Goal: Task Accomplishment & Management: Use online tool/utility

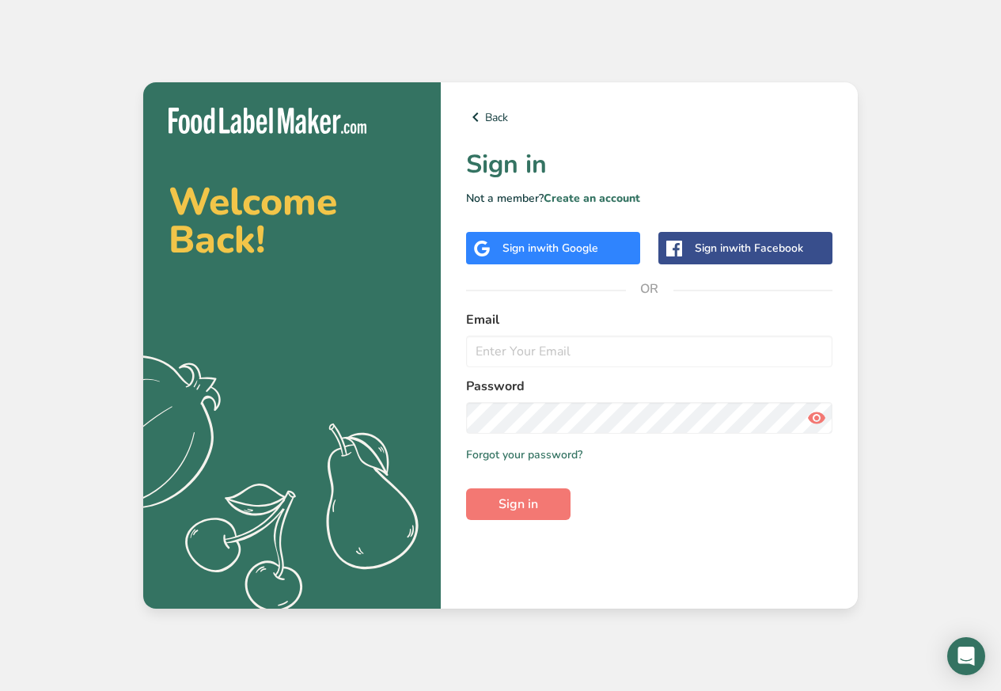
click at [506, 311] on label "Email" at bounding box center [649, 319] width 366 height 19
click at [524, 353] on input "email" at bounding box center [649, 352] width 366 height 32
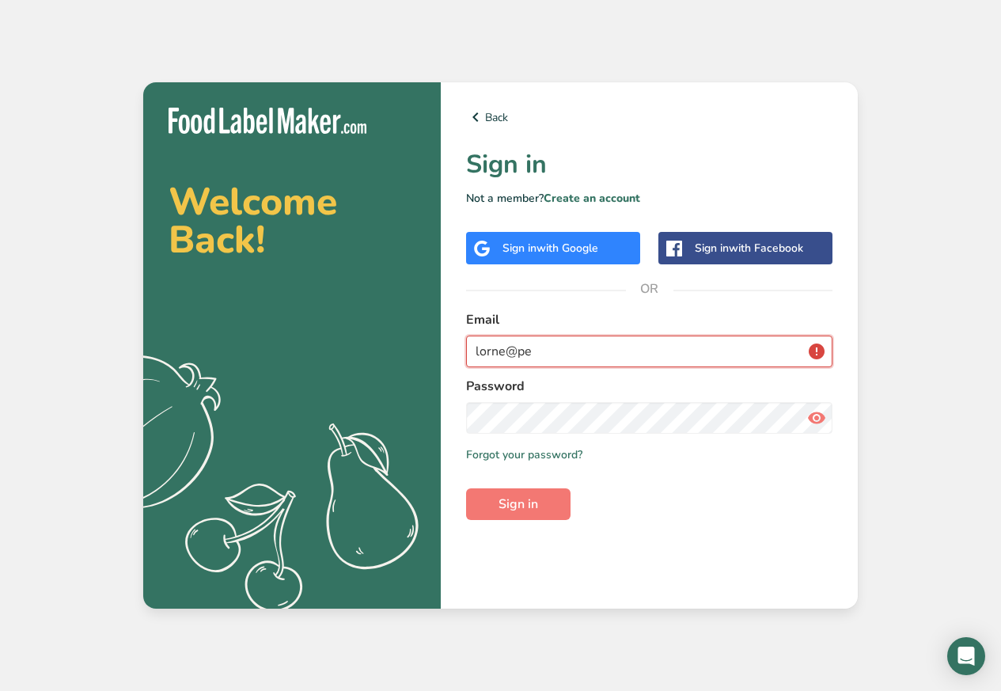
click at [502, 340] on input "lorne@pe" at bounding box center [649, 352] width 366 height 32
click at [524, 353] on input "lorne@pe" at bounding box center [649, 352] width 366 height 32
click at [525, 353] on input "lorne@pe" at bounding box center [649, 352] width 366 height 32
click at [508, 362] on input "v" at bounding box center [649, 352] width 366 height 32
click at [508, 359] on input "v" at bounding box center [649, 352] width 366 height 32
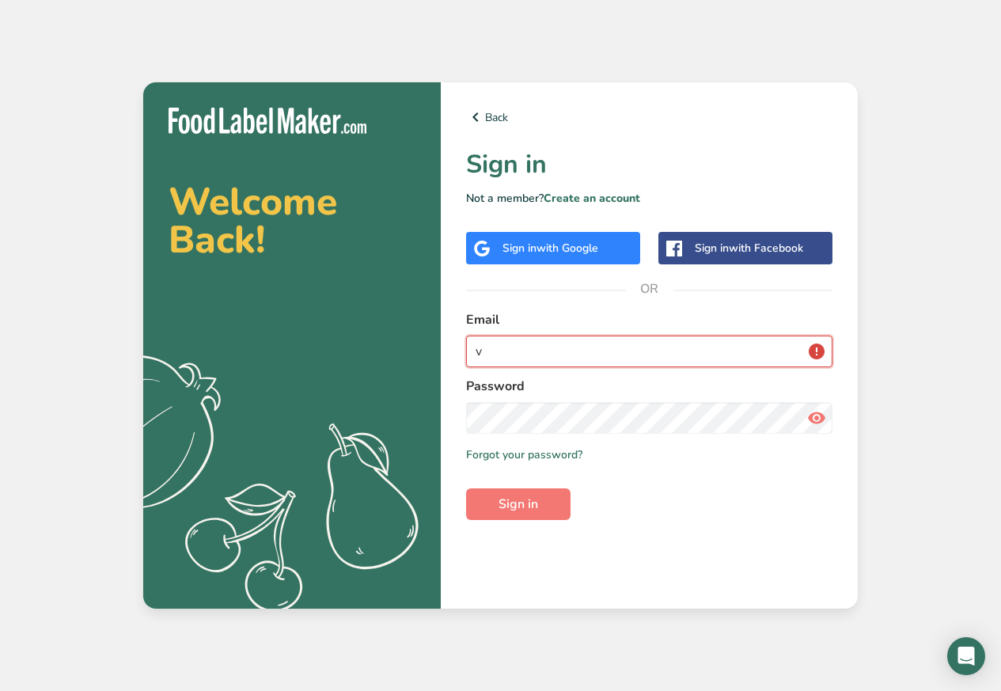
click at [501, 353] on input "v" at bounding box center [649, 352] width 366 height 32
paste input "production@pepperandme.co.nz"
type input "production@pepperandme.co.nz"
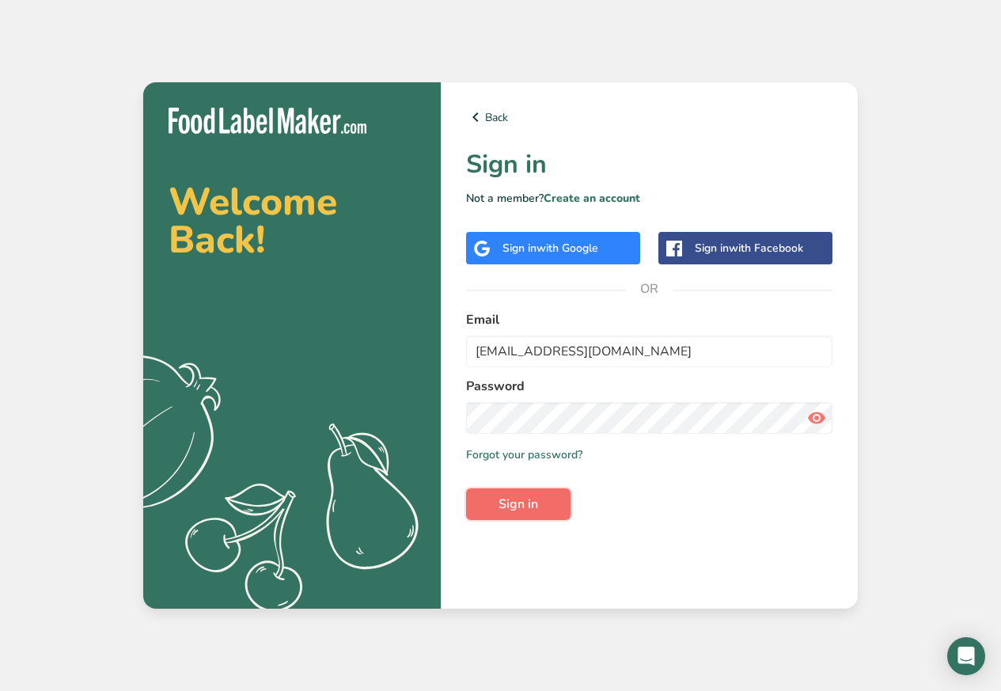
click at [519, 503] on span "Sign in" at bounding box center [519, 504] width 40 height 19
click at [815, 419] on icon at bounding box center [816, 418] width 19 height 28
click at [529, 502] on span "Sign in" at bounding box center [519, 504] width 40 height 19
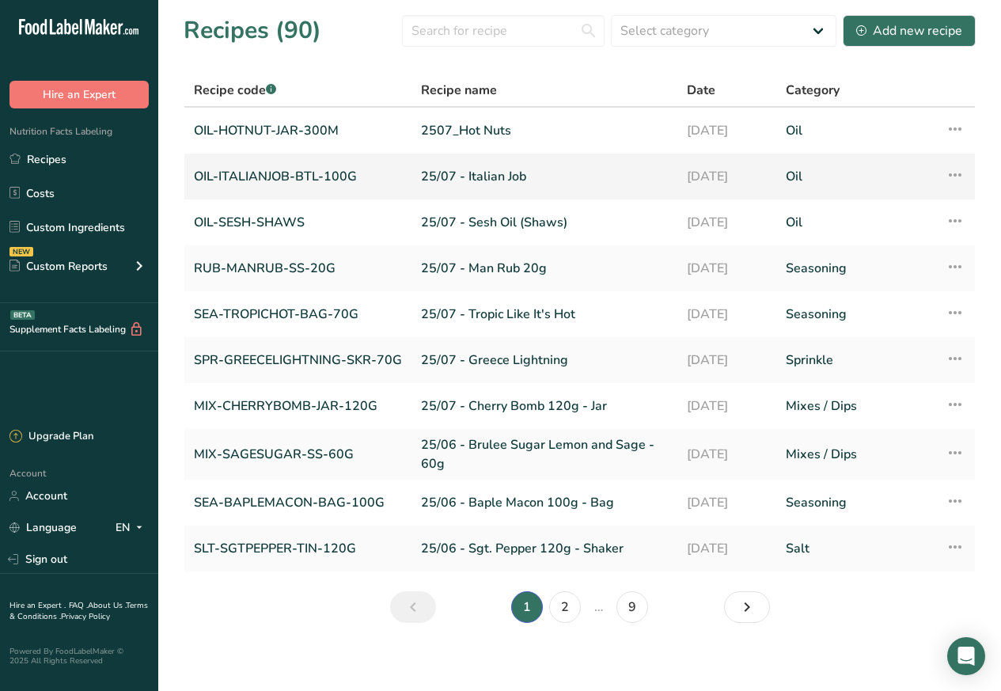
click at [301, 166] on link "OIL-ITALIANJOB-BTL-100G" at bounding box center [298, 176] width 208 height 33
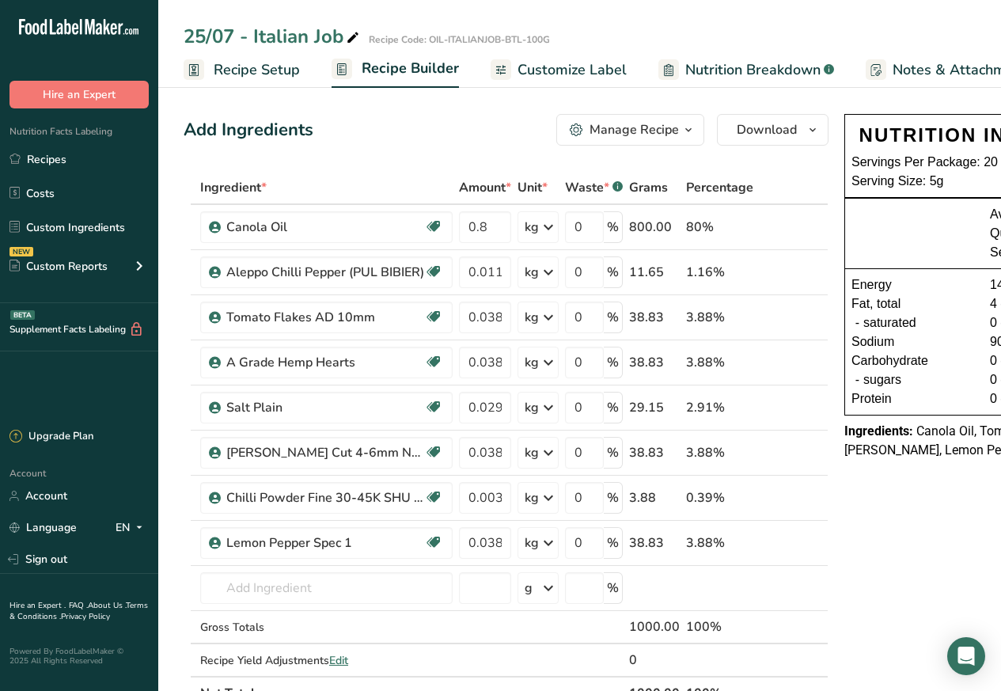
click at [726, 68] on span "Nutrition Breakdown" at bounding box center [752, 69] width 135 height 21
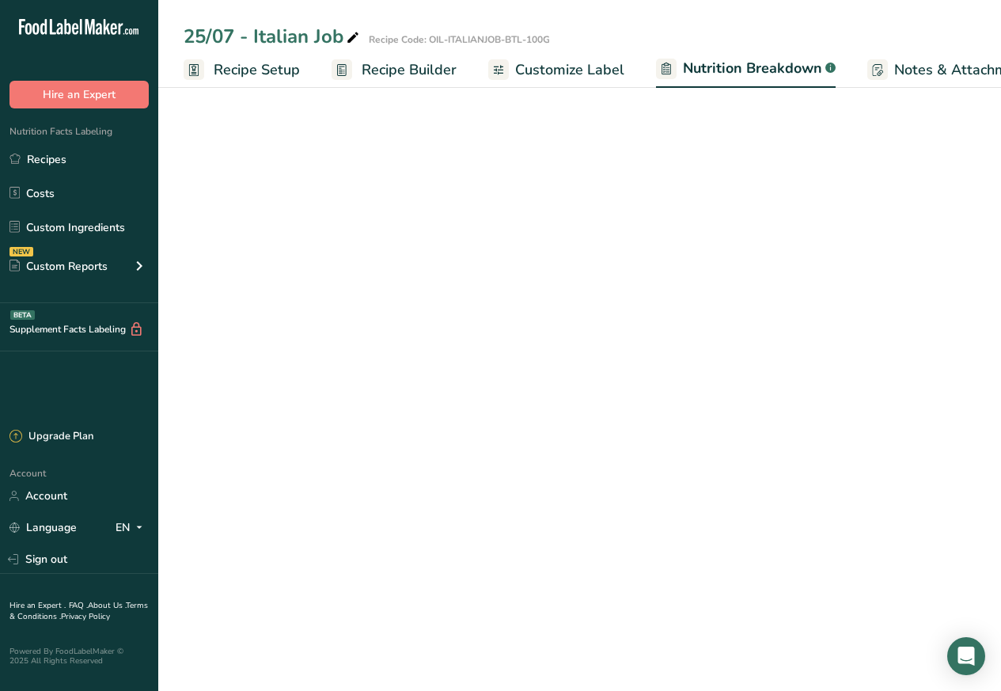
scroll to position [0, 216]
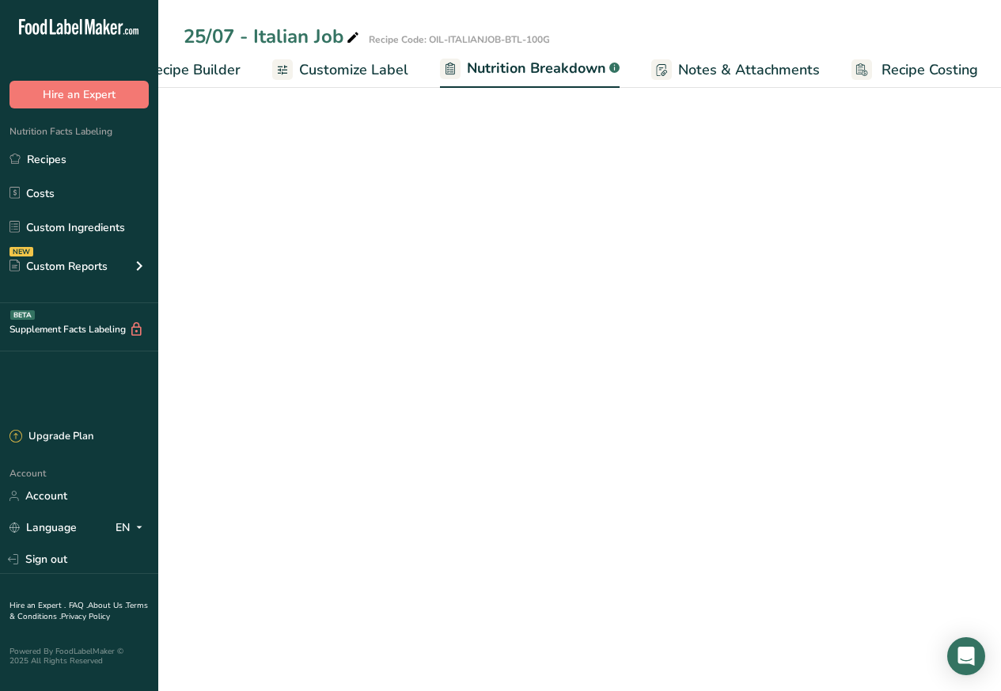
select select "Calories"
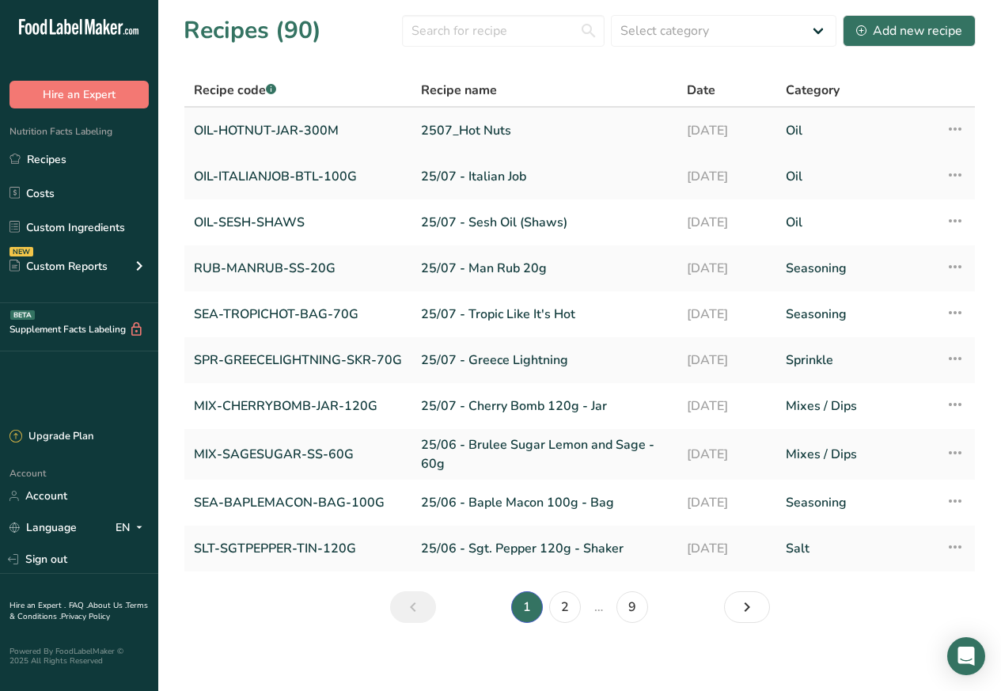
click at [322, 129] on link "OIL-HOTNUT-JAR-300M" at bounding box center [298, 130] width 208 height 33
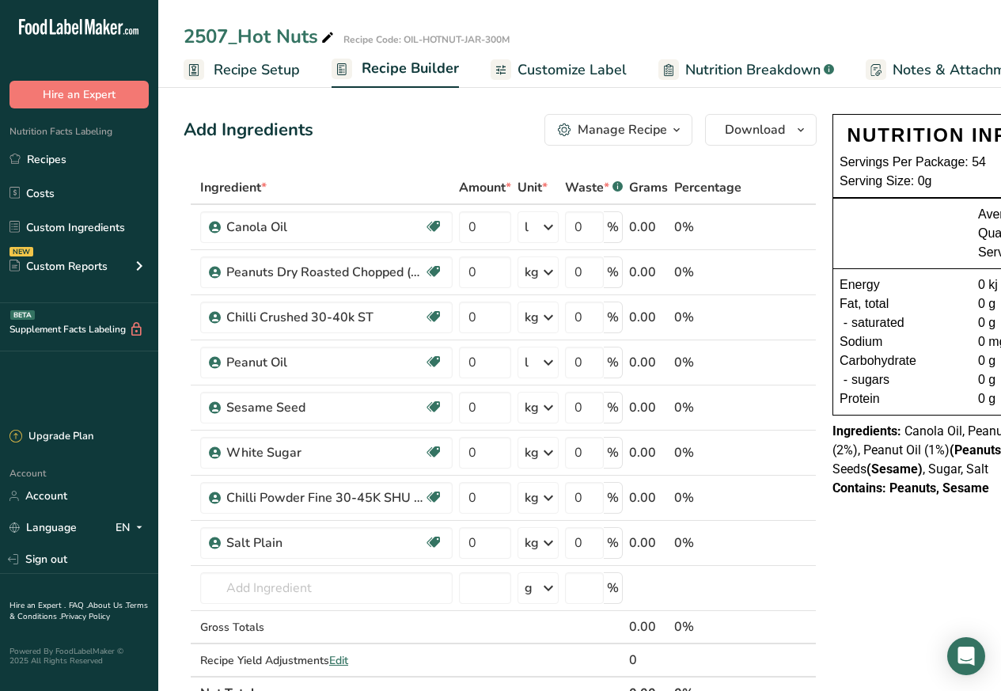
click at [738, 68] on span "Nutrition Breakdown" at bounding box center [752, 69] width 135 height 21
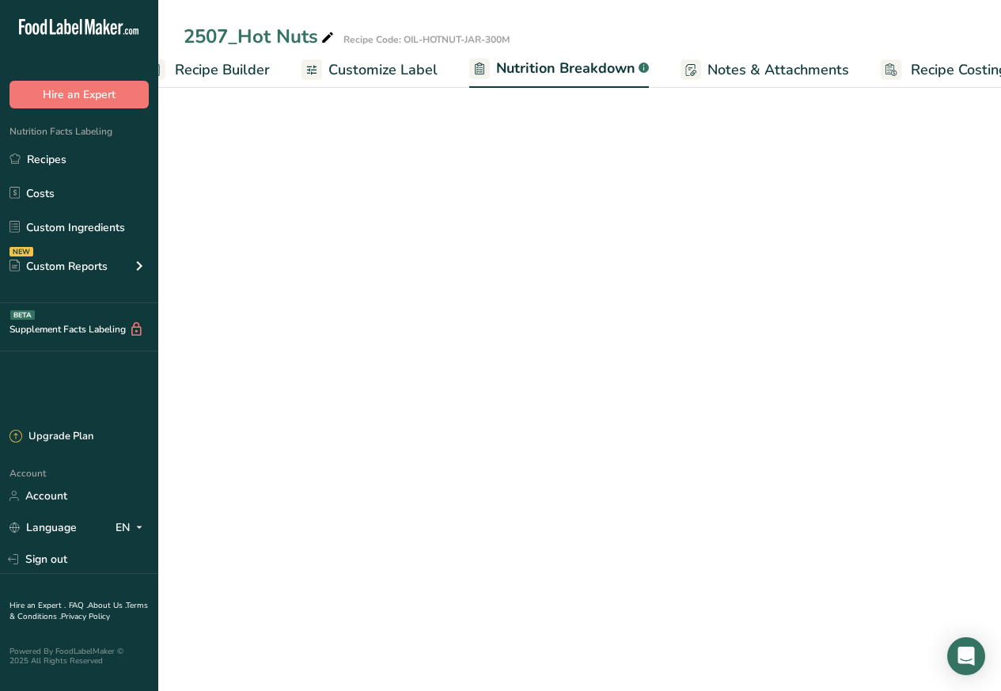
select select "Calories"
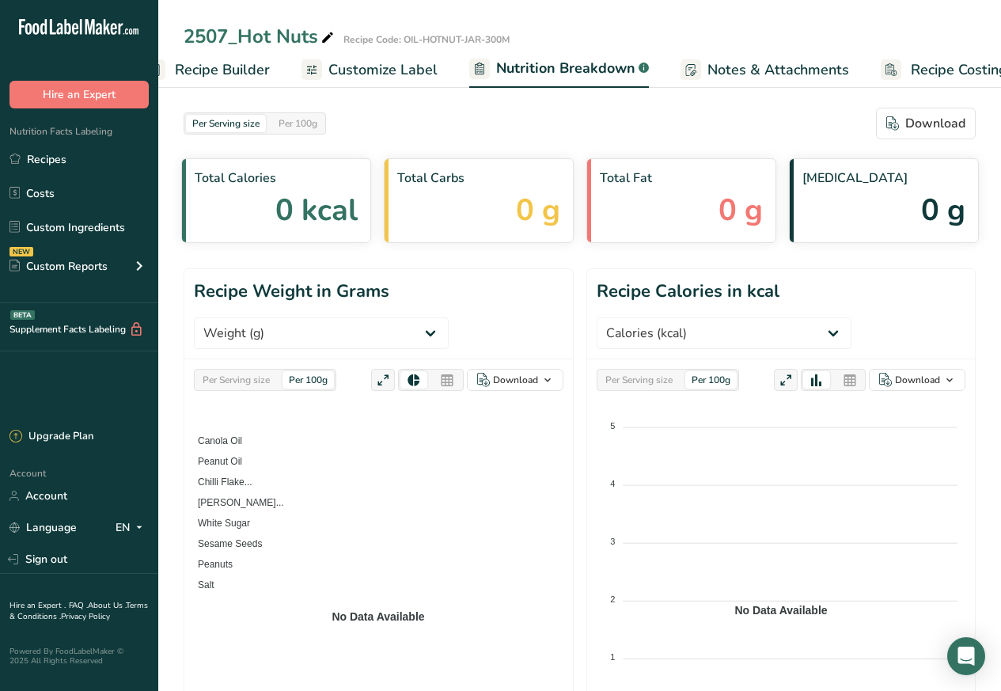
scroll to position [0, 216]
click at [346, 67] on span "Customize Label" at bounding box center [353, 69] width 109 height 21
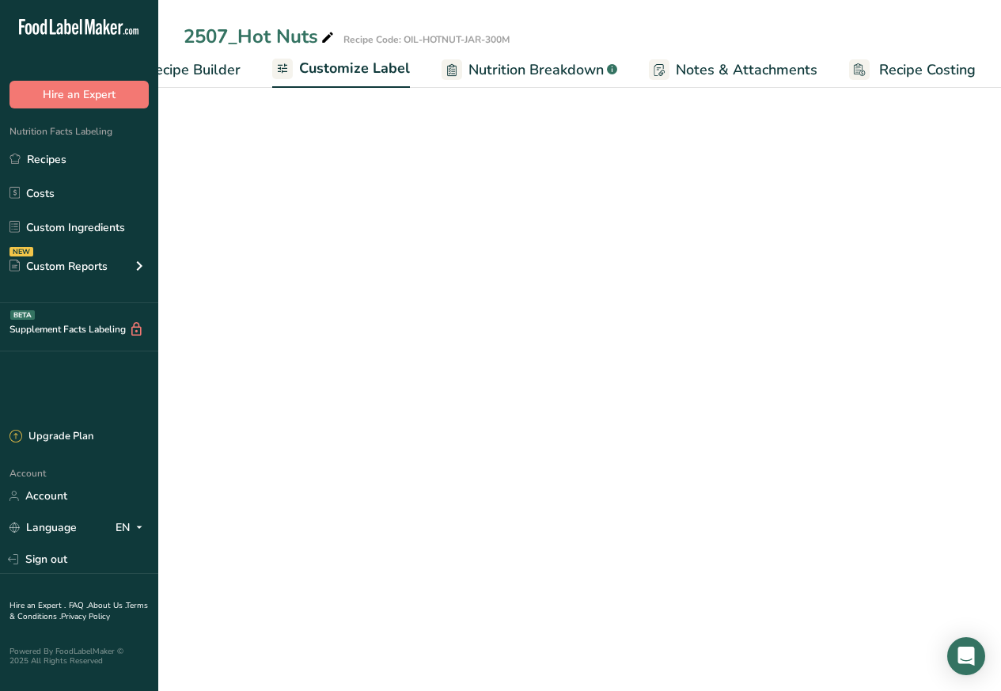
scroll to position [0, 215]
select select "Calories"
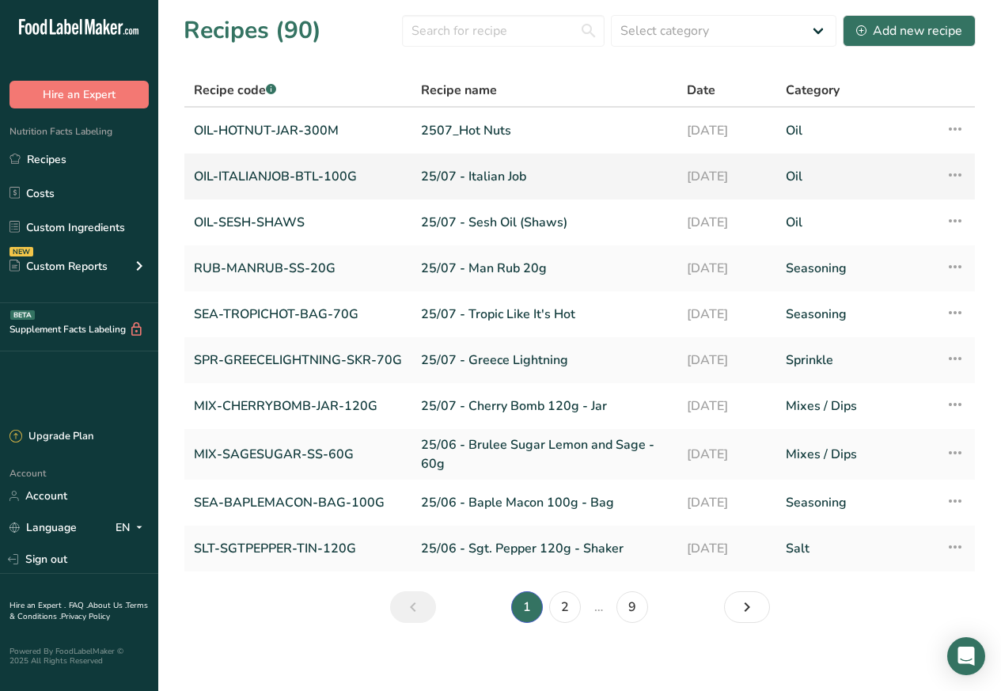
click at [310, 173] on link "OIL-ITALIANJOB-BTL-100G" at bounding box center [298, 176] width 208 height 33
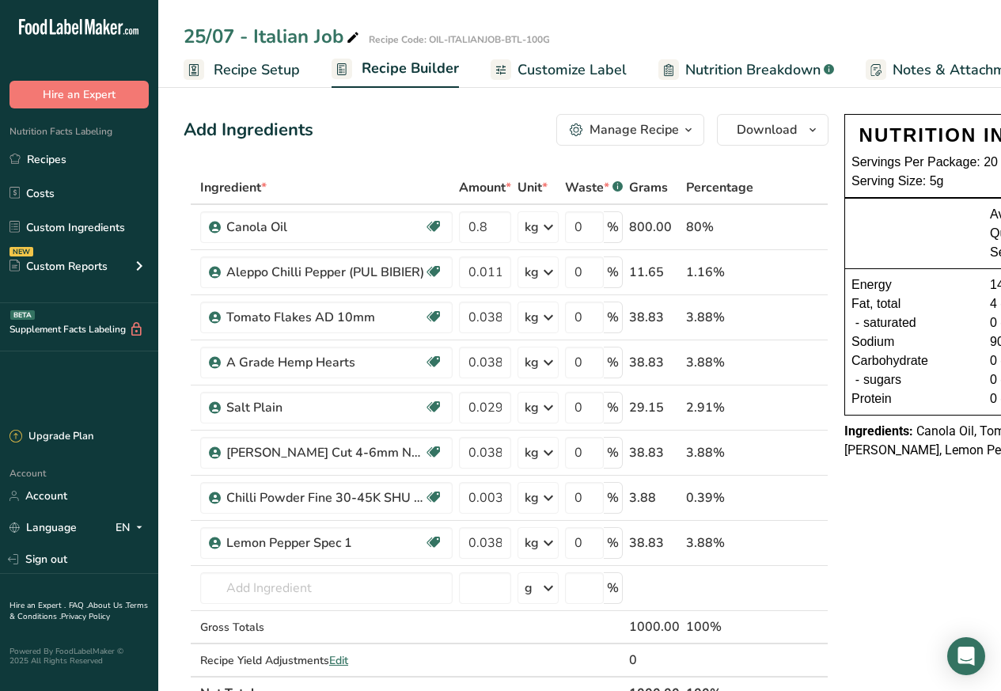
click at [552, 68] on span "Customize Label" at bounding box center [572, 69] width 109 height 21
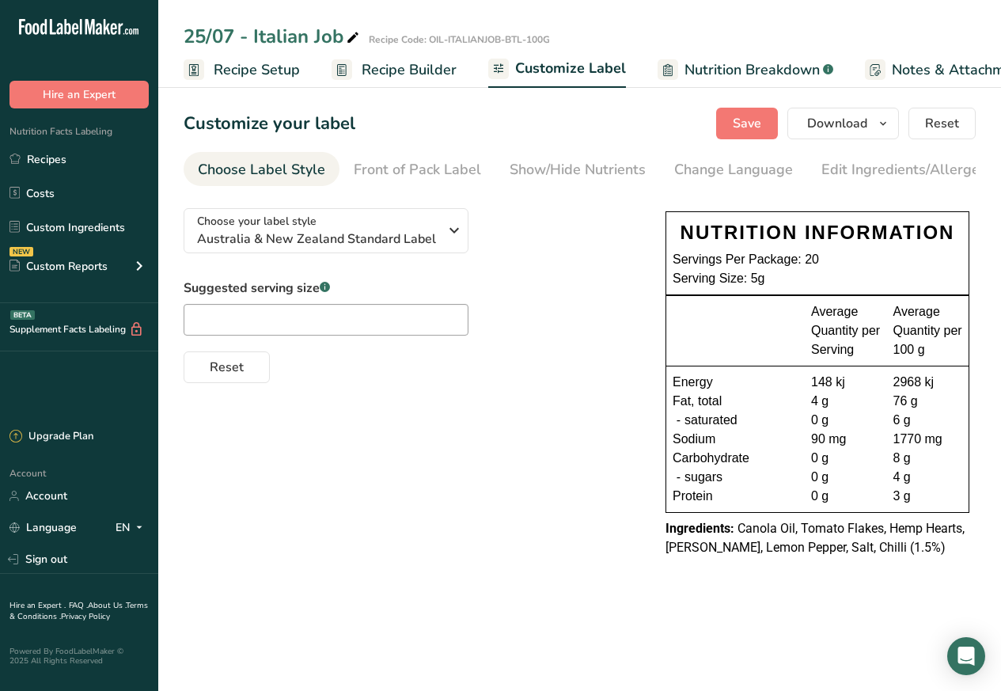
scroll to position [0, 215]
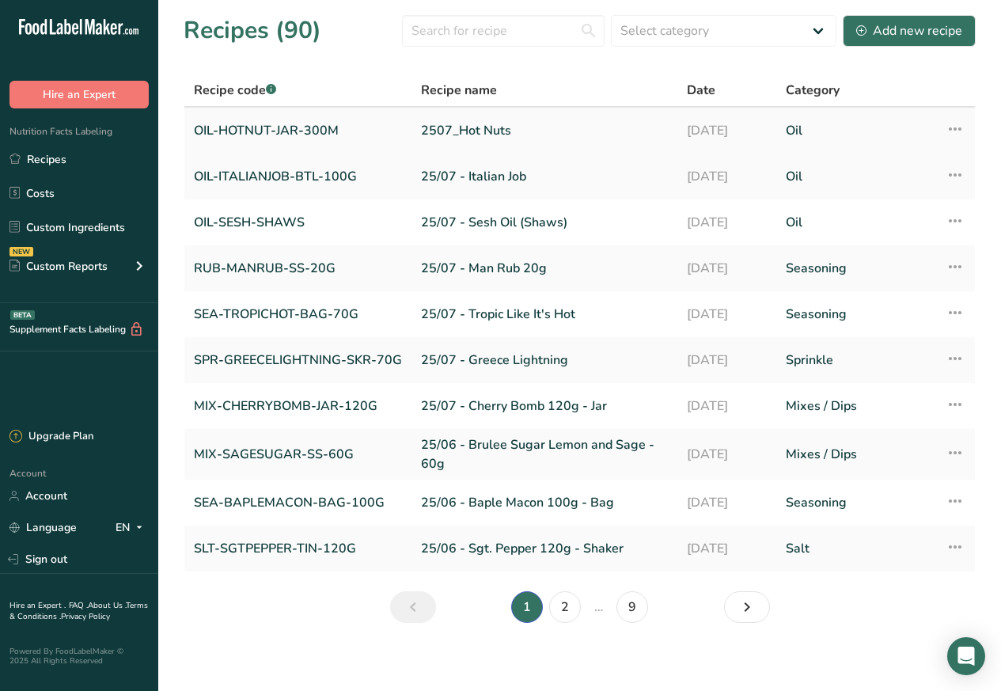
click at [301, 130] on link "OIL-HOTNUT-JAR-300M" at bounding box center [298, 130] width 208 height 33
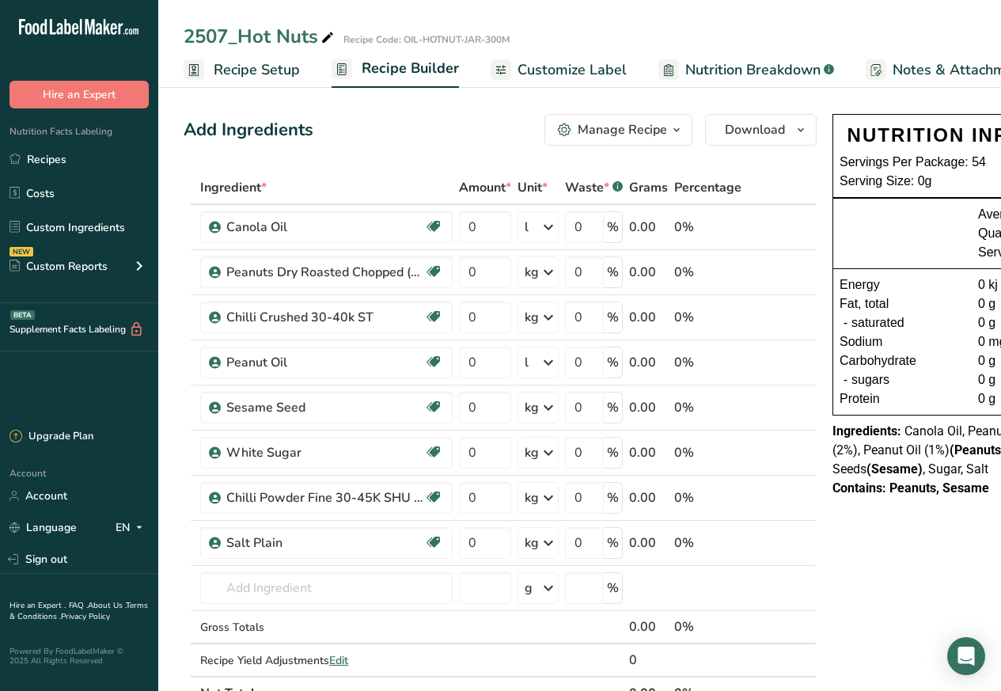
click at [542, 68] on span "Customize Label" at bounding box center [572, 69] width 109 height 21
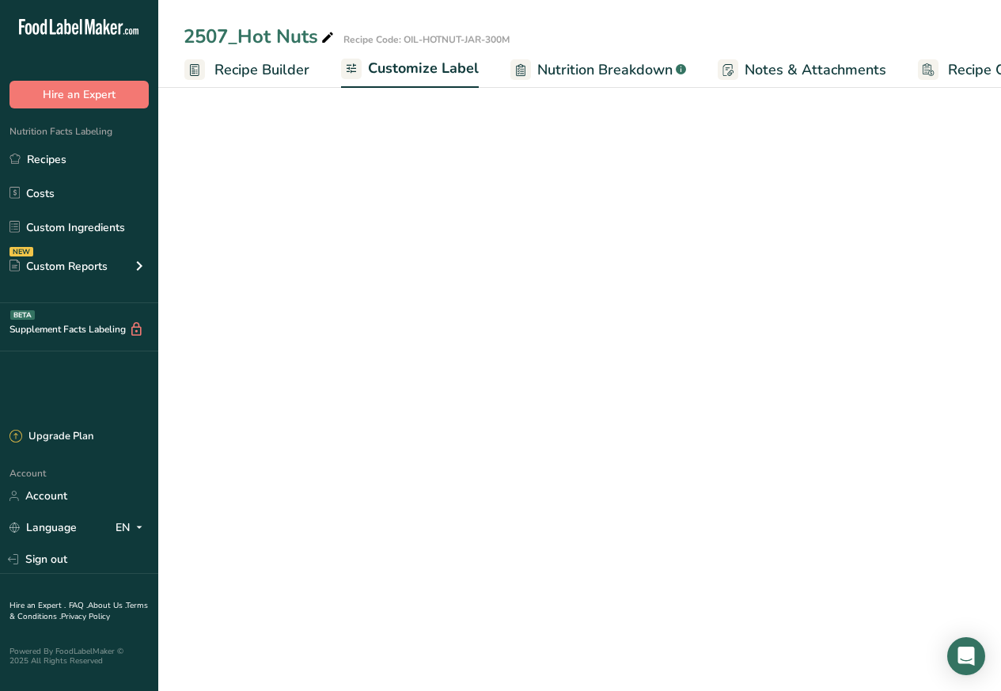
scroll to position [0, 215]
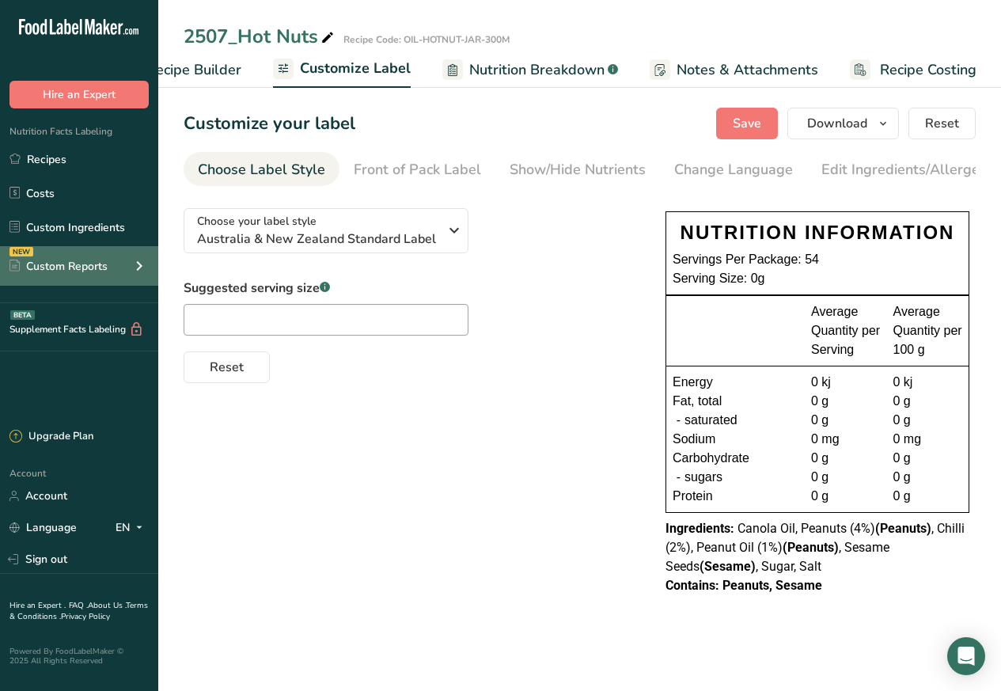
click at [60, 267] on div "Custom Reports" at bounding box center [58, 266] width 98 height 17
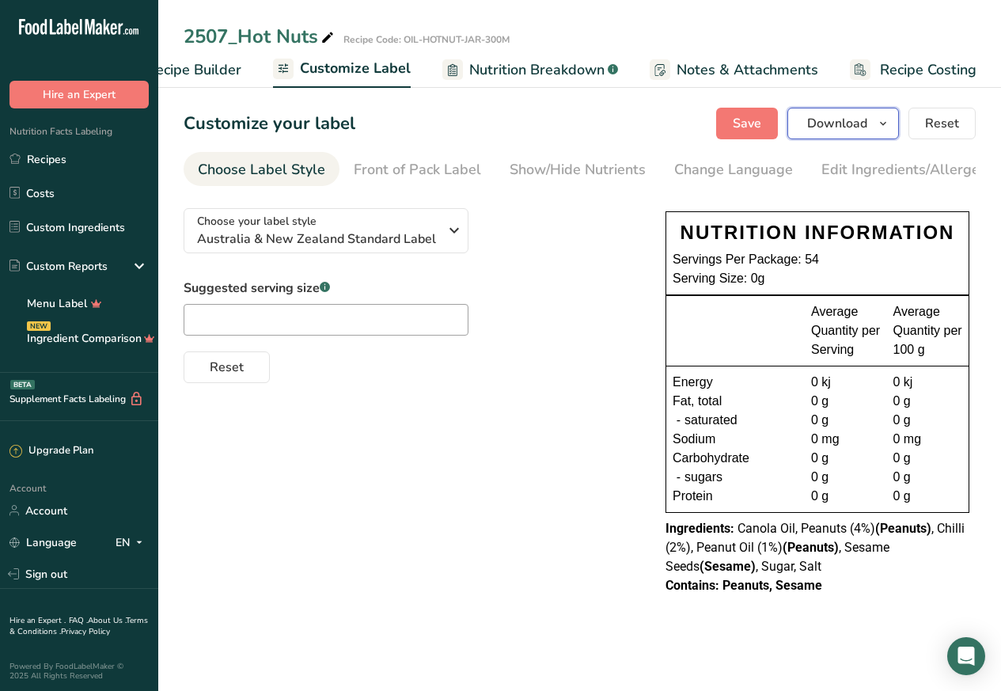
click at [844, 123] on span "Download" at bounding box center [837, 123] width 60 height 19
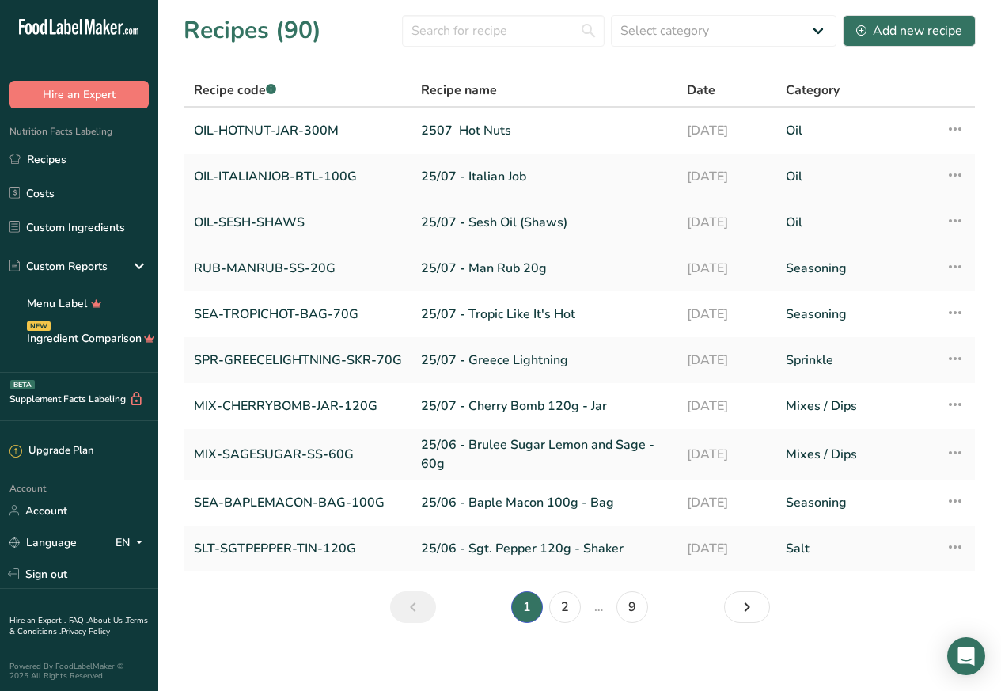
click at [285, 221] on link "OIL-SESH-SHAWS" at bounding box center [298, 222] width 208 height 33
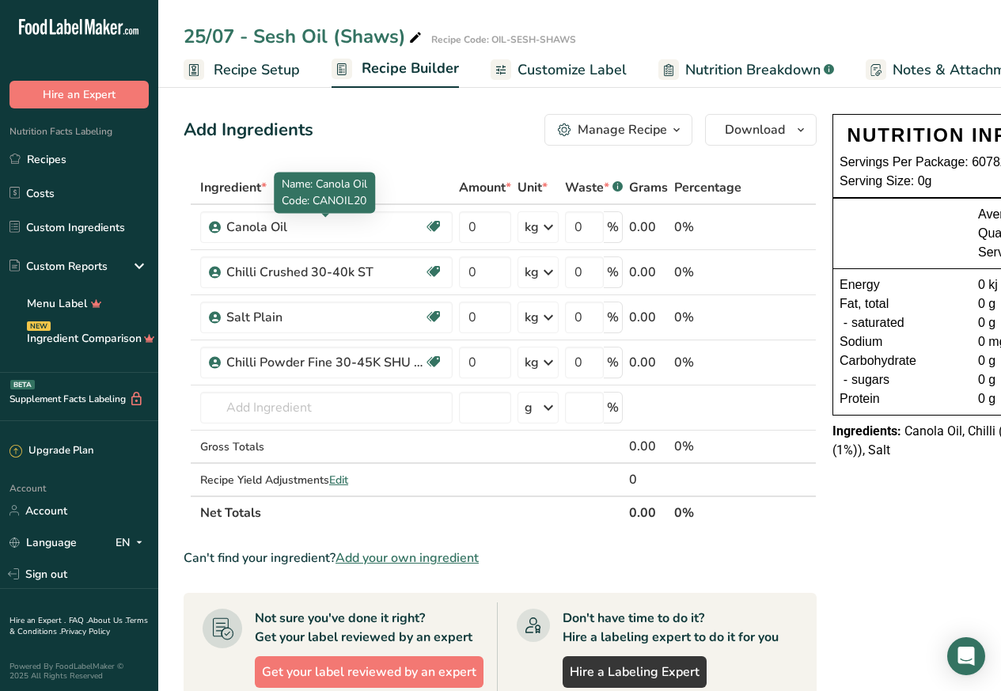
click at [543, 68] on span "Customize Label" at bounding box center [572, 69] width 109 height 21
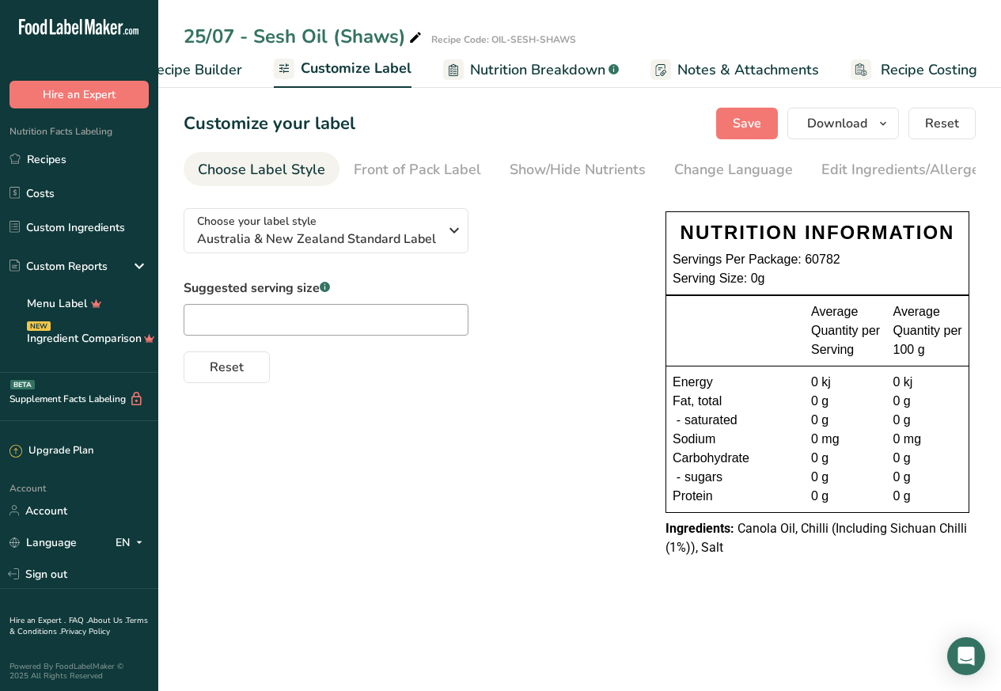
scroll to position [0, 215]
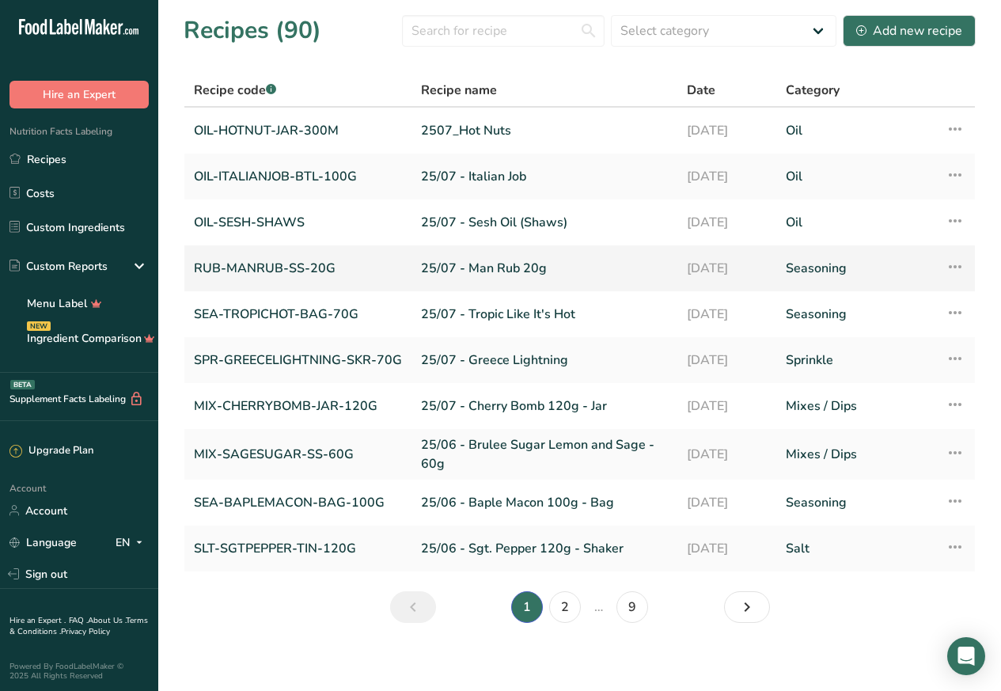
click at [298, 267] on link "RUB-MANRUB-SS-20G" at bounding box center [298, 268] width 208 height 33
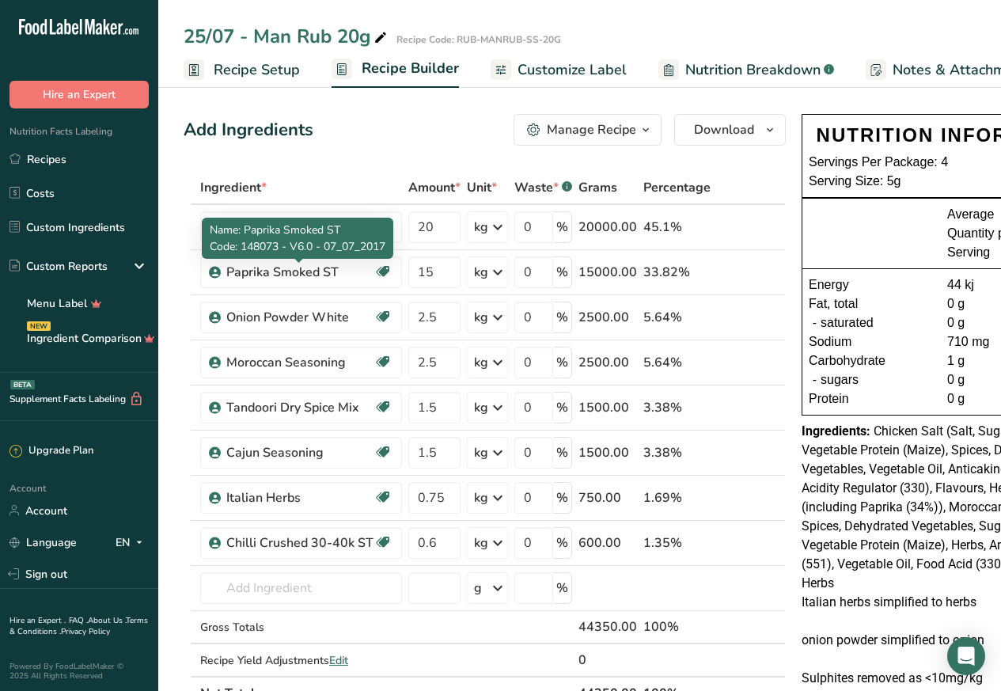
click at [543, 68] on span "Customize Label" at bounding box center [572, 69] width 109 height 21
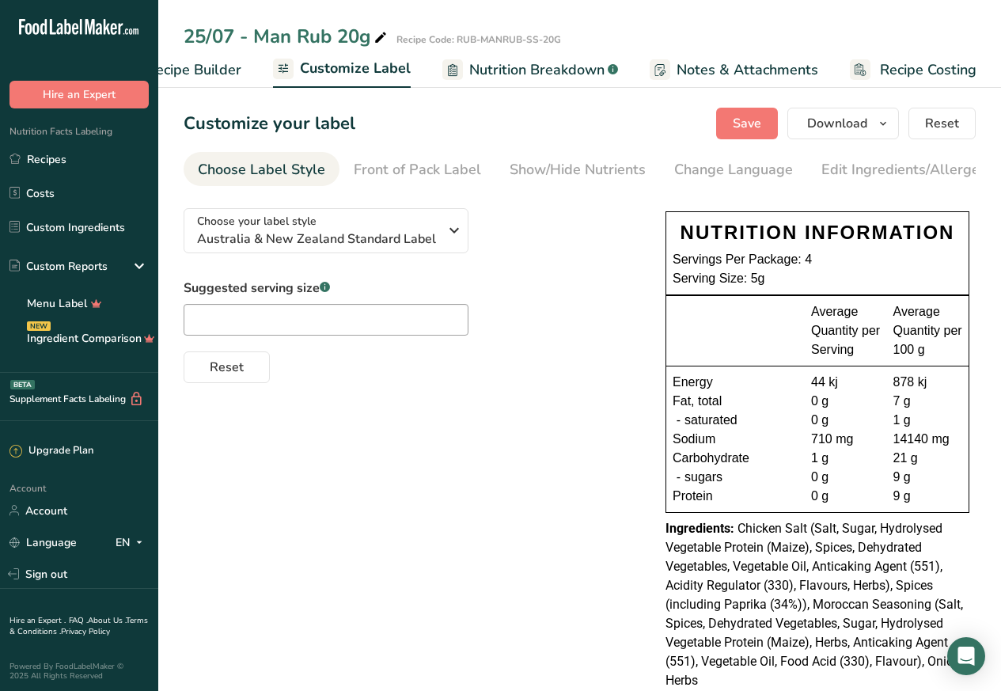
click at [151, 93] on div "Hire an Expert" at bounding box center [79, 78] width 158 height 59
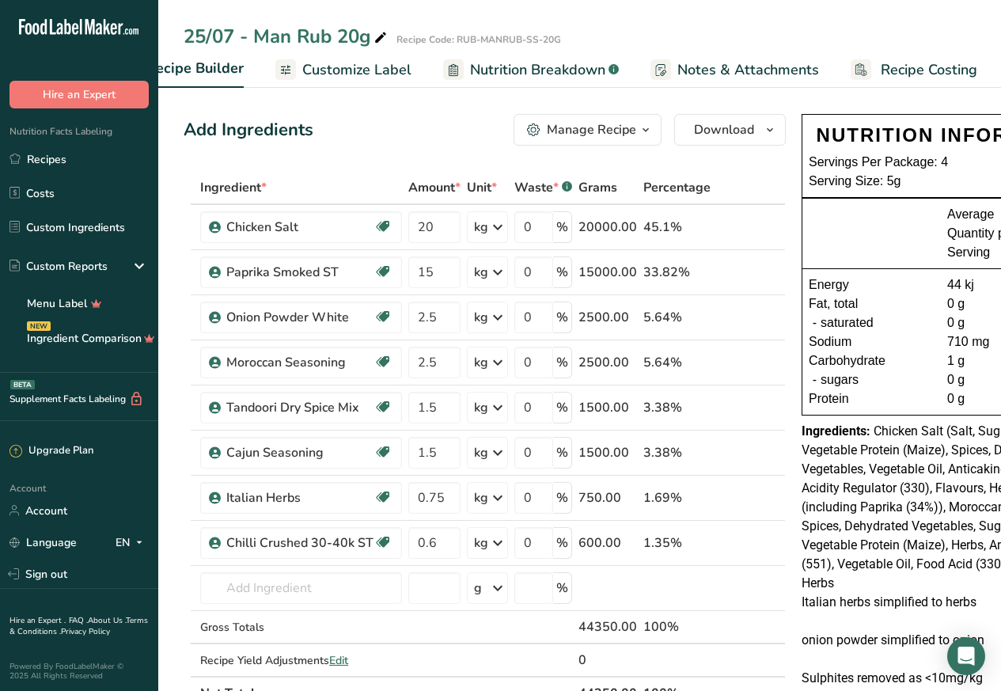
click at [149, 93] on div "Hire an Expert" at bounding box center [79, 78] width 158 height 59
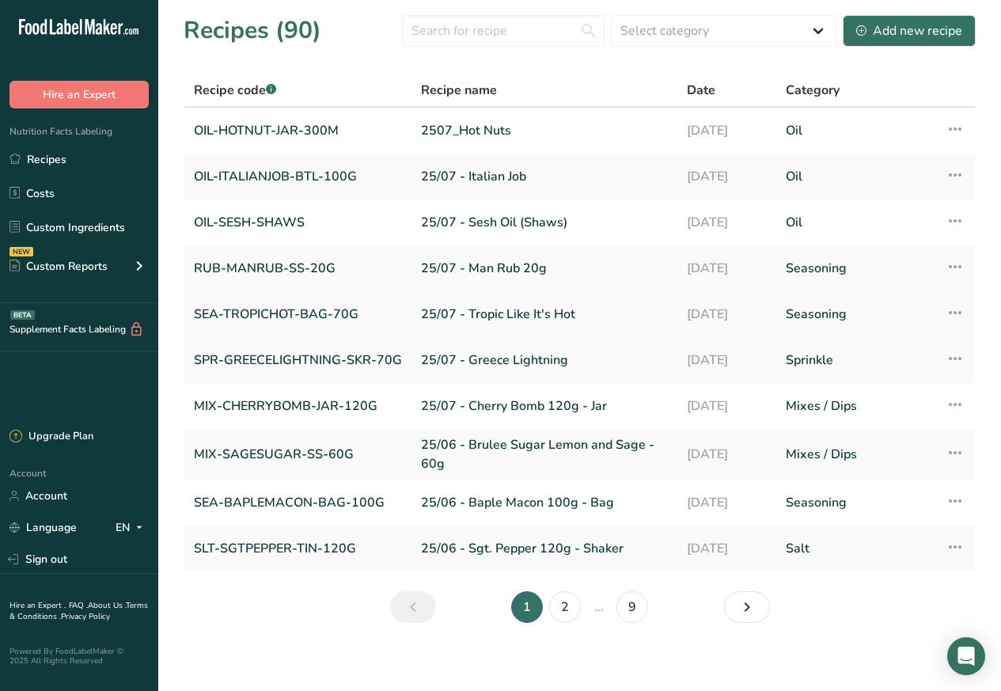
click at [287, 300] on link "SEA-TROPICHOT-BAG-70G" at bounding box center [298, 314] width 208 height 33
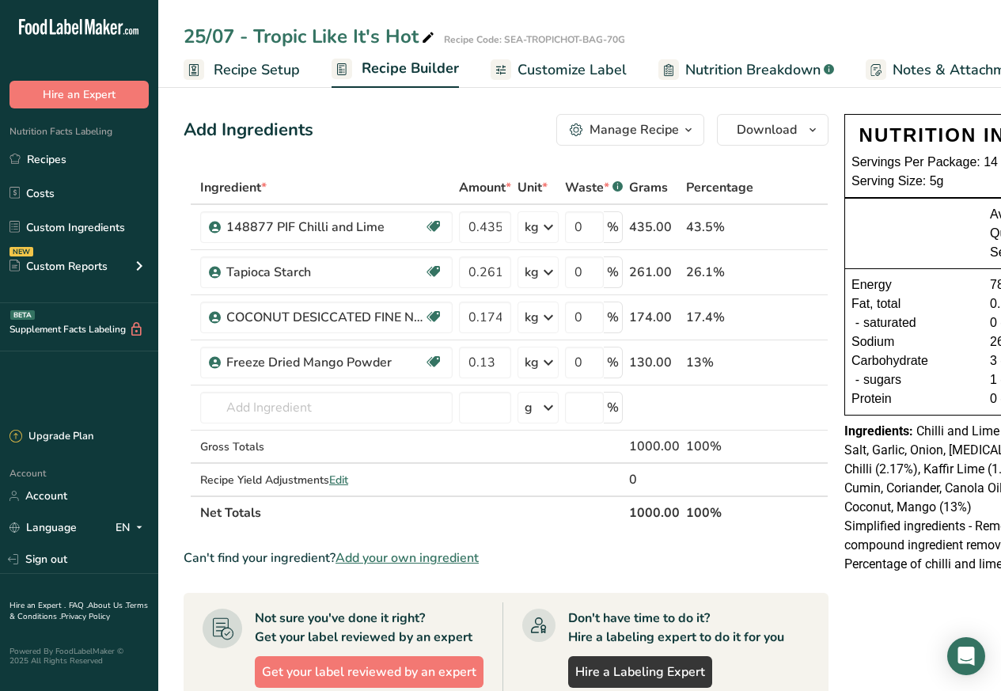
click at [566, 70] on span "Customize Label" at bounding box center [572, 69] width 109 height 21
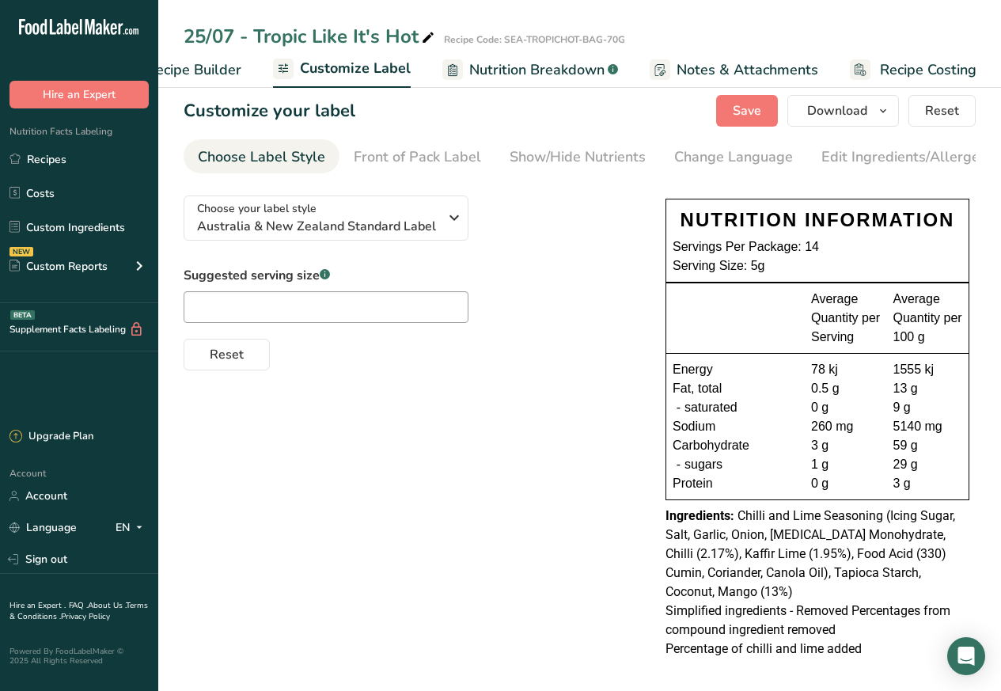
scroll to position [25, 0]
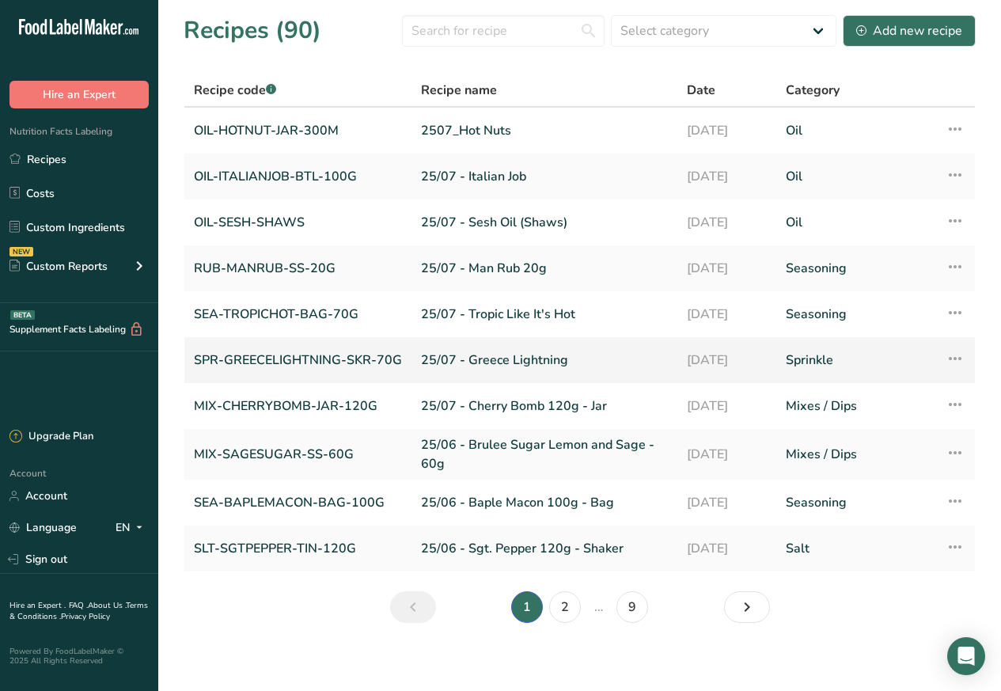
click at [271, 347] on link "SPR-GREECELIGHTNING-SKR-70G" at bounding box center [298, 359] width 208 height 33
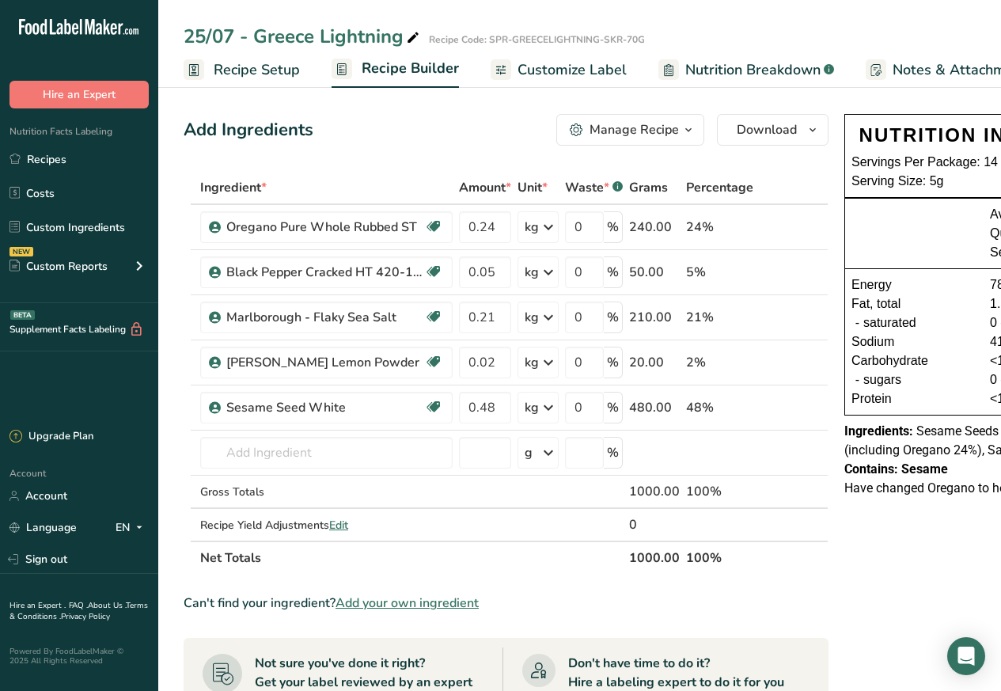
click at [543, 70] on span "Customize Label" at bounding box center [572, 69] width 109 height 21
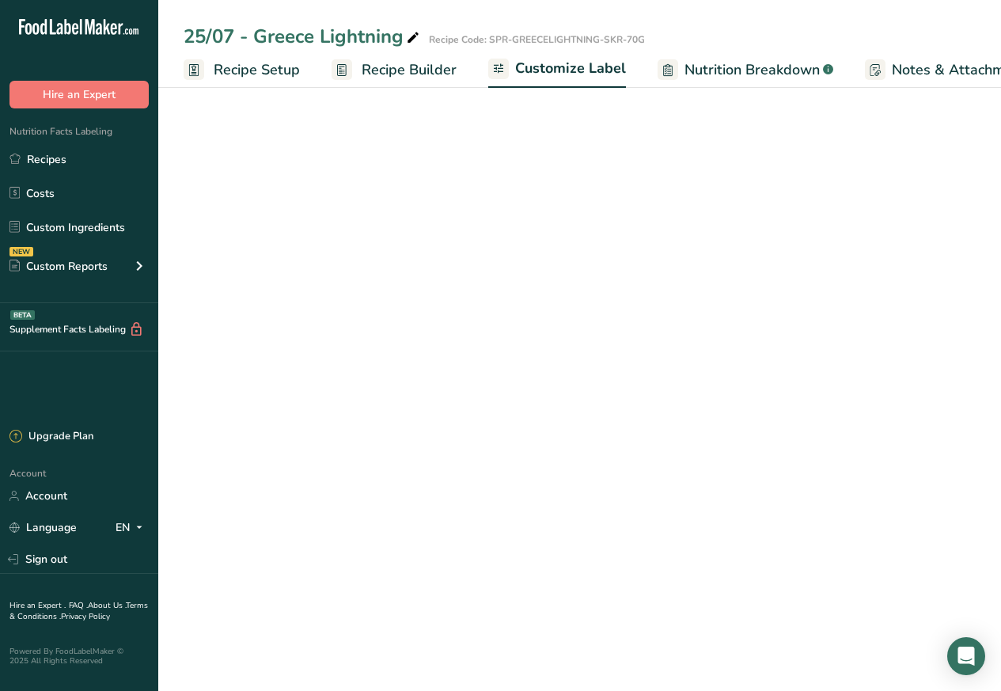
scroll to position [0, 215]
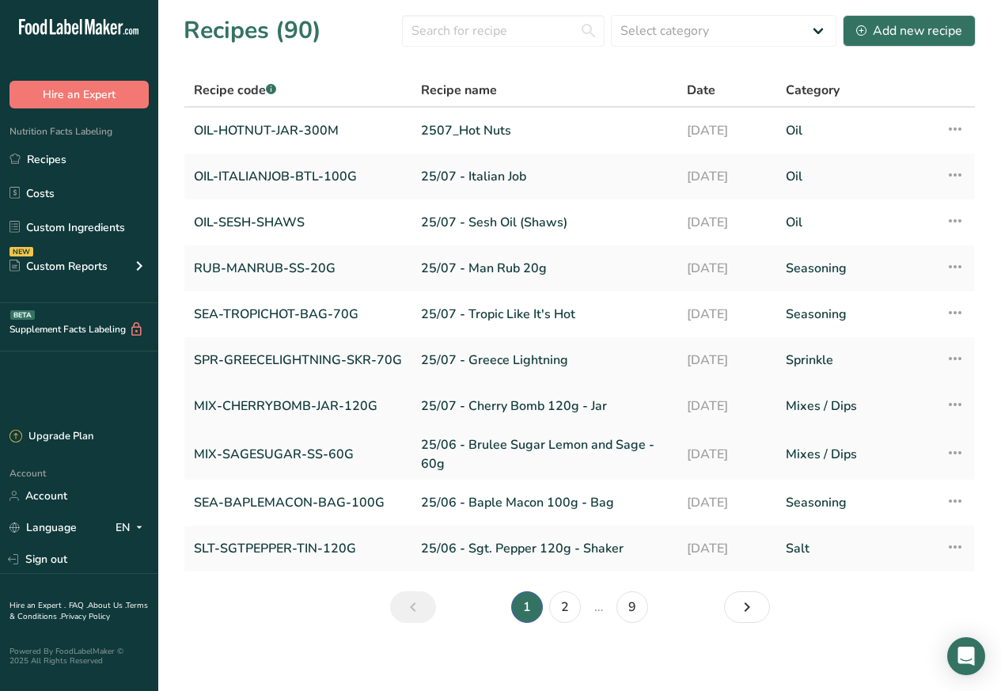
click at [317, 408] on link "MIX-CHERRYBOMB-JAR-120G" at bounding box center [298, 405] width 208 height 33
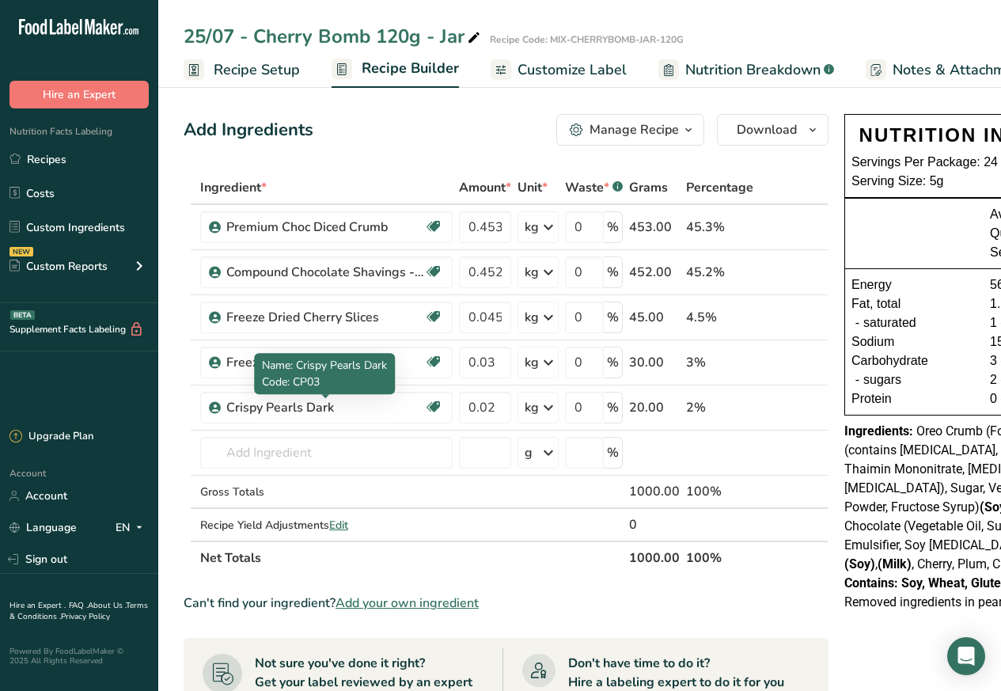
click at [548, 70] on span "Customize Label" at bounding box center [572, 69] width 109 height 21
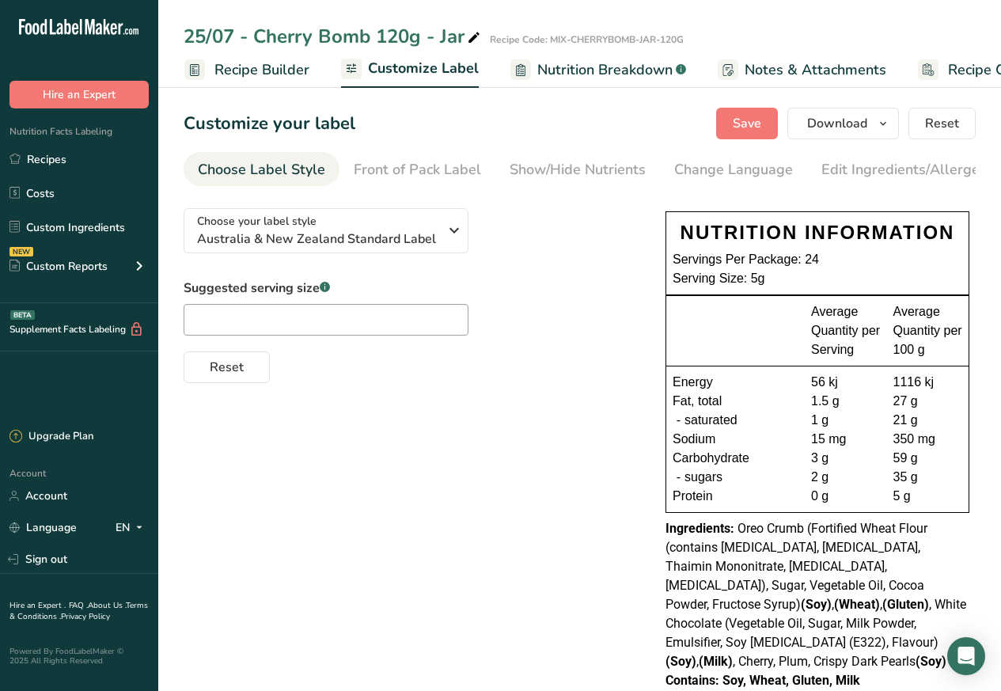
scroll to position [0, 215]
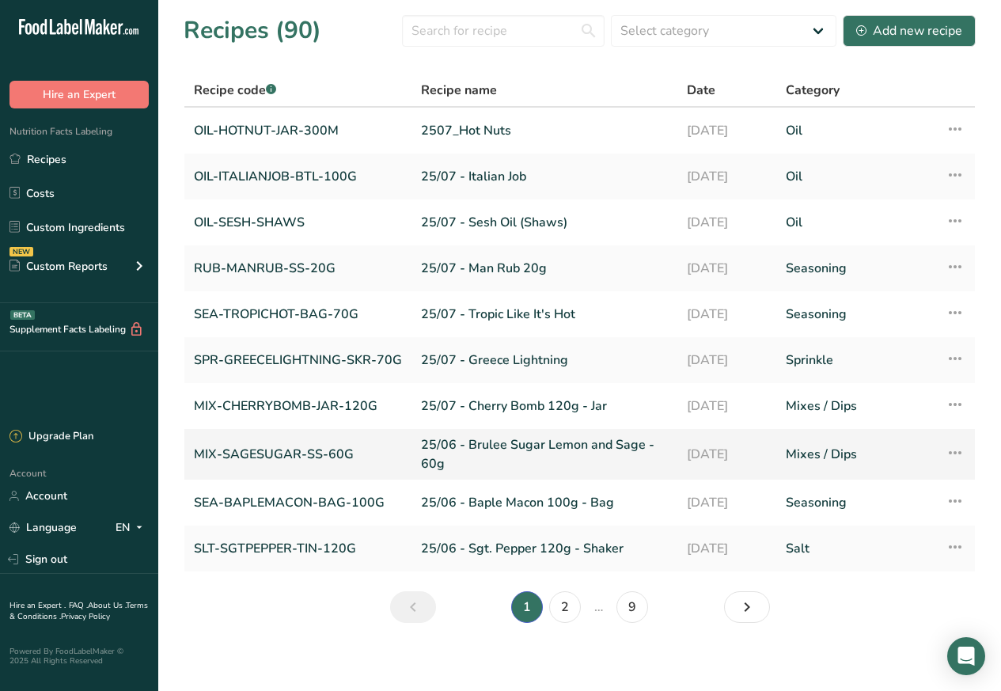
click at [283, 451] on link "MIX-SAGESUGAR-SS-60G" at bounding box center [298, 454] width 208 height 38
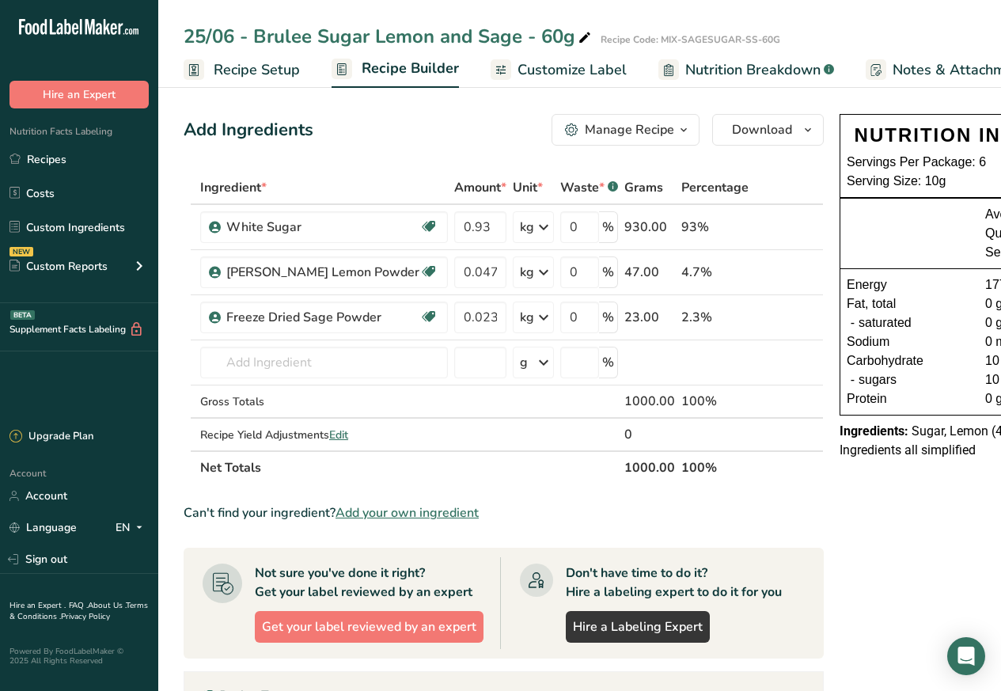
click at [559, 70] on span "Customize Label" at bounding box center [572, 69] width 109 height 21
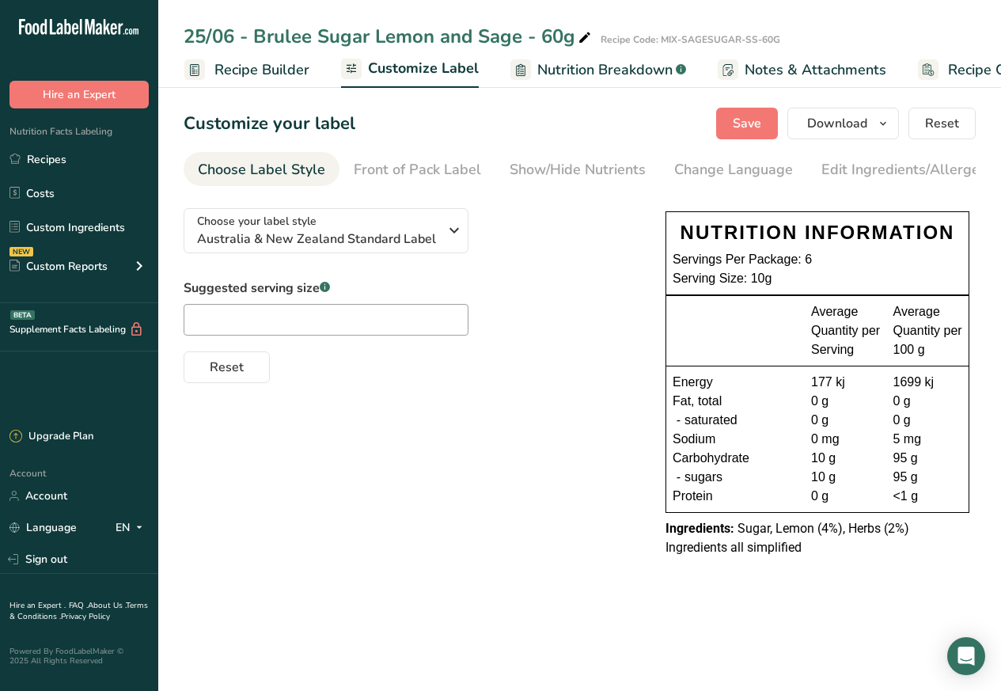
scroll to position [0, 215]
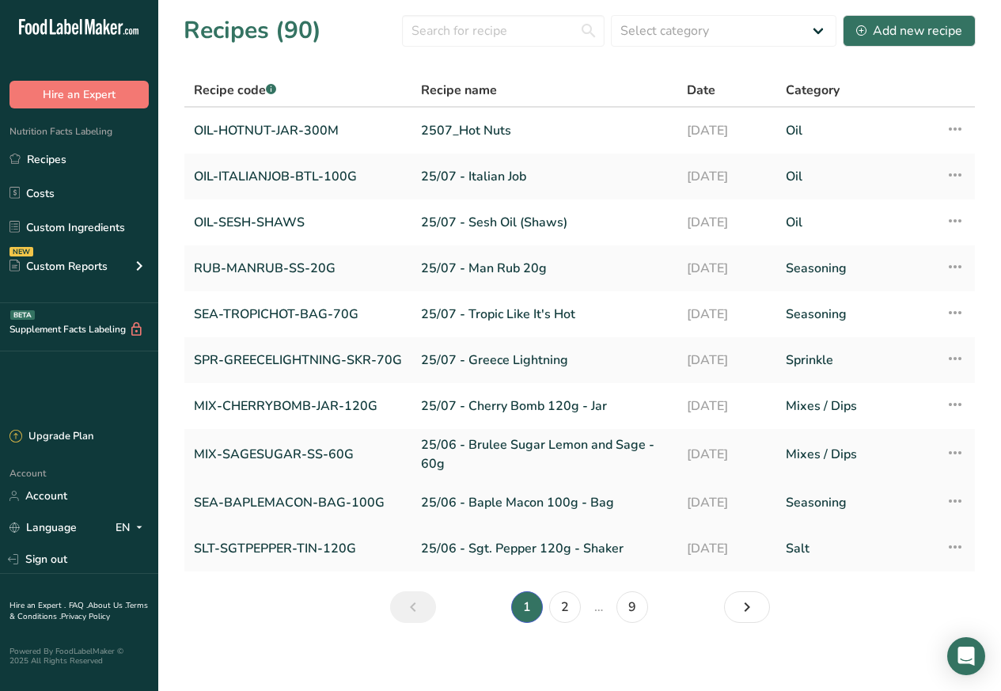
click at [297, 503] on link "SEA-BAPLEMACON-BAG-100G" at bounding box center [298, 502] width 208 height 33
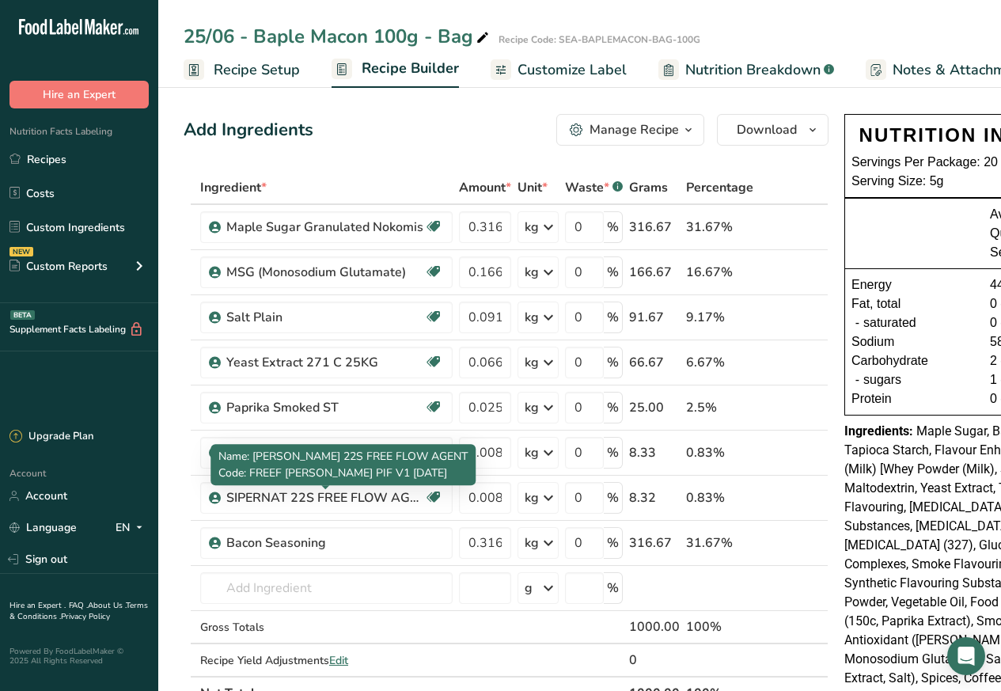
click at [552, 70] on span "Customize Label" at bounding box center [572, 69] width 109 height 21
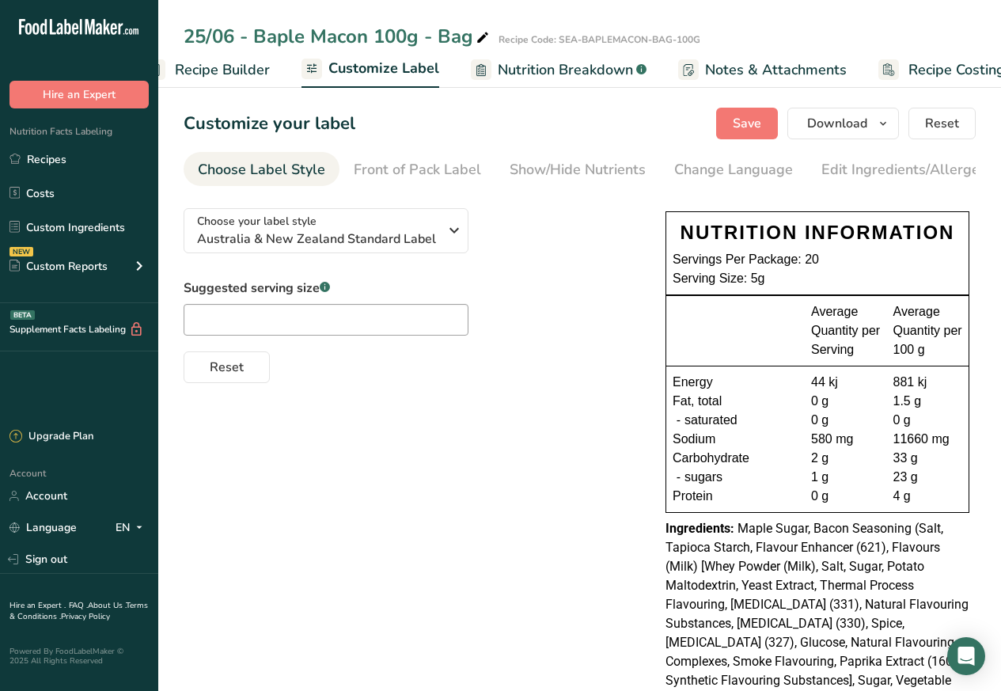
scroll to position [0, 215]
click at [542, 70] on span "Nutrition Breakdown" at bounding box center [536, 69] width 135 height 21
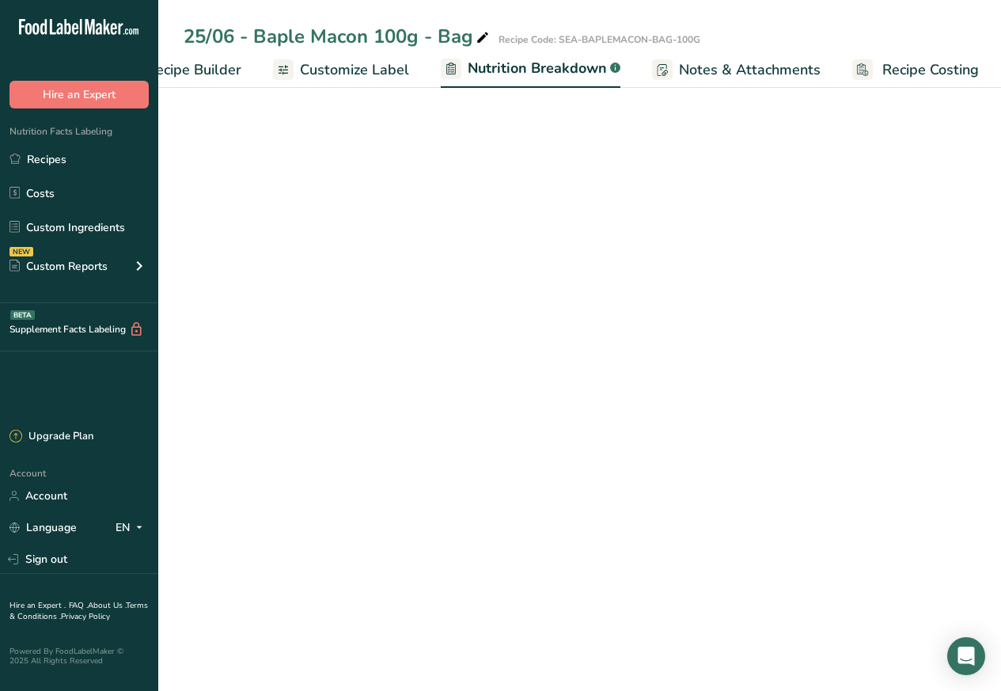
scroll to position [0, 216]
select select "Calories"
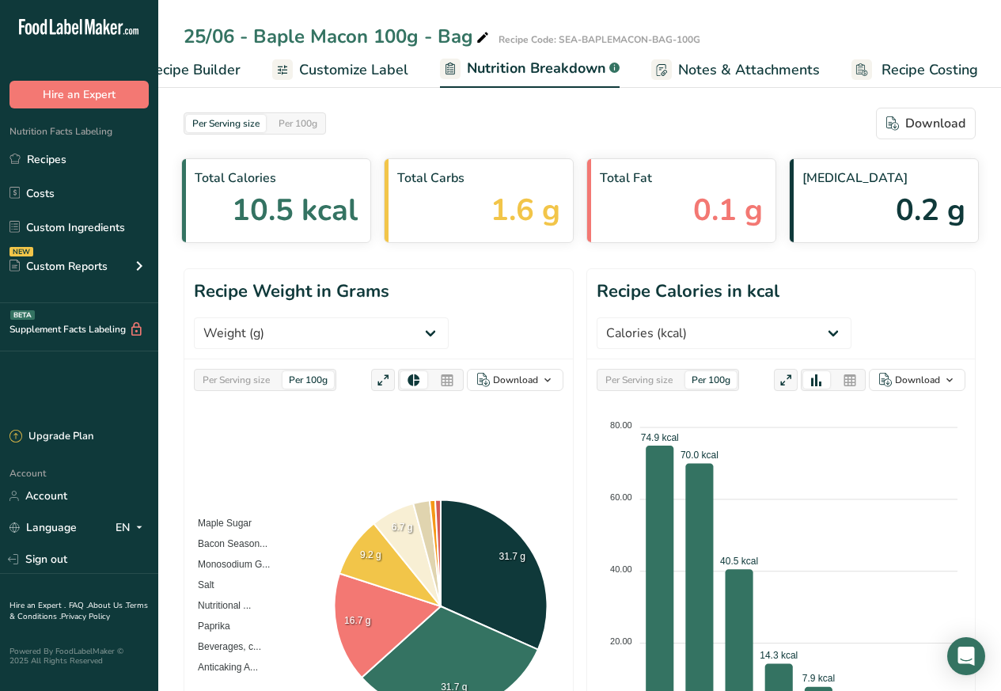
click at [331, 70] on span "Customize Label" at bounding box center [353, 69] width 109 height 21
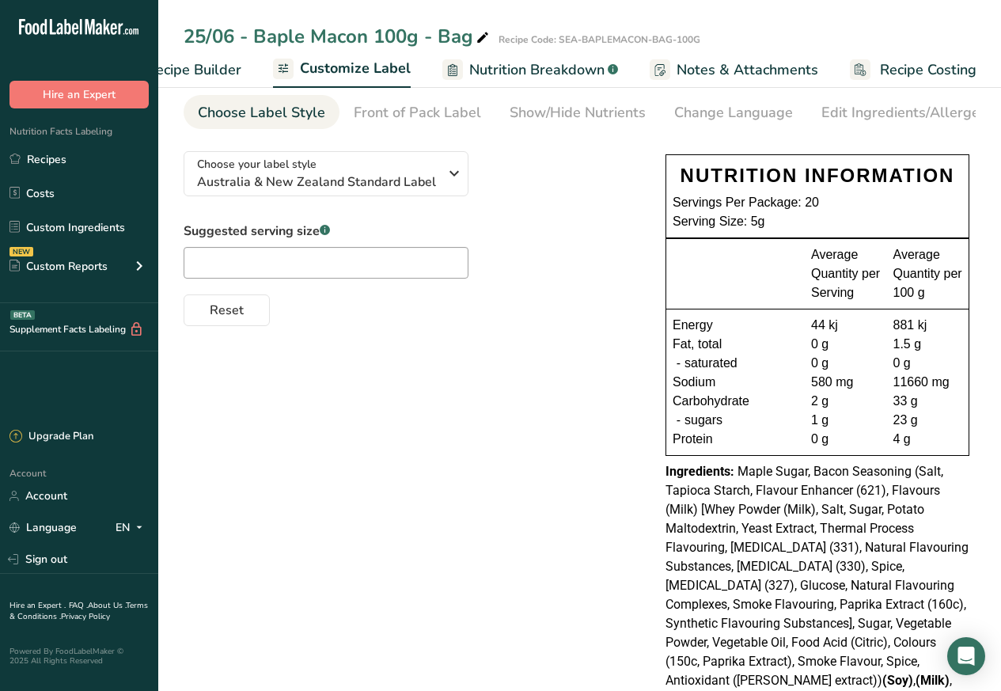
scroll to position [176, 0]
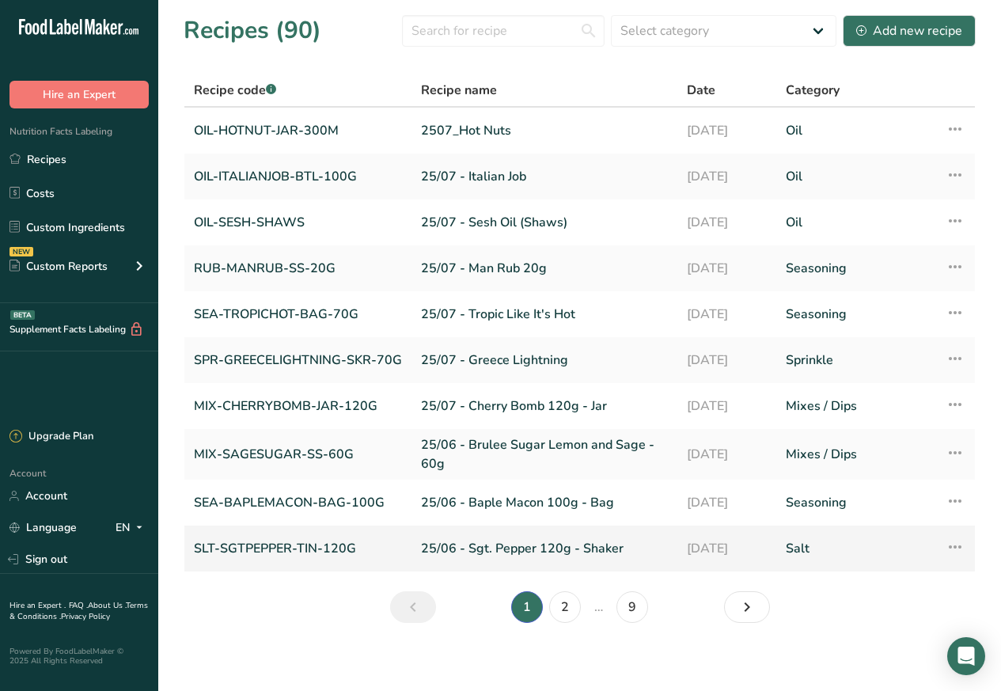
click at [275, 544] on link "SLT-SGTPEPPER-TIN-120G" at bounding box center [298, 548] width 208 height 33
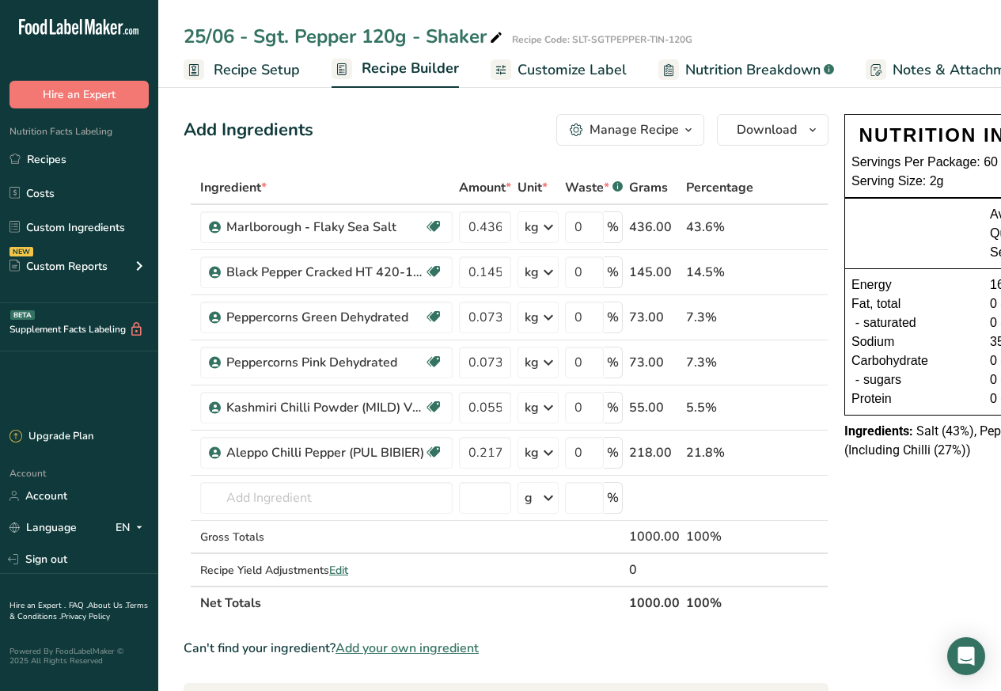
click at [547, 70] on span "Customize Label" at bounding box center [572, 69] width 109 height 21
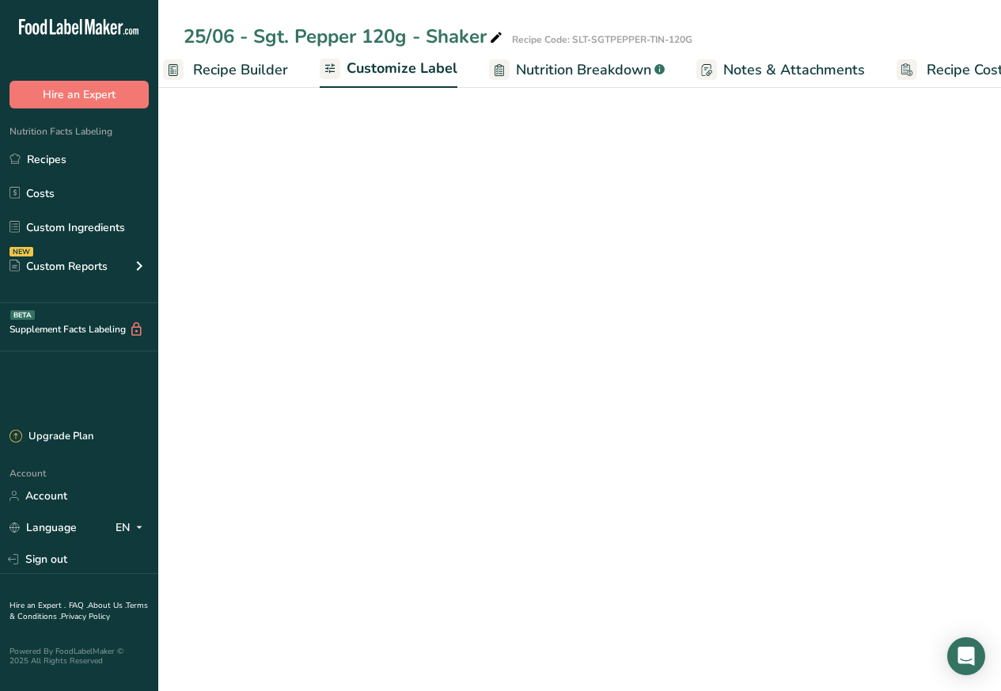
scroll to position [0, 215]
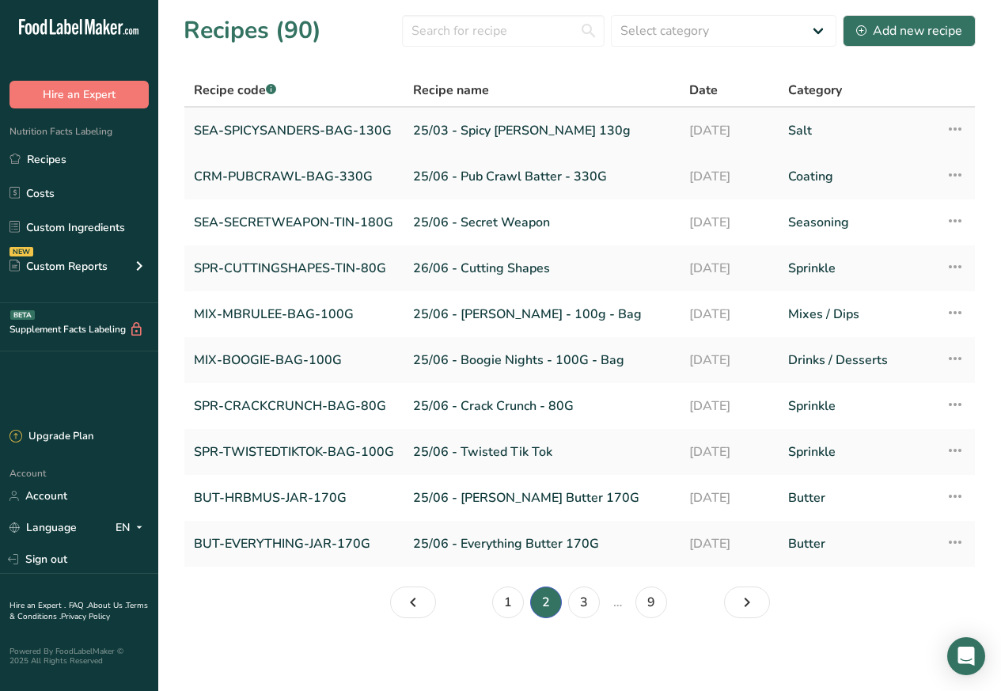
click at [267, 112] on td "SEA-SPICYSANDERS-BAG-130G" at bounding box center [293, 131] width 219 height 46
click at [279, 129] on link "SEA-SPICYSANDERS-BAG-130G" at bounding box center [294, 130] width 200 height 33
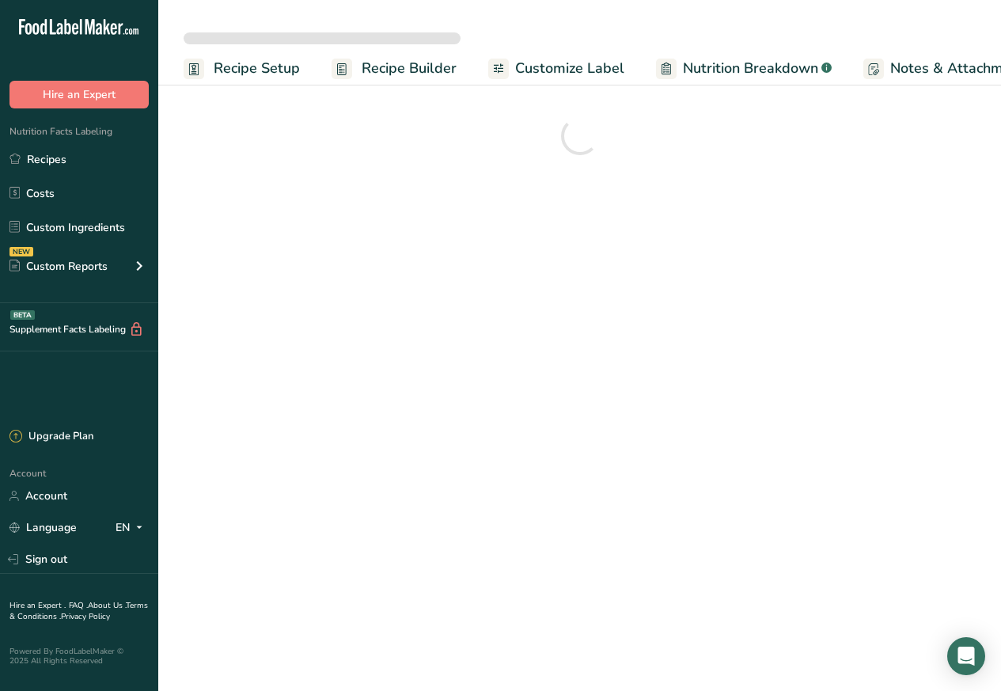
click at [567, 67] on span "Customize Label" at bounding box center [569, 68] width 109 height 21
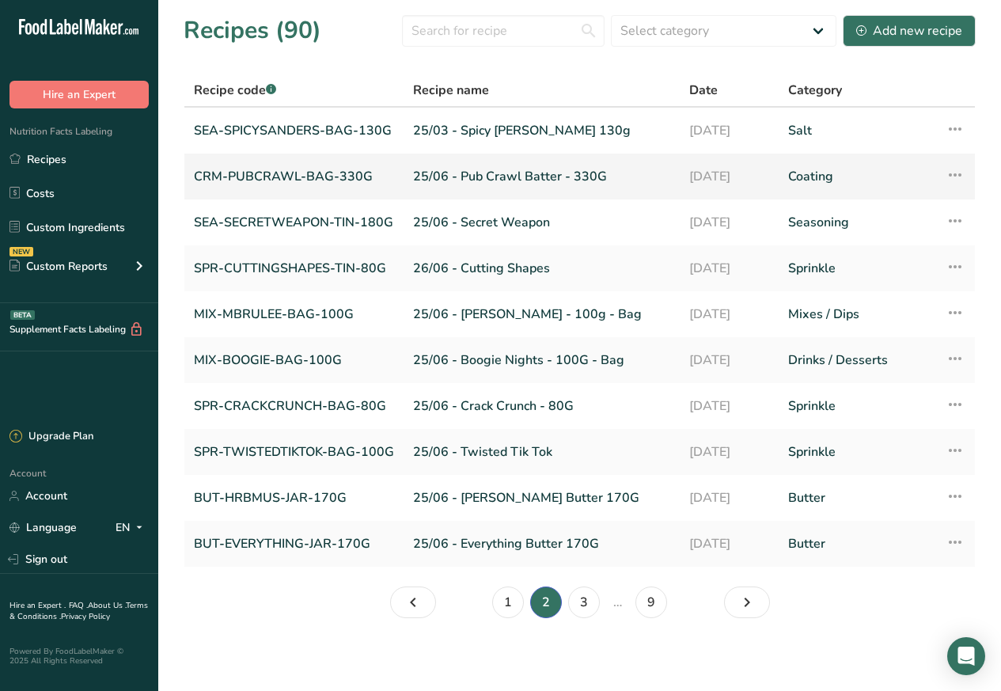
click at [254, 177] on link "CRM-PUBCRAWL-BAG-330G" at bounding box center [294, 176] width 200 height 33
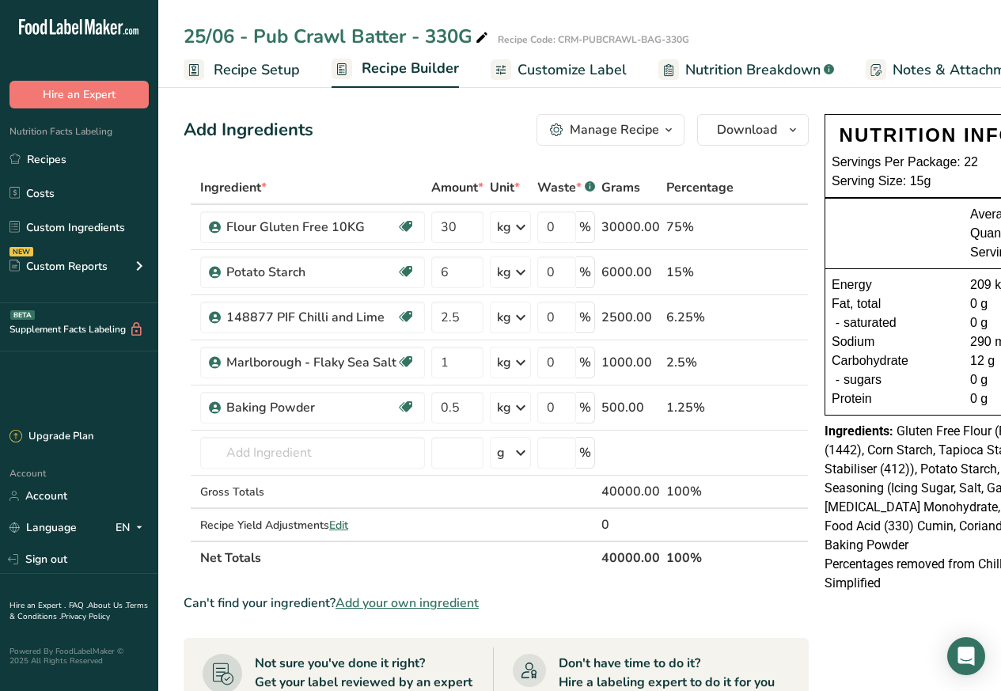
click at [563, 70] on span "Customize Label" at bounding box center [572, 69] width 109 height 21
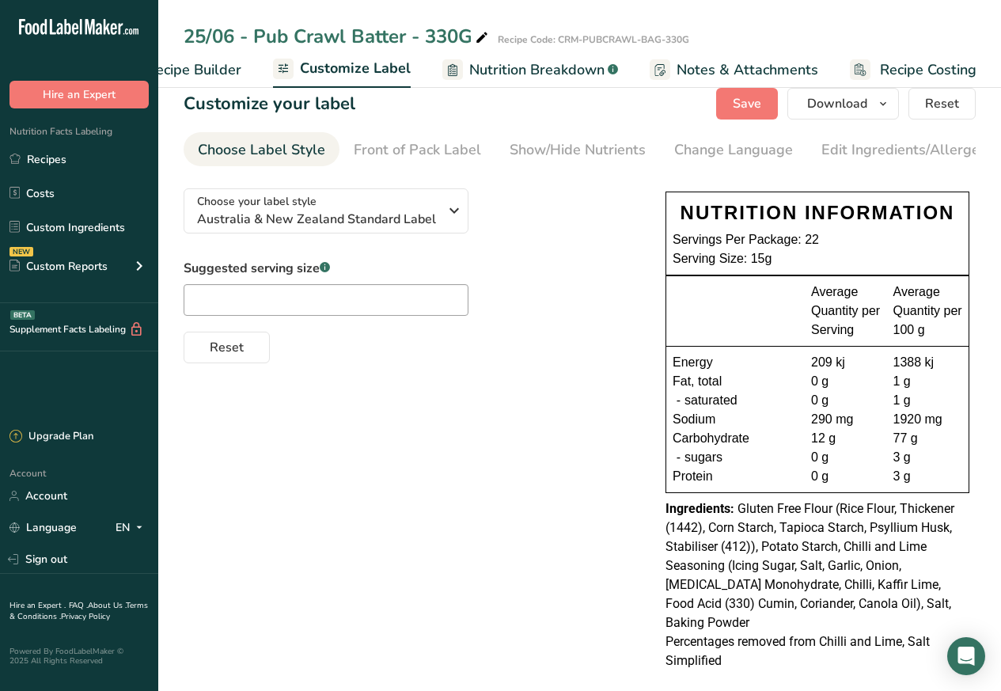
scroll to position [25, 0]
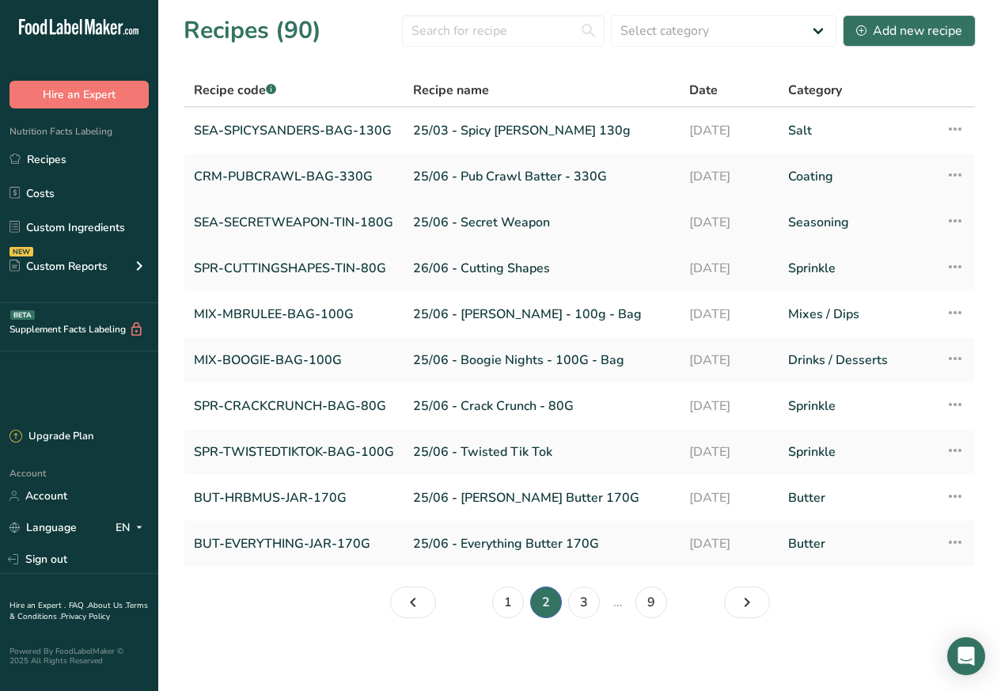
click at [270, 217] on link "SEA-SECRETWEAPON-TIN-180G" at bounding box center [294, 222] width 200 height 33
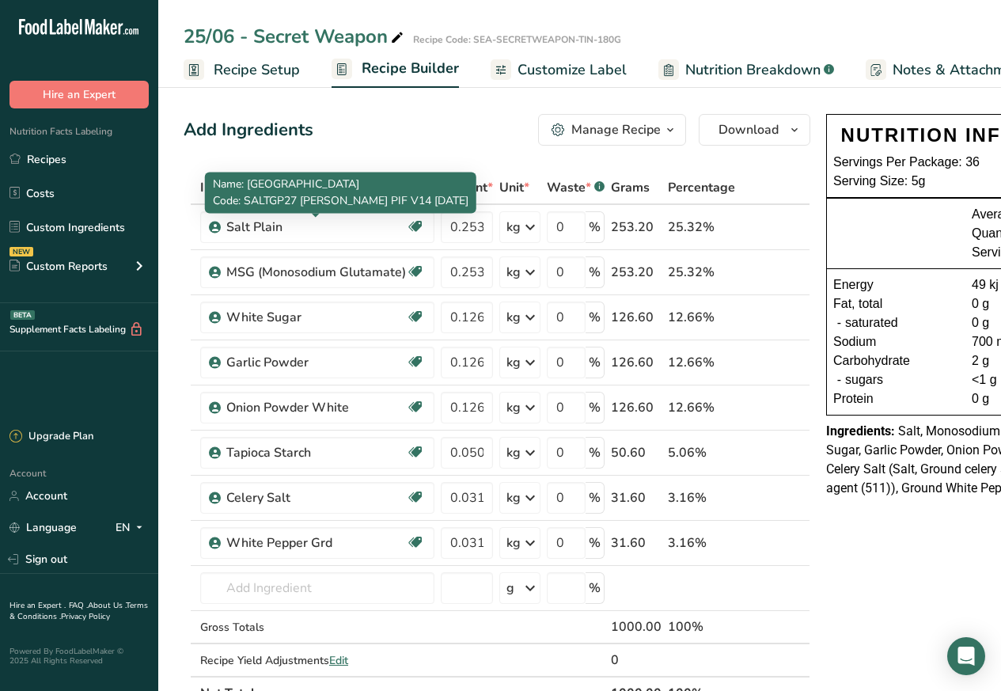
click at [543, 68] on span "Customize Label" at bounding box center [572, 69] width 109 height 21
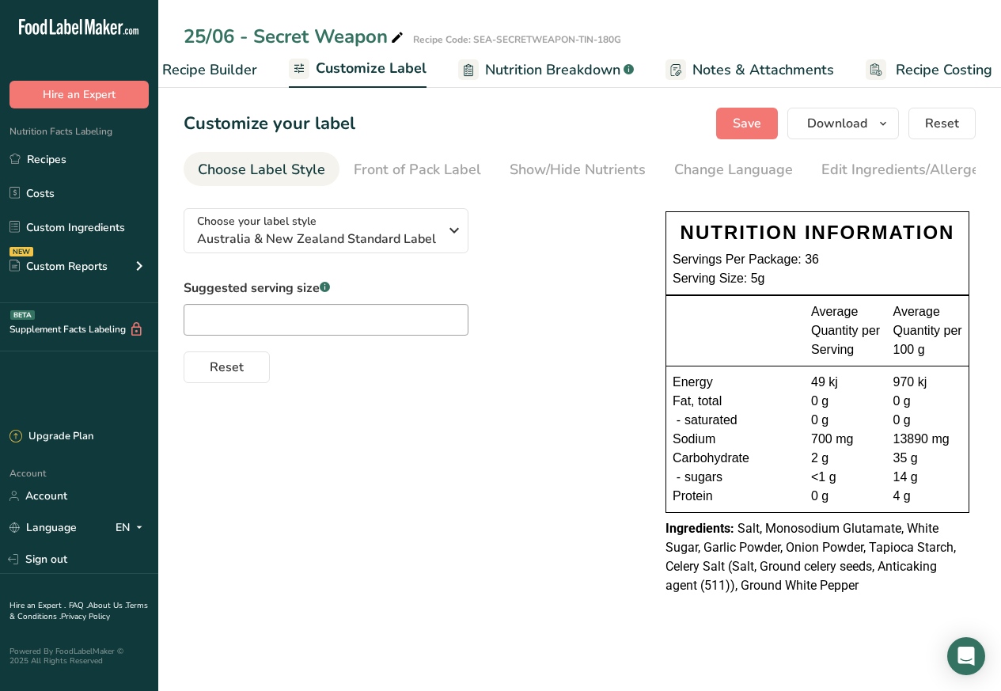
scroll to position [0, 215]
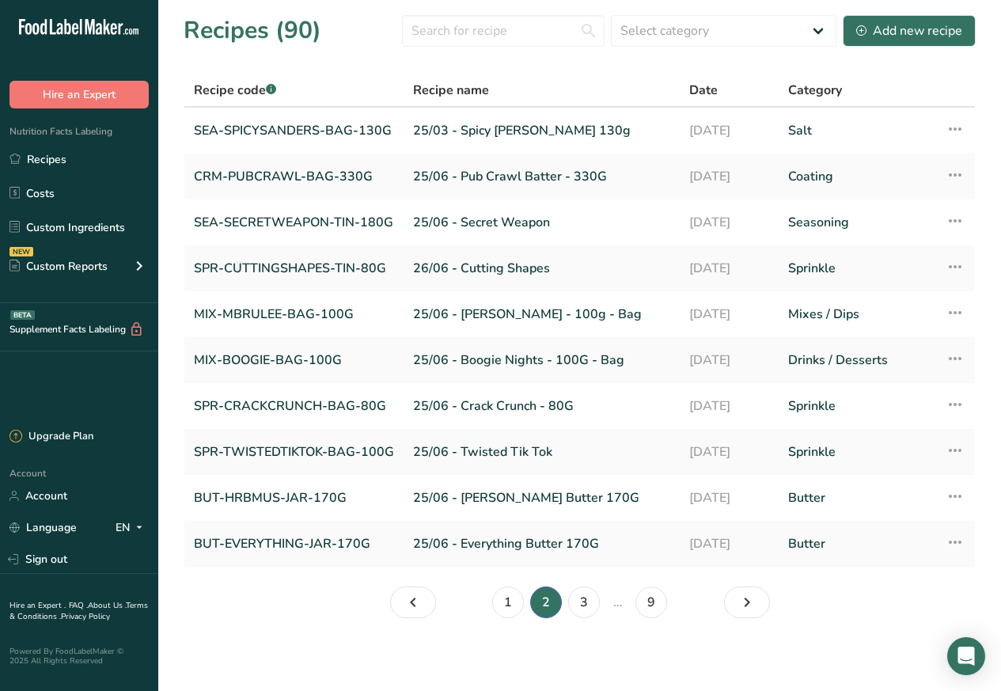
scroll to position [2, 0]
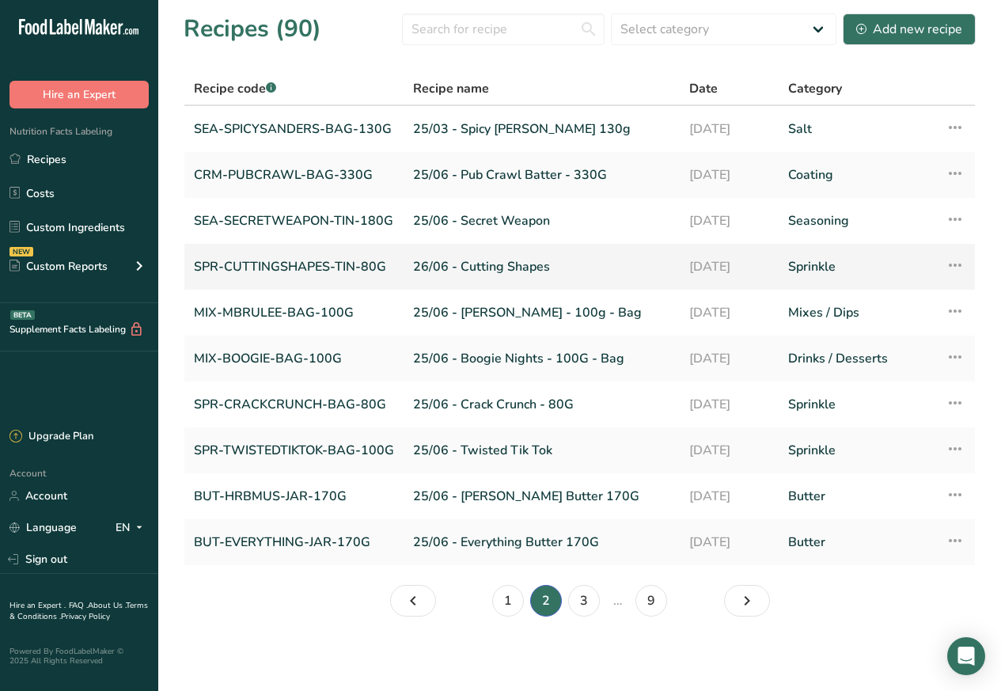
click at [283, 266] on link "SPR-CUTTINGSHAPES-TIN-80G" at bounding box center [294, 266] width 200 height 33
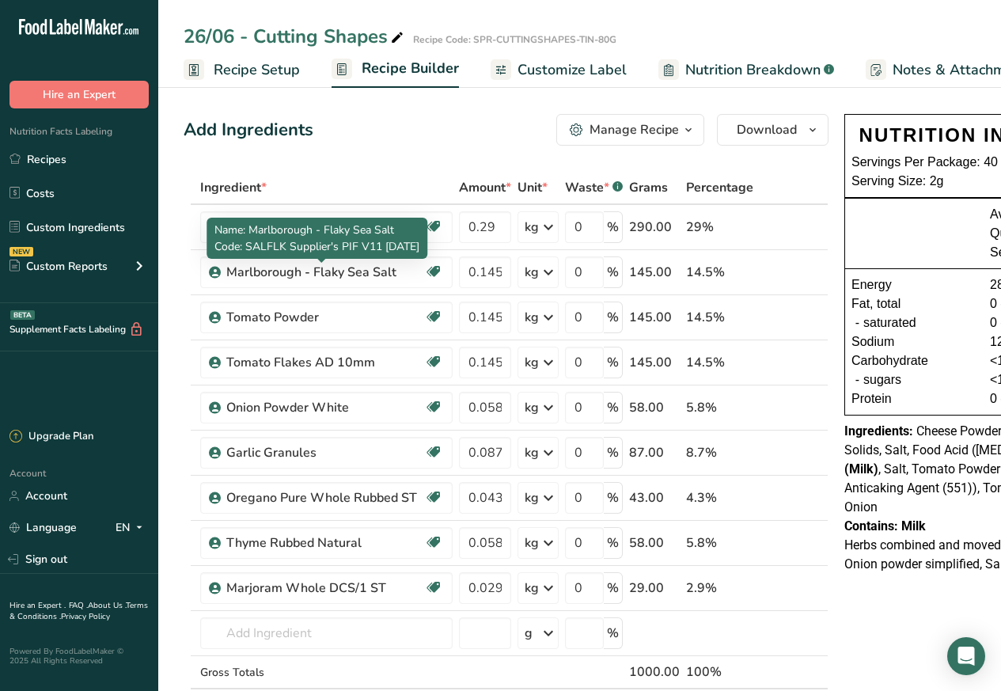
click at [555, 70] on span "Customize Label" at bounding box center [572, 69] width 109 height 21
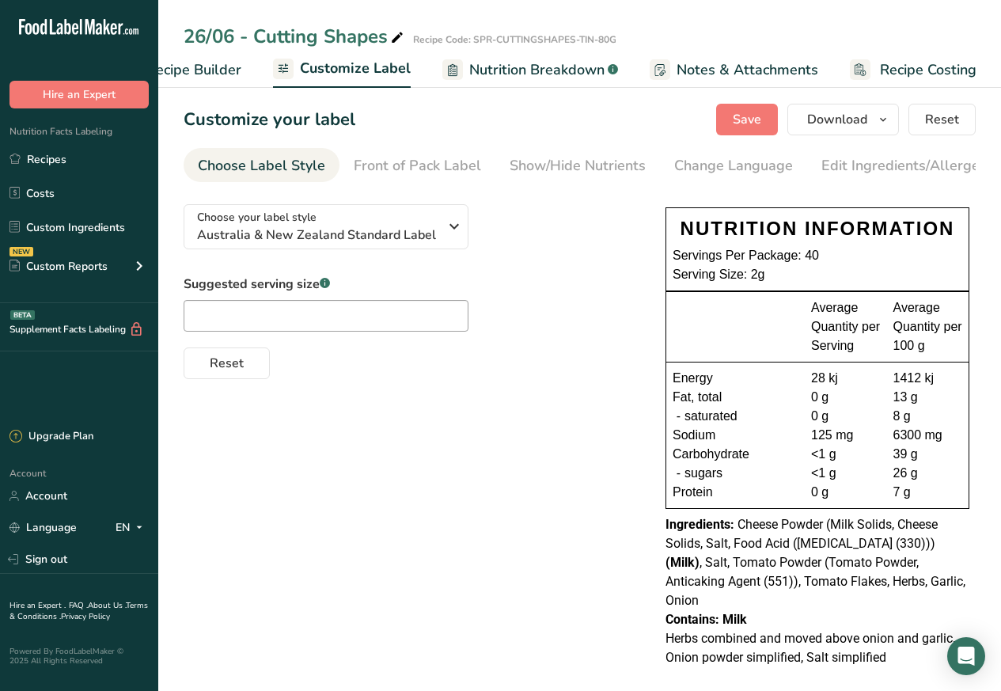
scroll to position [5, 0]
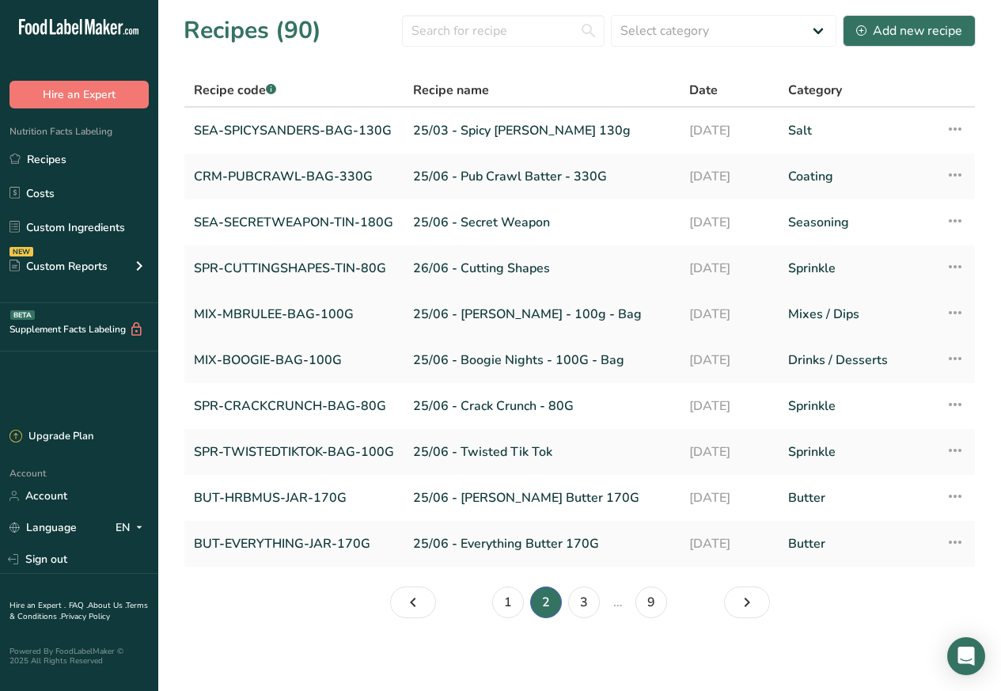
click at [273, 313] on link "MIX-MBRULEE-BAG-100G" at bounding box center [294, 314] width 200 height 33
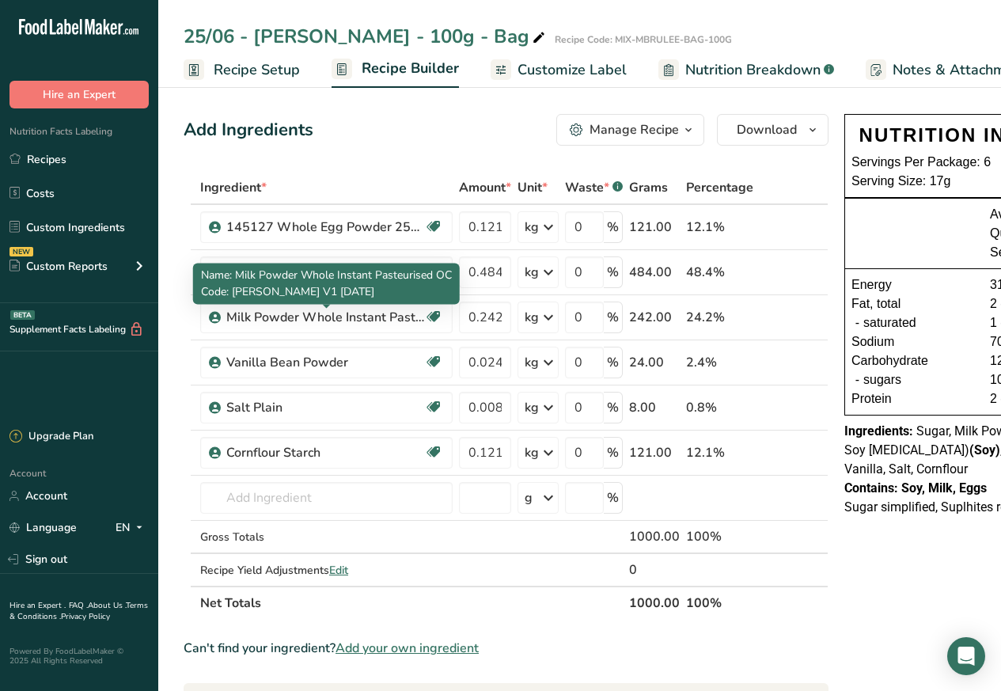
click at [552, 70] on span "Customize Label" at bounding box center [572, 69] width 109 height 21
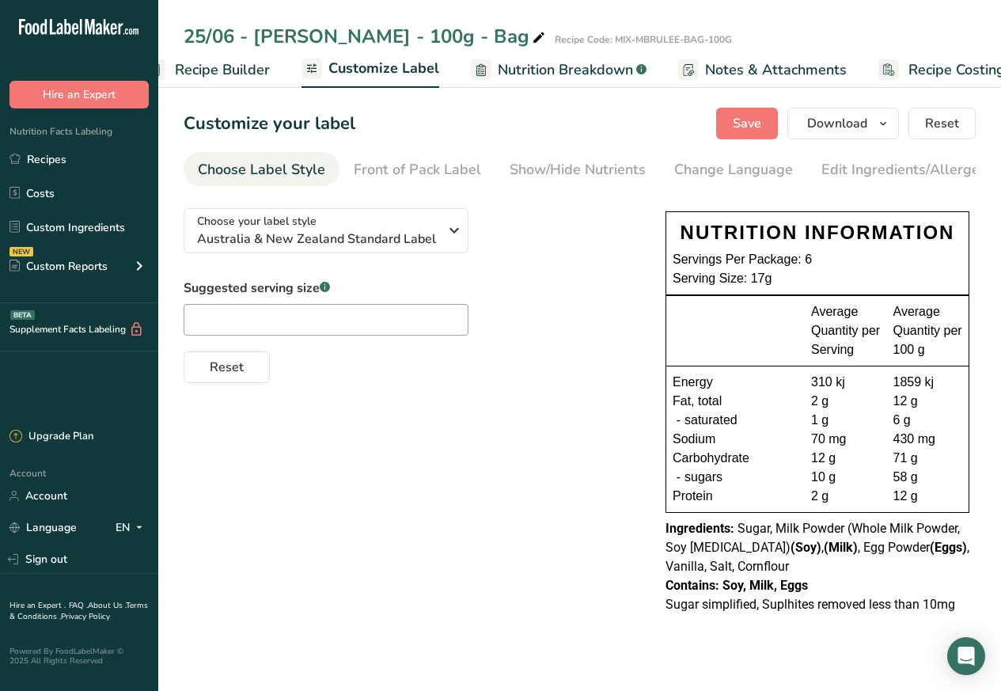
scroll to position [0, 215]
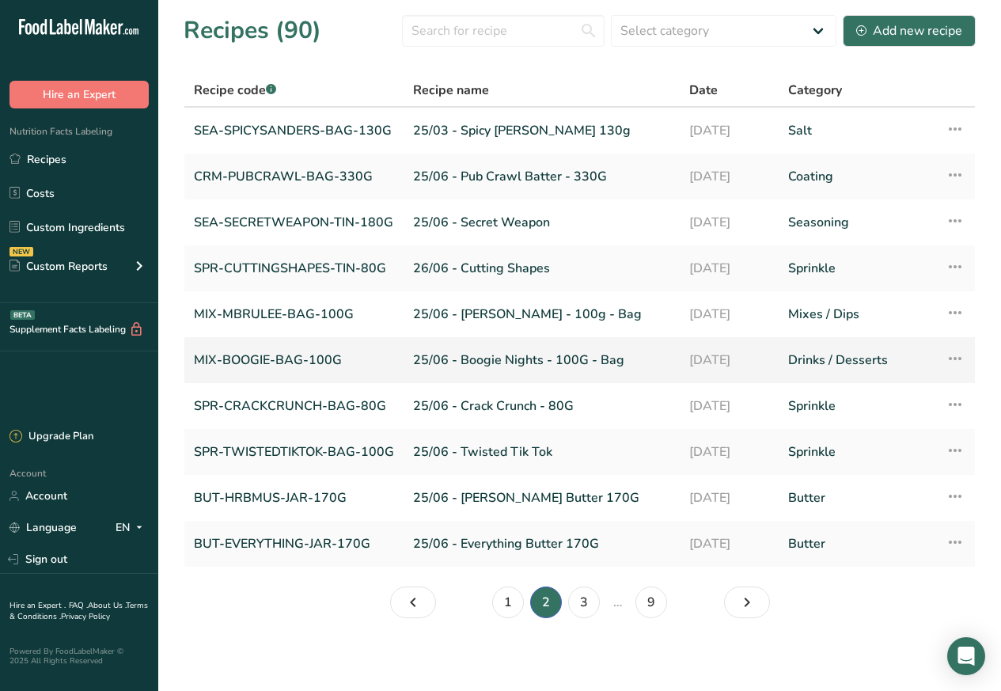
click at [277, 357] on link "MIX-BOOGIE-BAG-100G" at bounding box center [294, 359] width 200 height 33
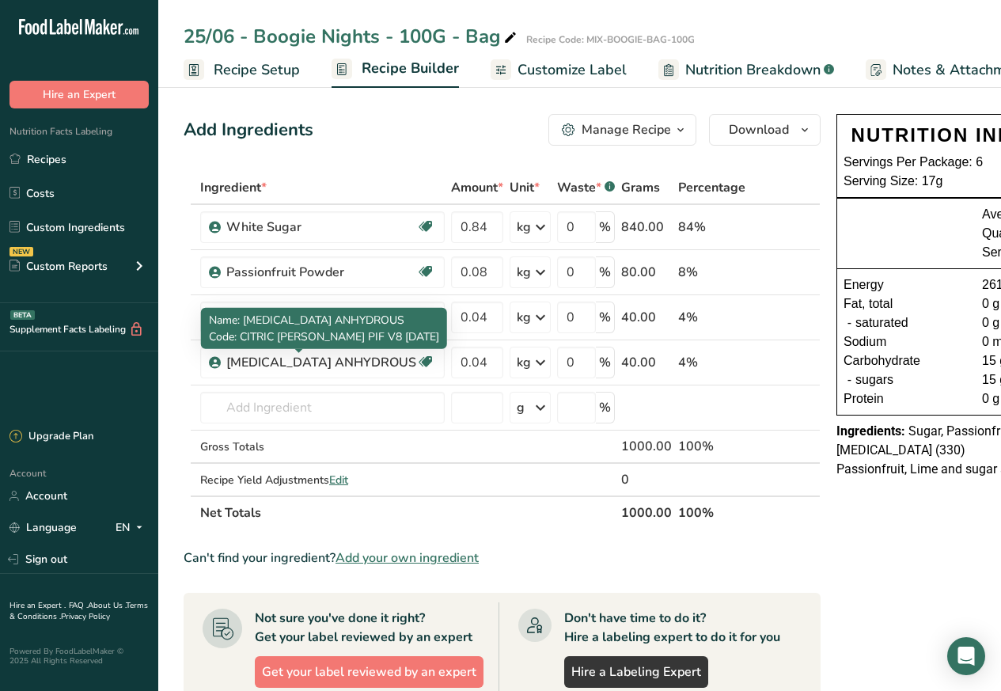
click at [556, 70] on span "Customize Label" at bounding box center [572, 69] width 109 height 21
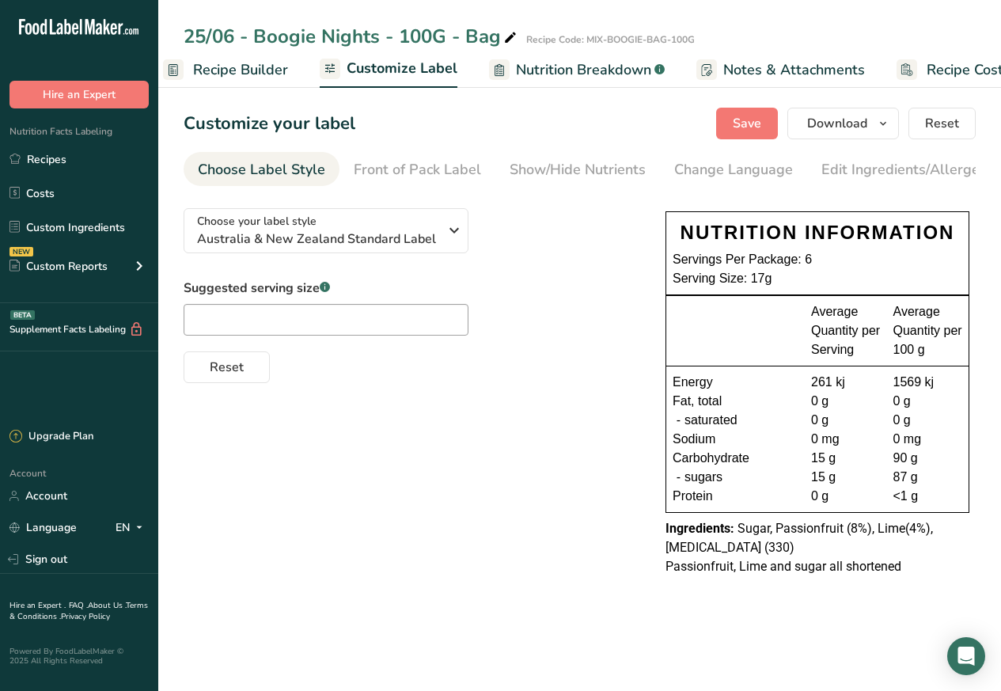
scroll to position [0, 215]
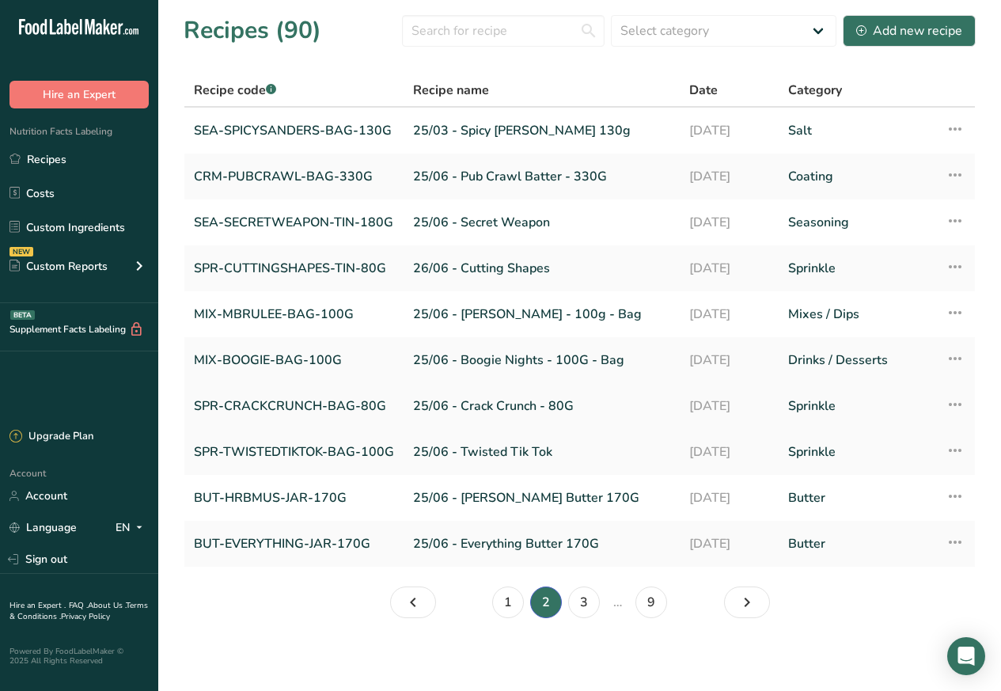
click at [262, 404] on link "SPR-CRACKCRUNCH-BAG-80G" at bounding box center [294, 405] width 200 height 33
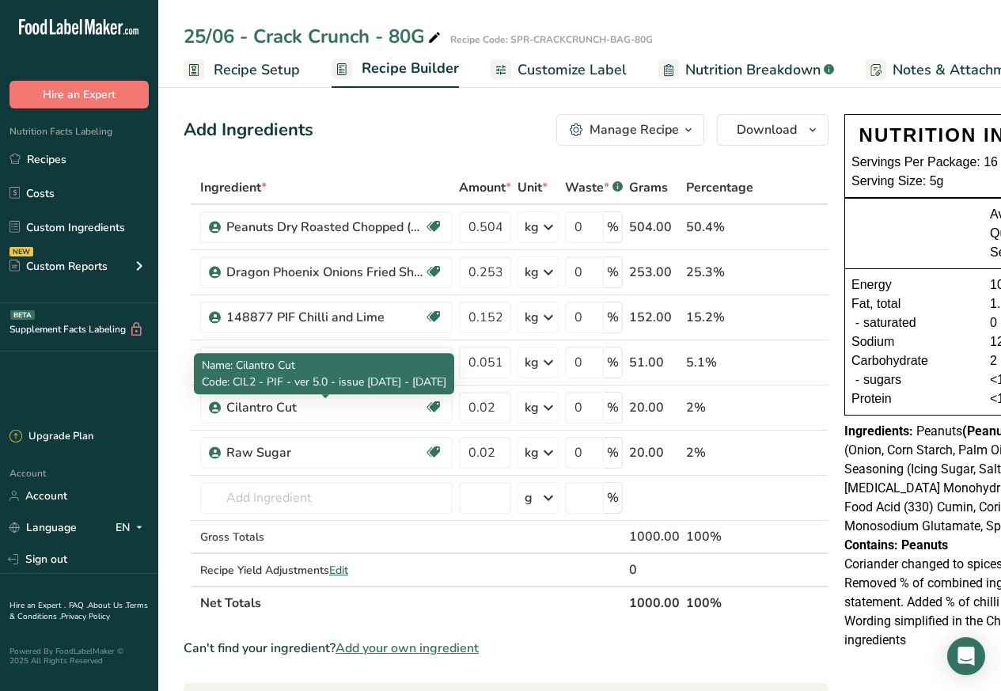
click at [548, 70] on span "Customize Label" at bounding box center [572, 69] width 109 height 21
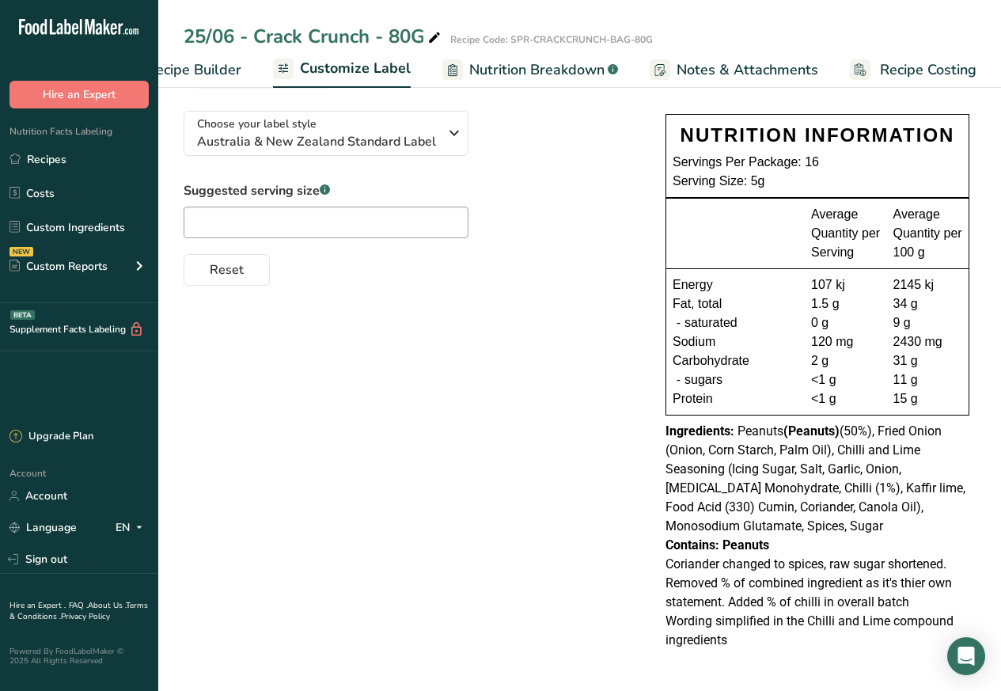
scroll to position [100, 0]
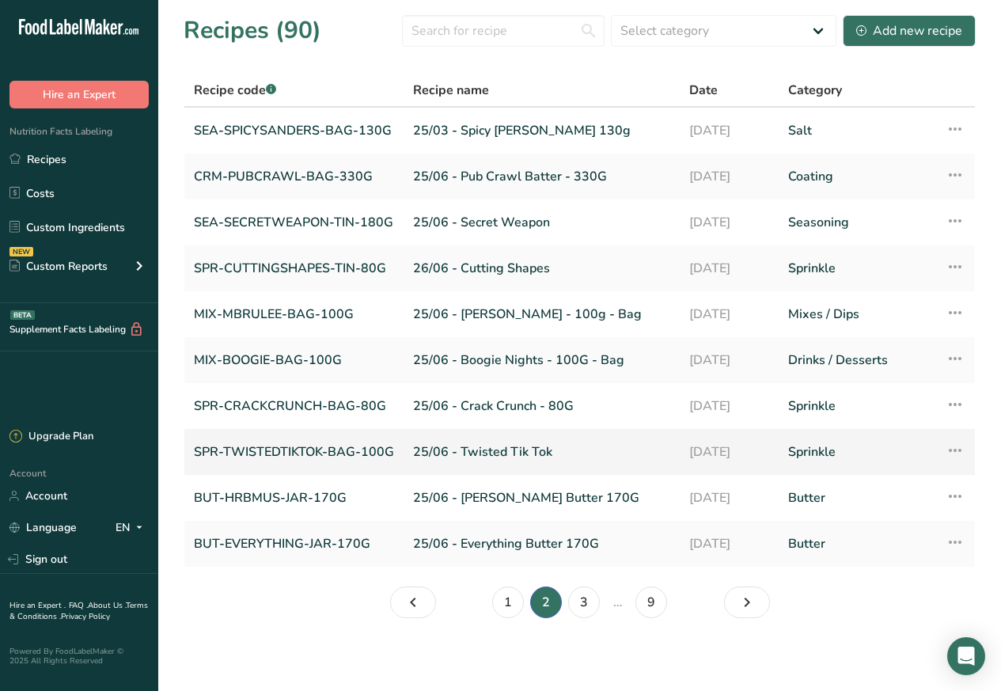
click at [275, 448] on link "SPR-TWISTEDTIKTOK-BAG-100G" at bounding box center [294, 451] width 200 height 33
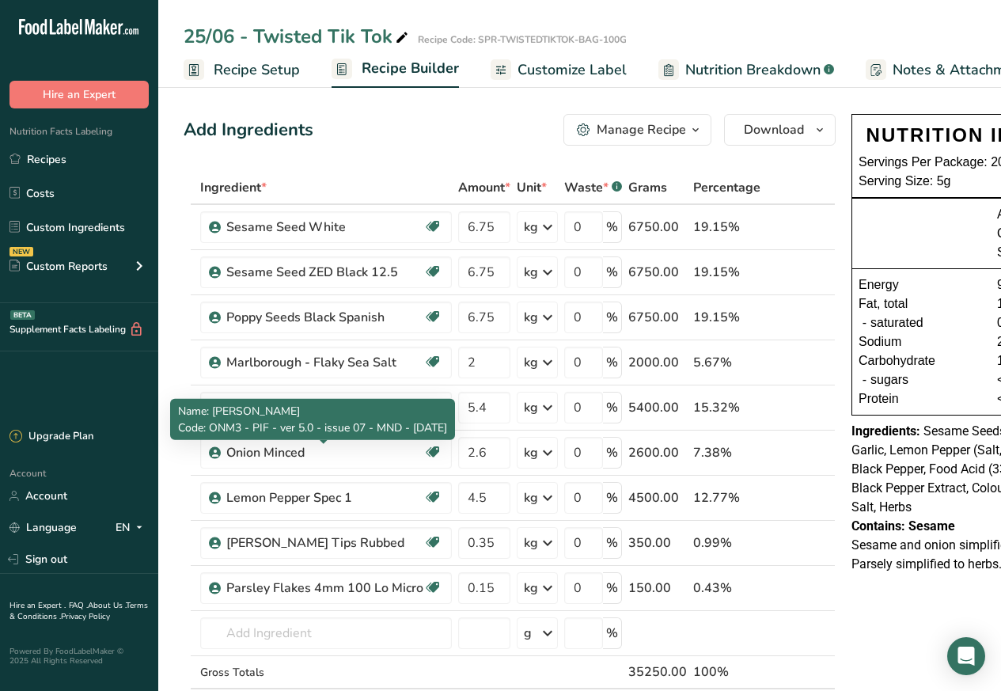
click at [552, 70] on span "Customize Label" at bounding box center [572, 69] width 109 height 21
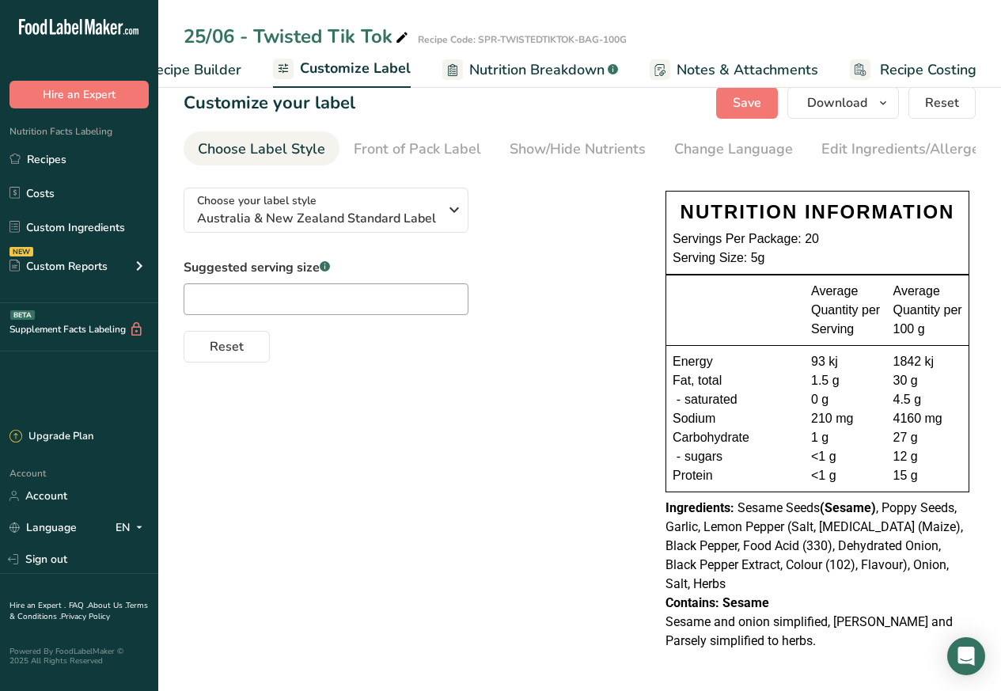
scroll to position [25, 0]
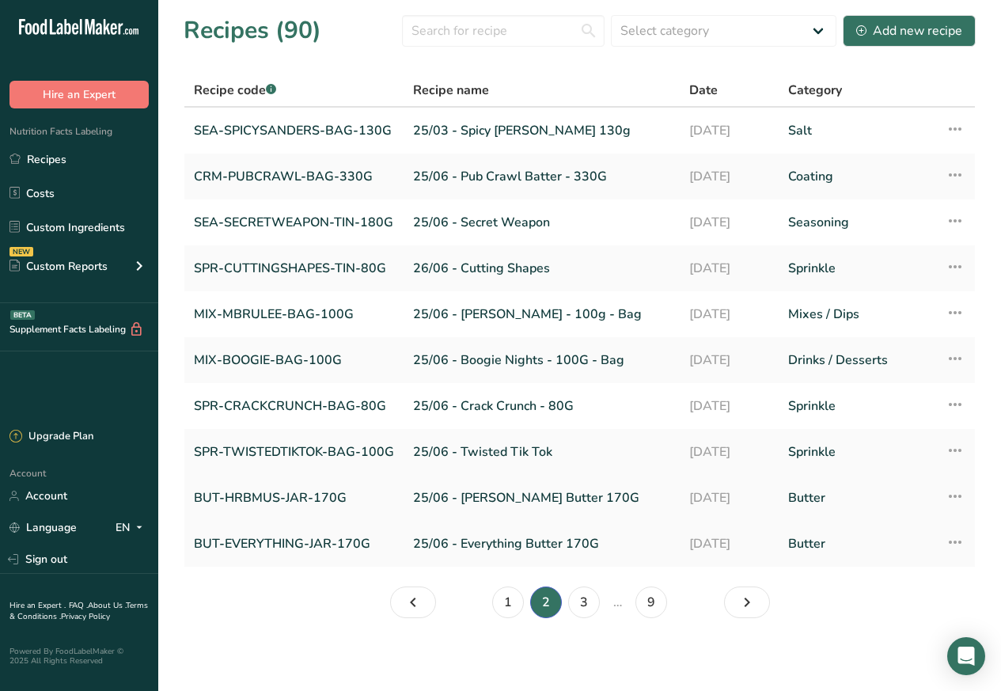
click at [254, 490] on link "BUT-HRBMUS-JAR-170G" at bounding box center [294, 497] width 200 height 33
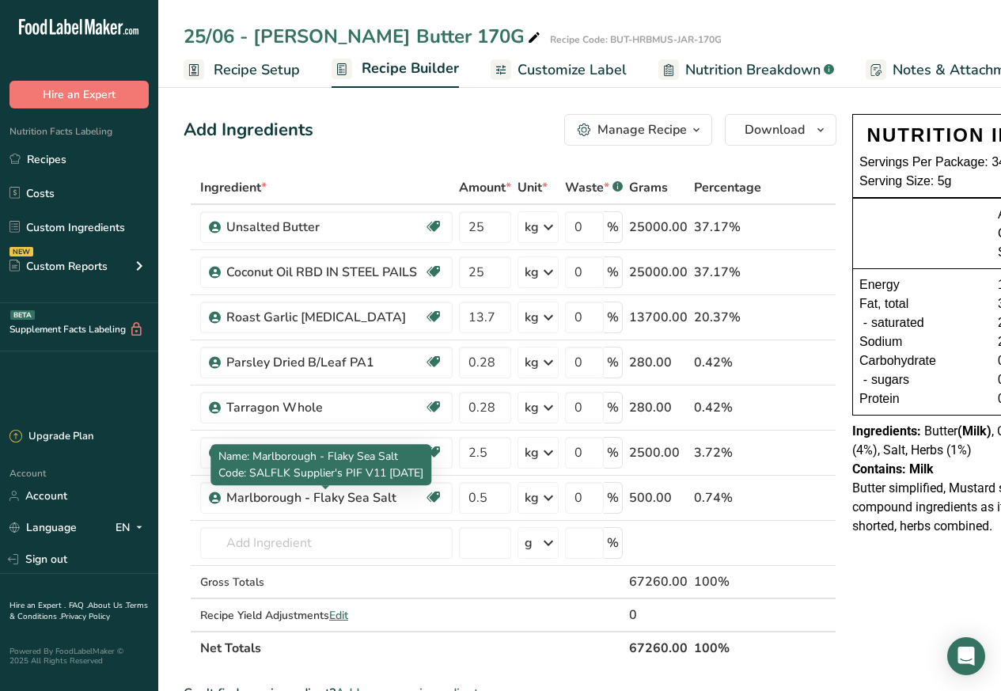
click at [552, 68] on span "Customize Label" at bounding box center [572, 69] width 109 height 21
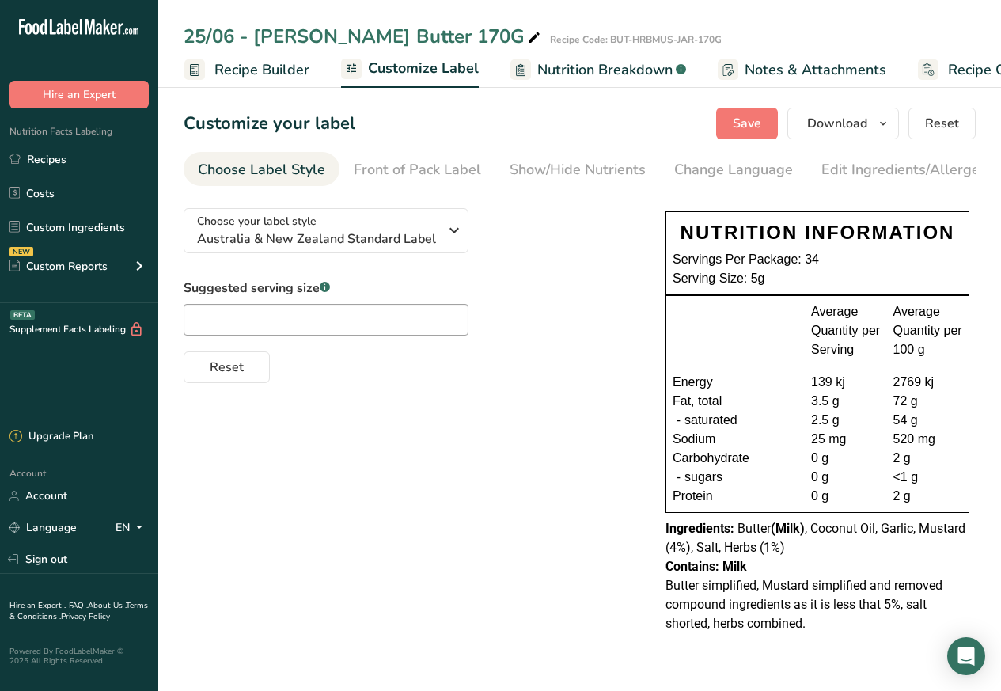
scroll to position [0, 215]
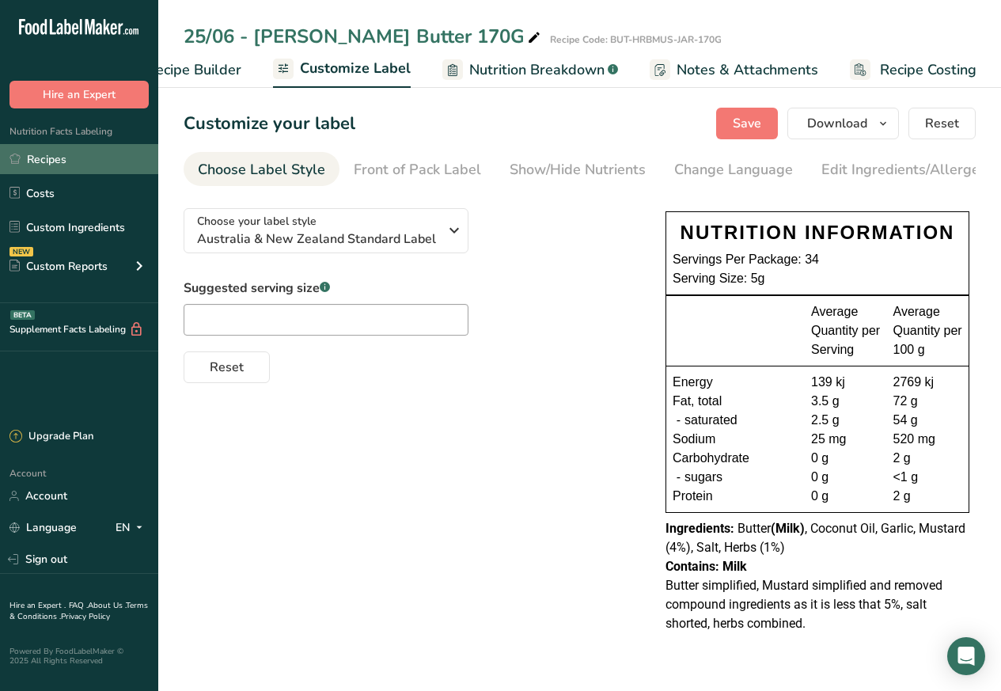
click at [48, 157] on link "Recipes" at bounding box center [79, 159] width 158 height 30
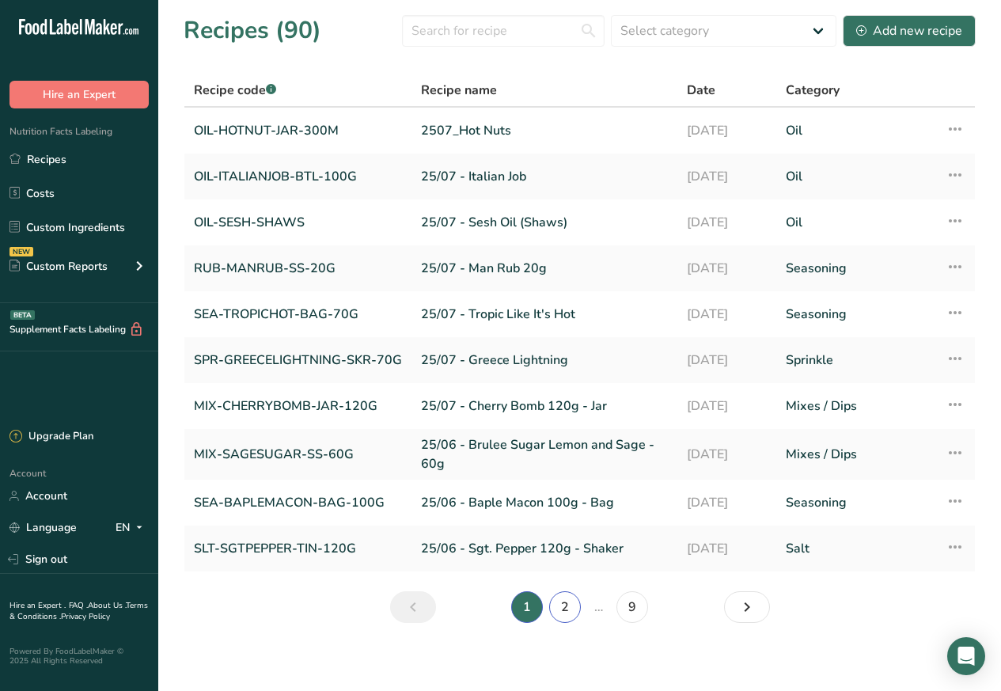
click at [559, 608] on link "2" at bounding box center [565, 607] width 32 height 32
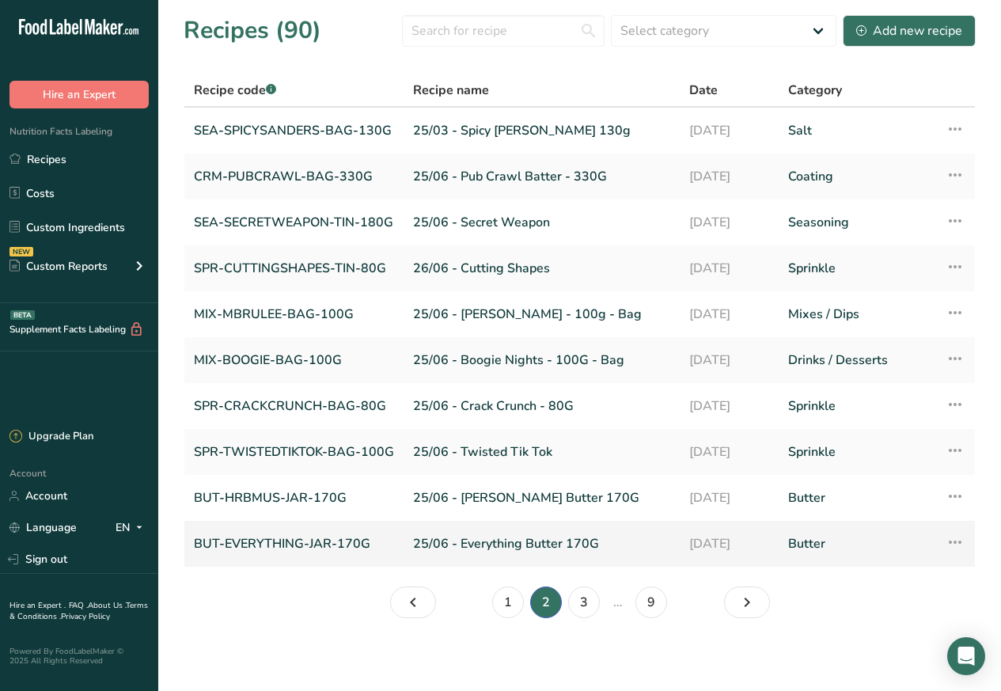
click at [346, 541] on link "BUT-EVERYTHING-JAR-170G" at bounding box center [294, 543] width 200 height 33
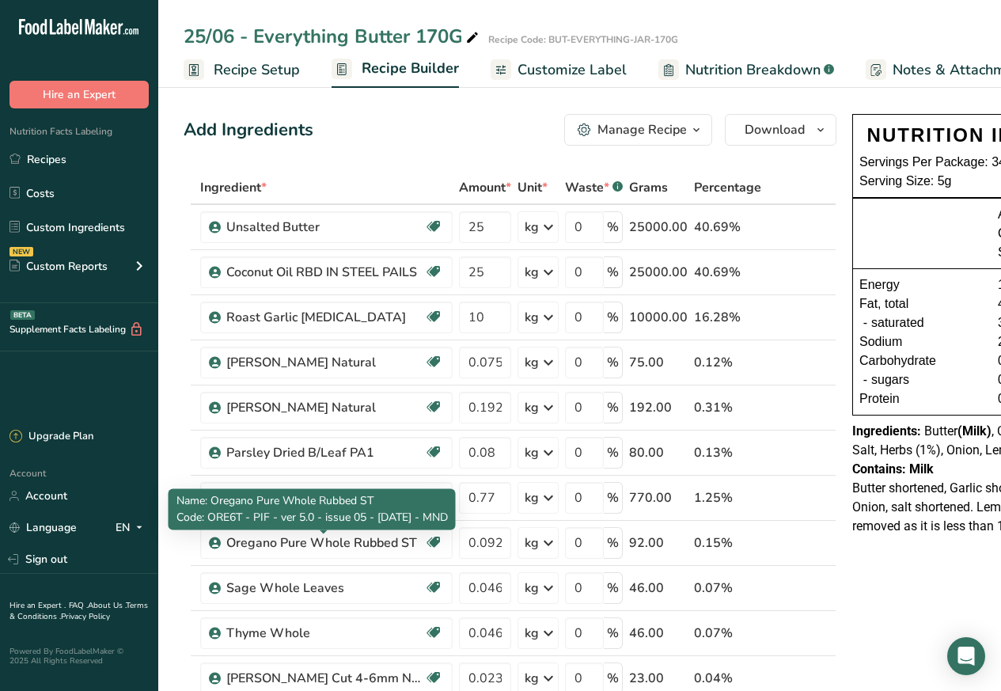
click at [548, 67] on span "Customize Label" at bounding box center [572, 69] width 109 height 21
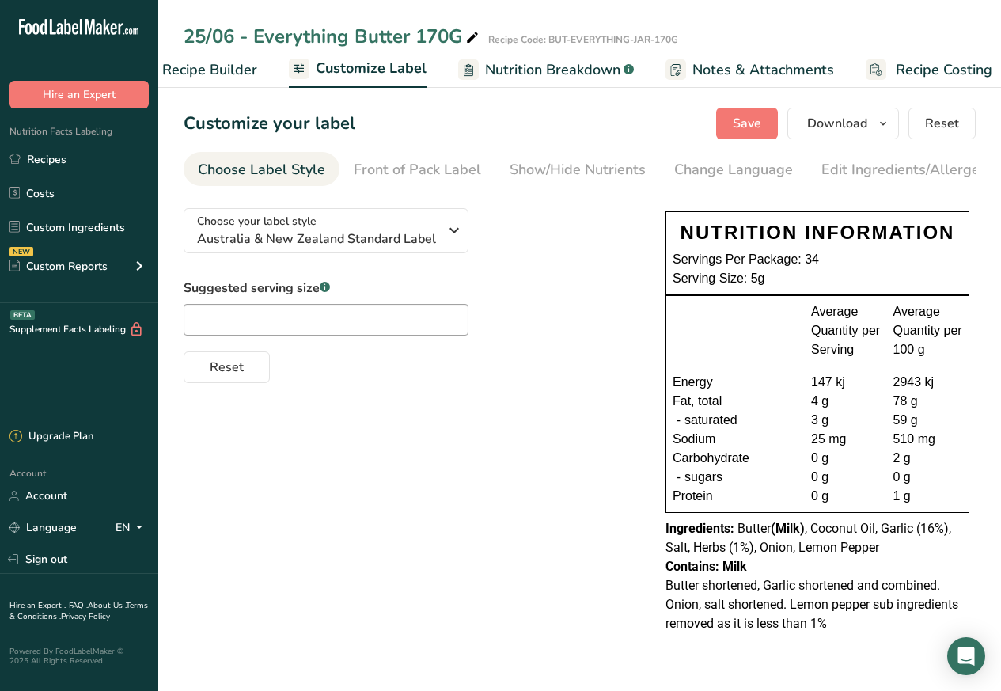
scroll to position [0, 215]
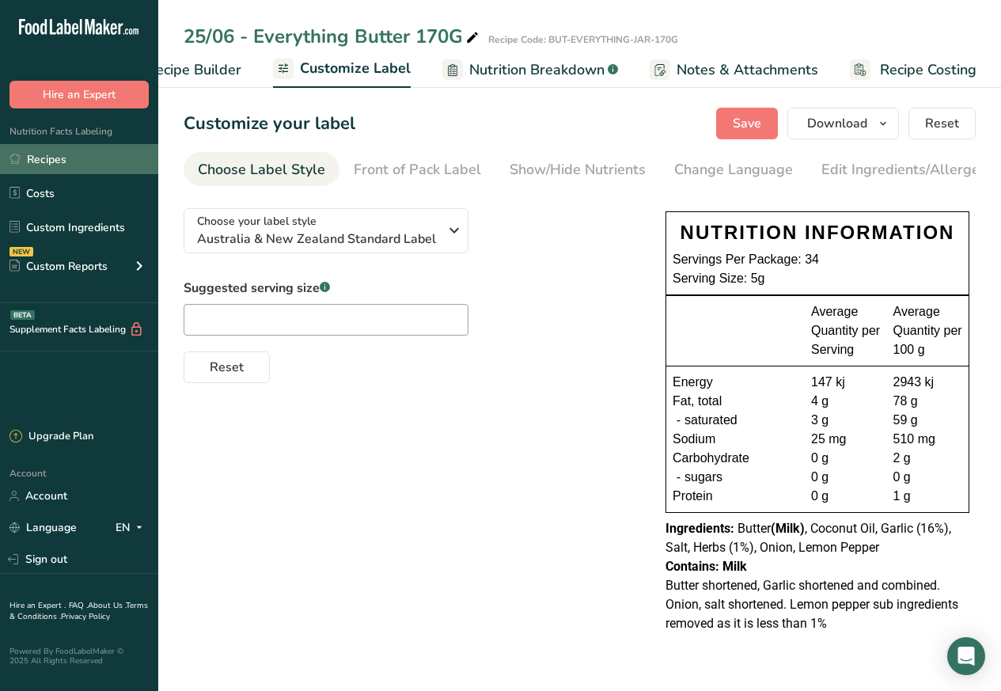
click at [45, 157] on link "Recipes" at bounding box center [79, 159] width 158 height 30
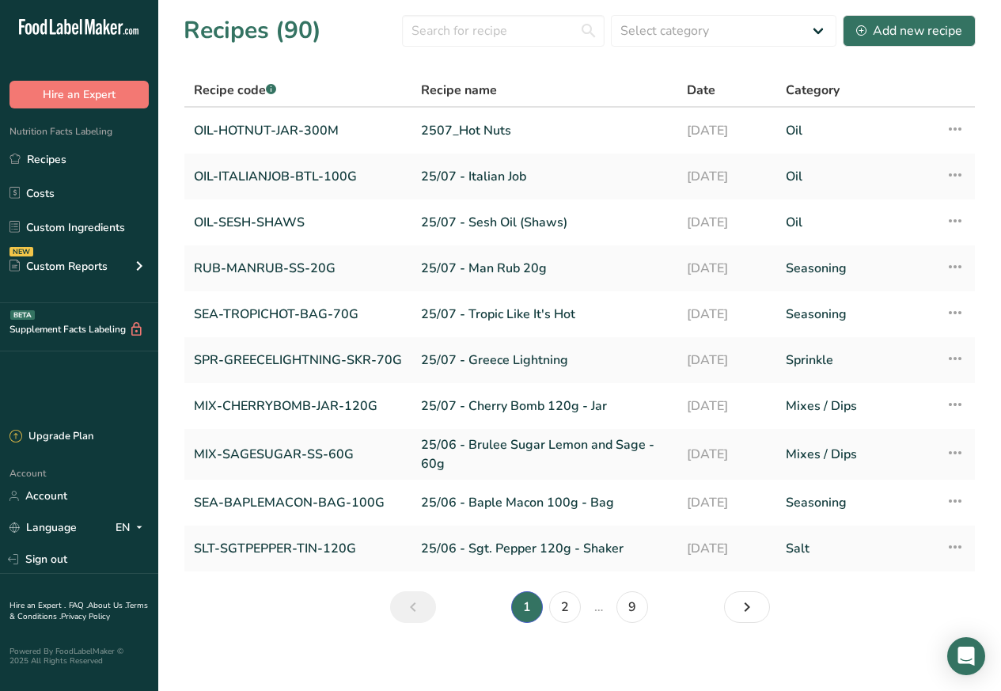
click at [586, 608] on li "…" at bounding box center [598, 607] width 29 height 32
click at [728, 608] on link "Next page" at bounding box center [747, 607] width 46 height 32
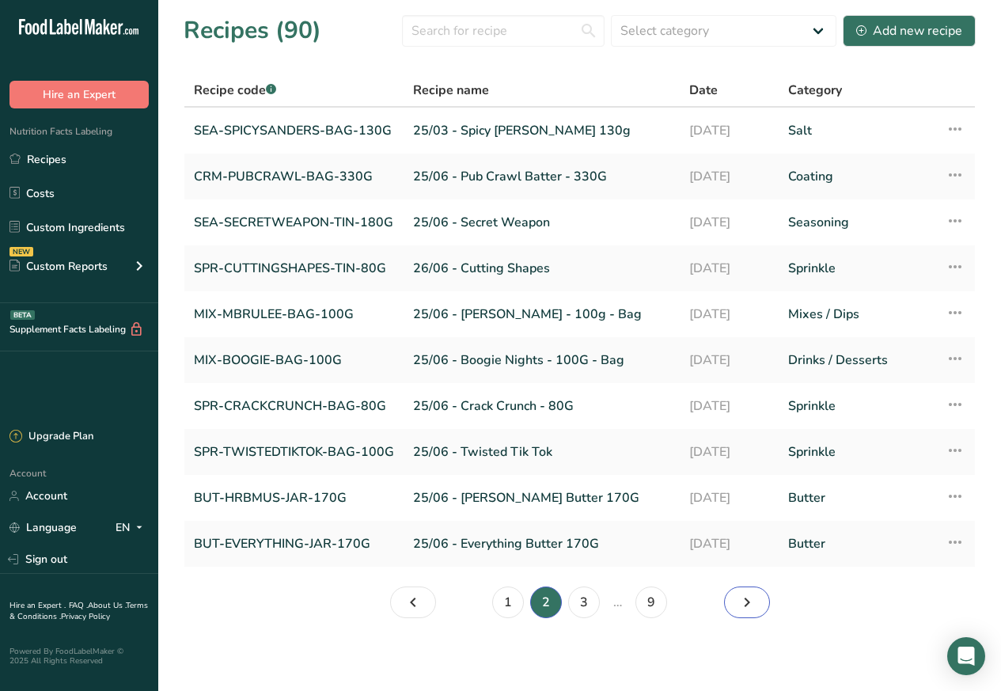
click at [728, 608] on link "Page 3." at bounding box center [747, 602] width 46 height 32
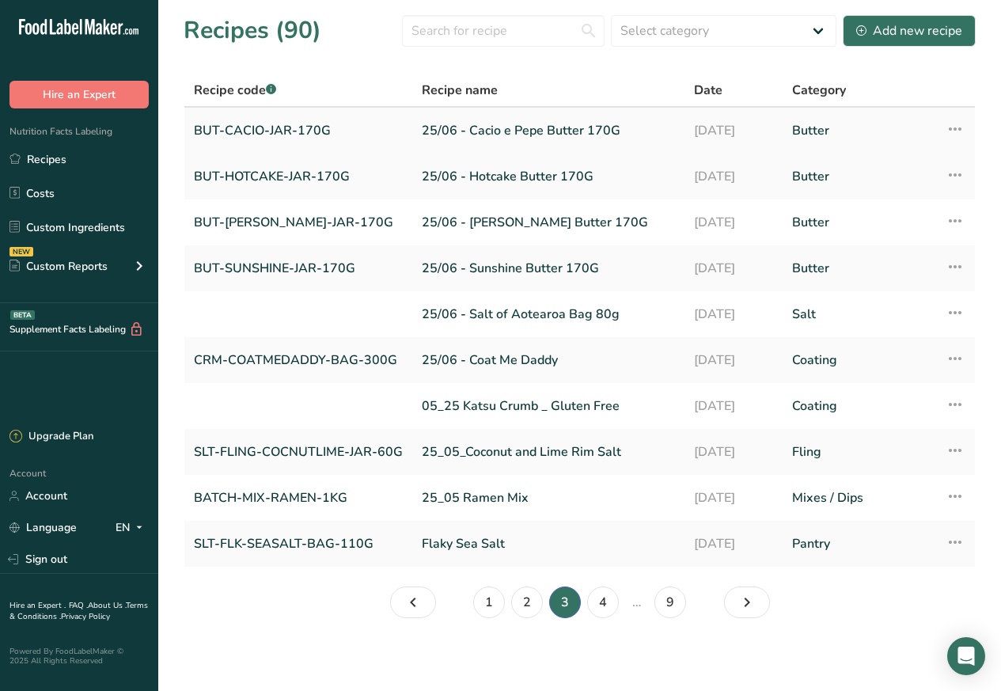
click at [245, 129] on link "BUT-CACIO-JAR-170G" at bounding box center [298, 130] width 209 height 33
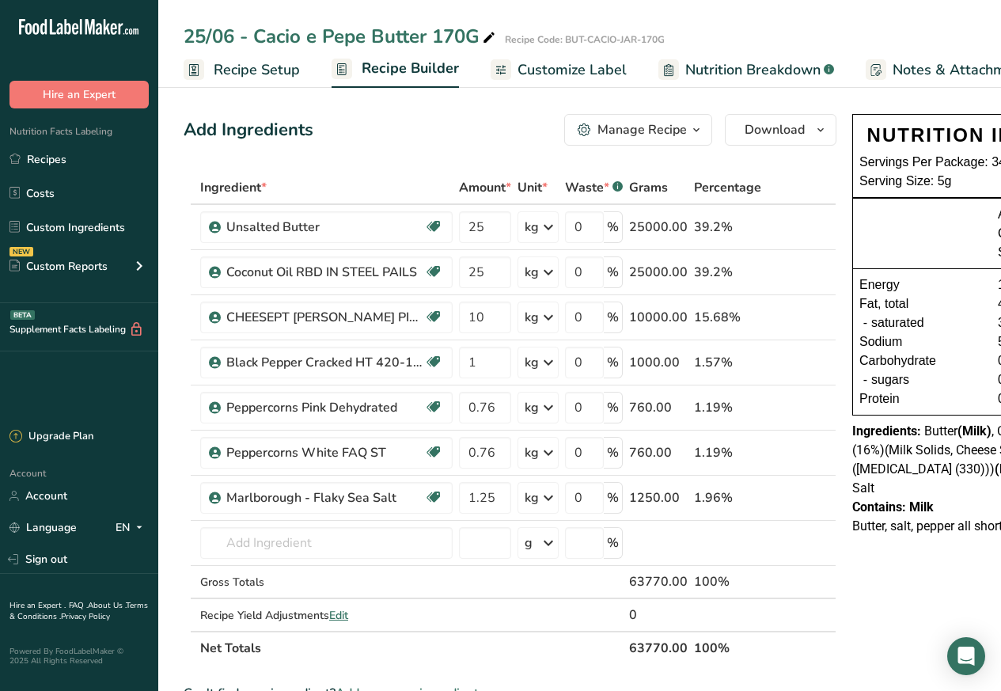
click at [547, 67] on span "Customize Label" at bounding box center [572, 69] width 109 height 21
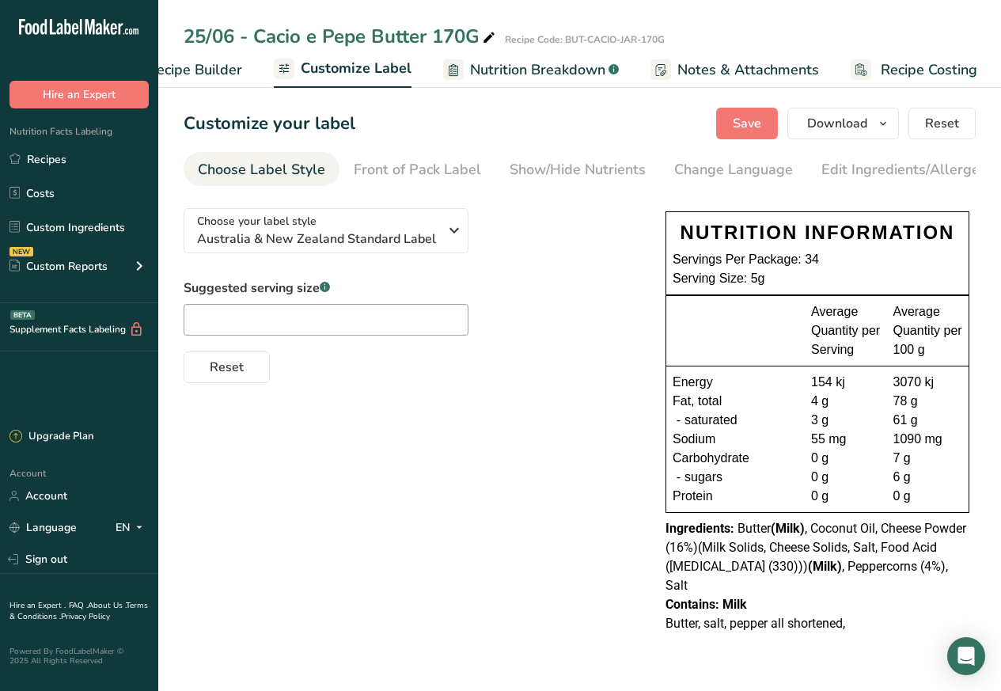
scroll to position [0, 215]
click at [48, 157] on link "Recipes" at bounding box center [79, 159] width 158 height 30
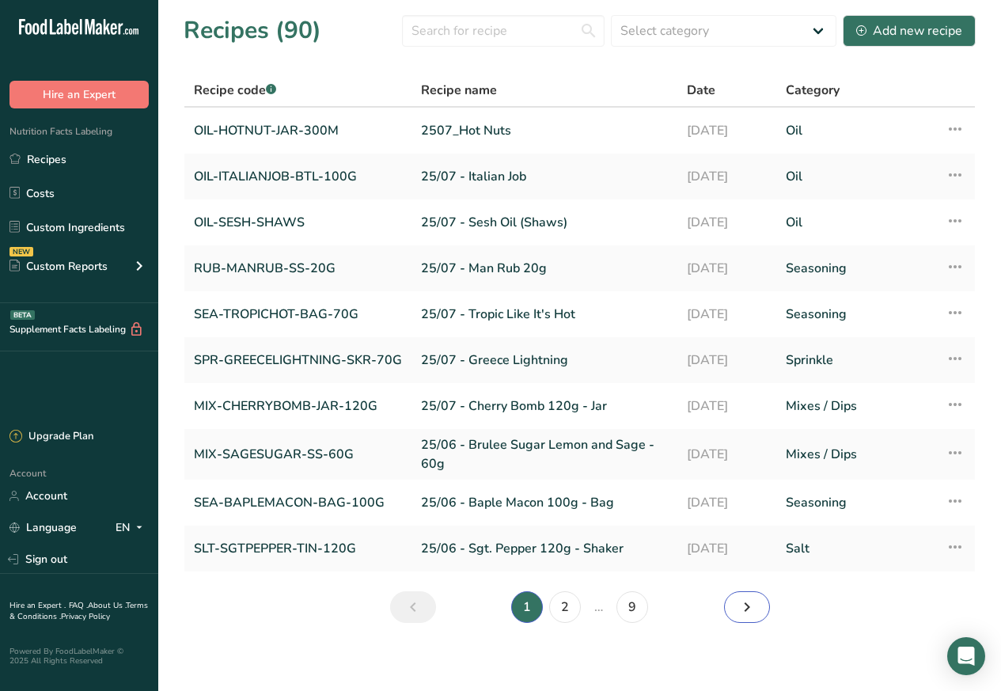
click at [728, 608] on link "Next page" at bounding box center [747, 607] width 46 height 32
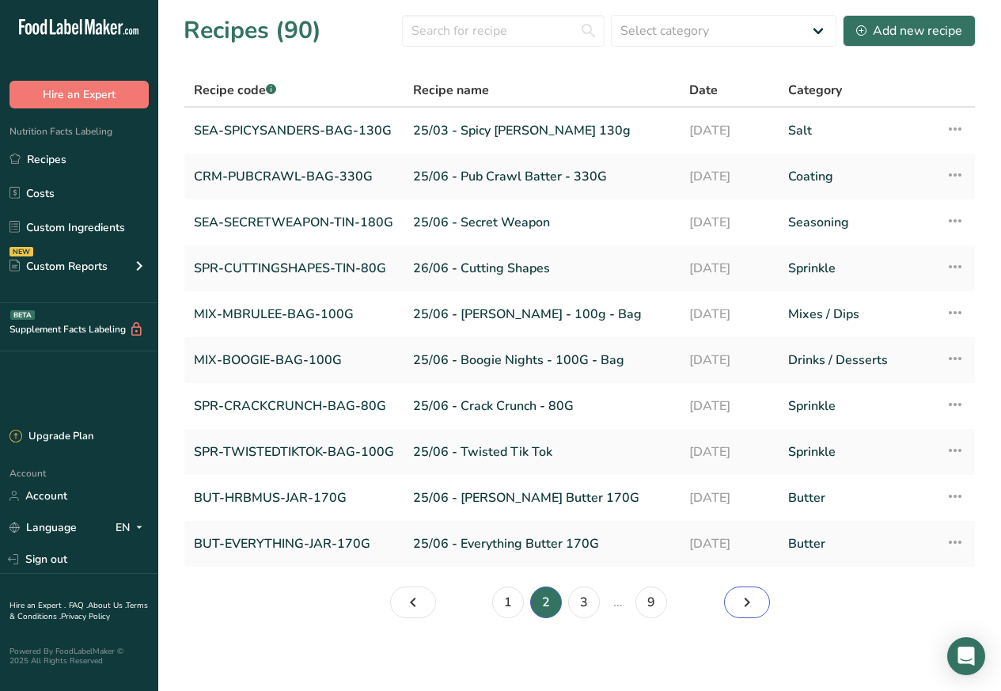
click at [728, 608] on link "Page 3." at bounding box center [747, 602] width 46 height 32
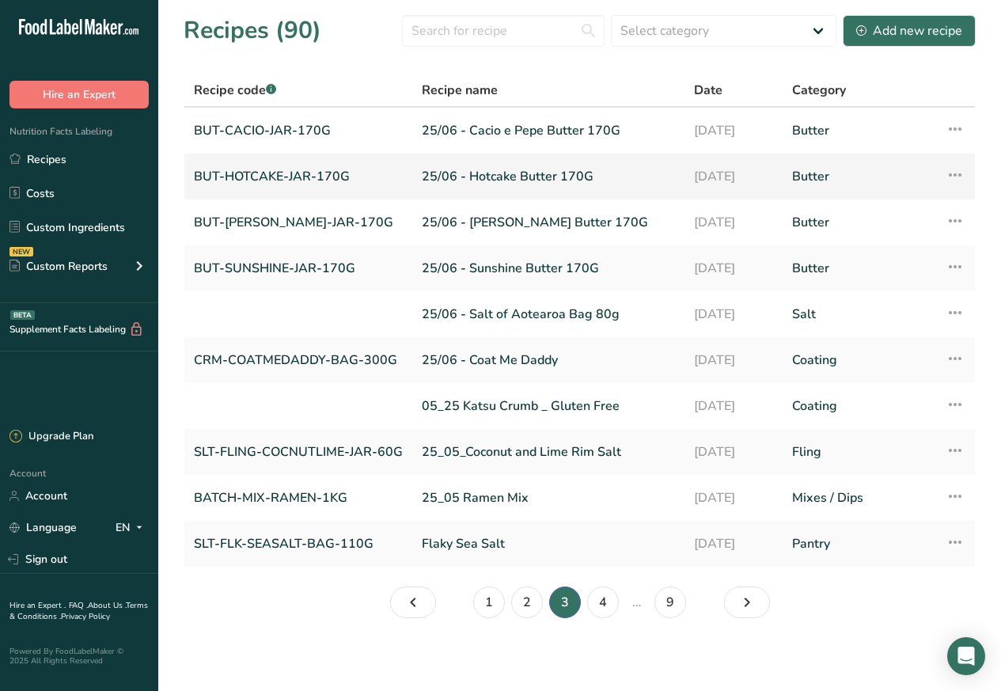
click at [244, 176] on link "BUT-HOTCAKE-JAR-170G" at bounding box center [298, 176] width 209 height 33
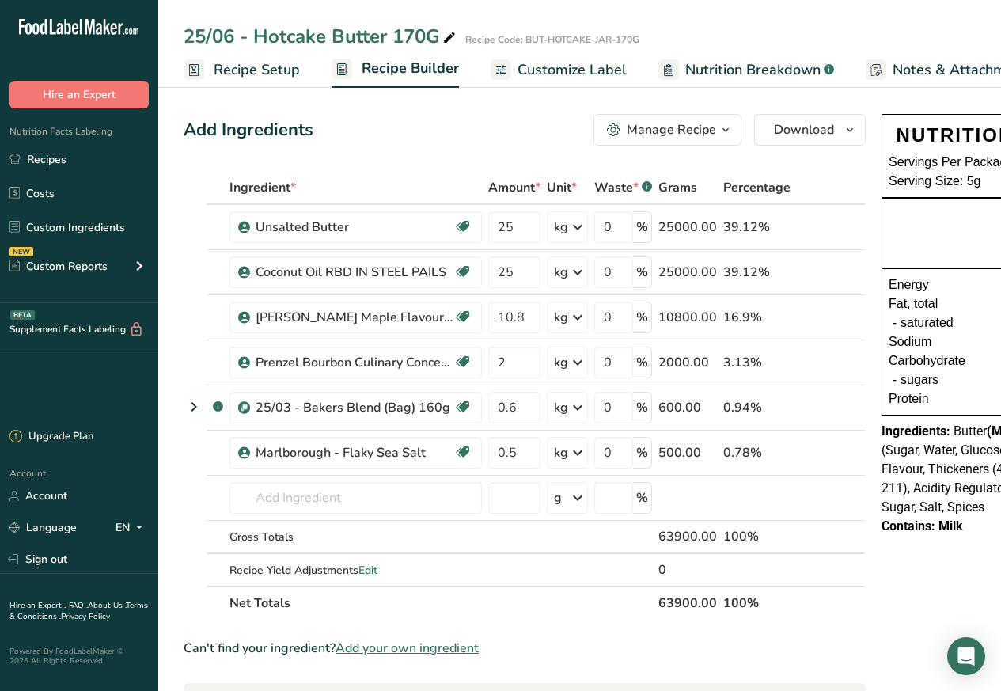
click at [540, 70] on span "Customize Label" at bounding box center [572, 69] width 109 height 21
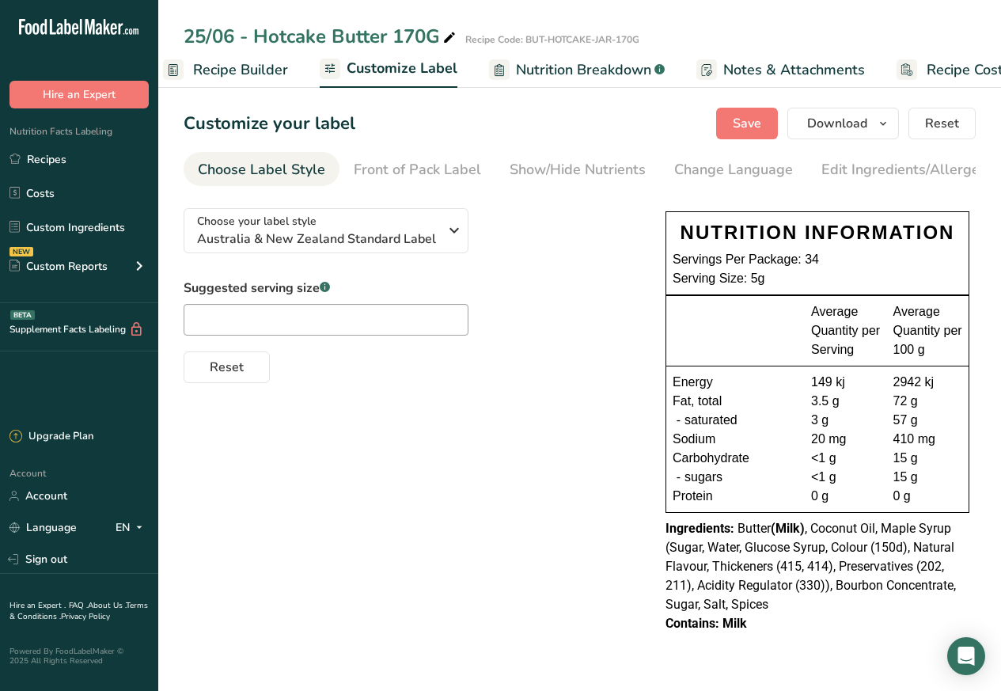
scroll to position [0, 215]
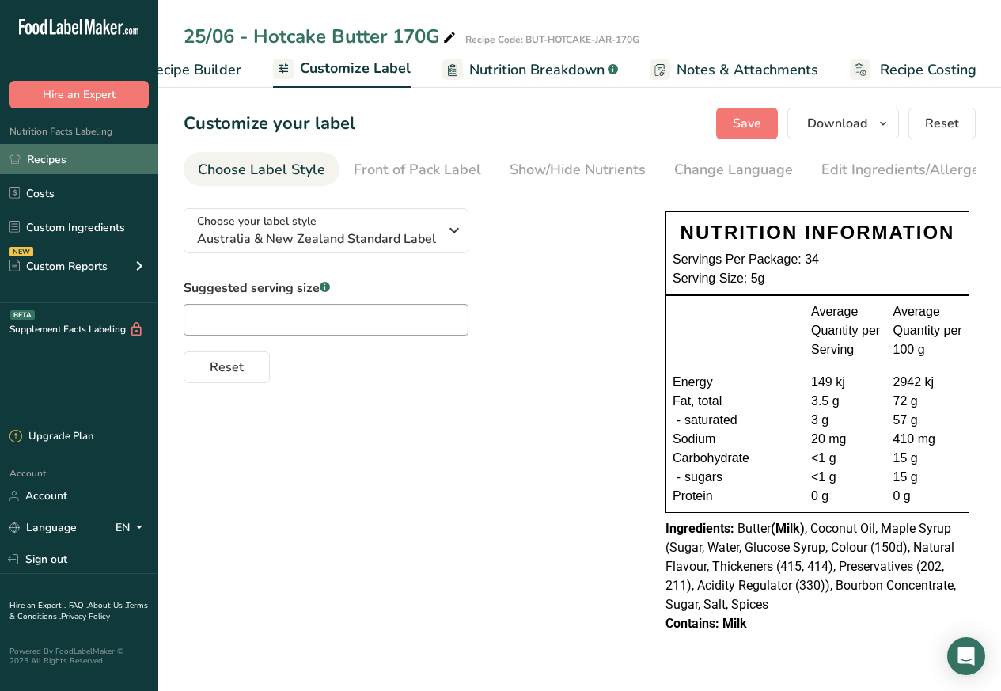
click at [46, 157] on link "Recipes" at bounding box center [79, 159] width 158 height 30
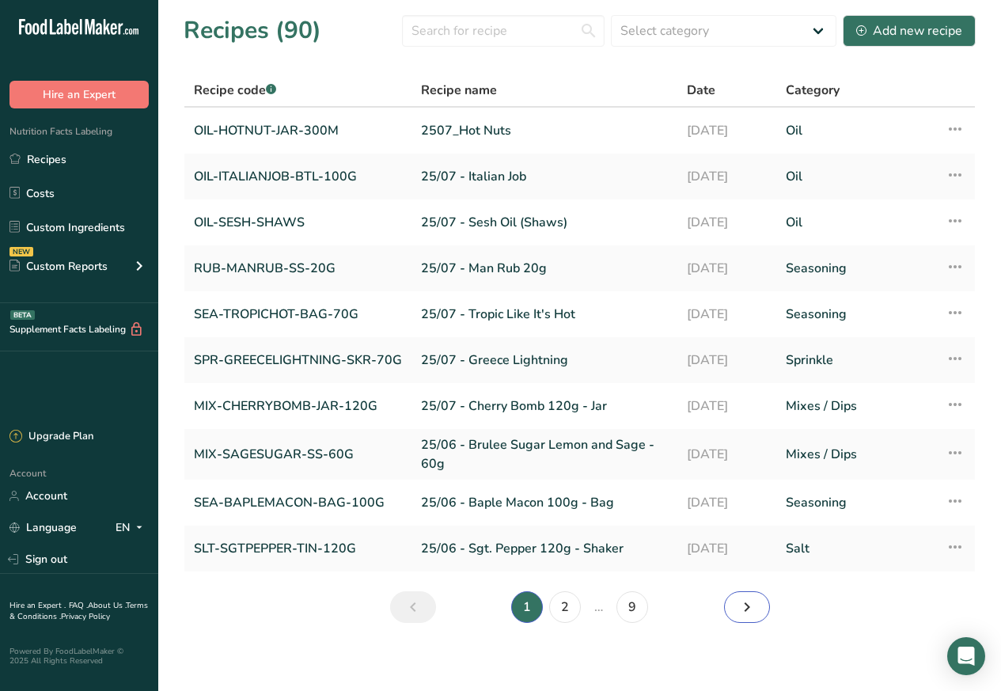
click at [728, 608] on link "Next page" at bounding box center [747, 607] width 46 height 32
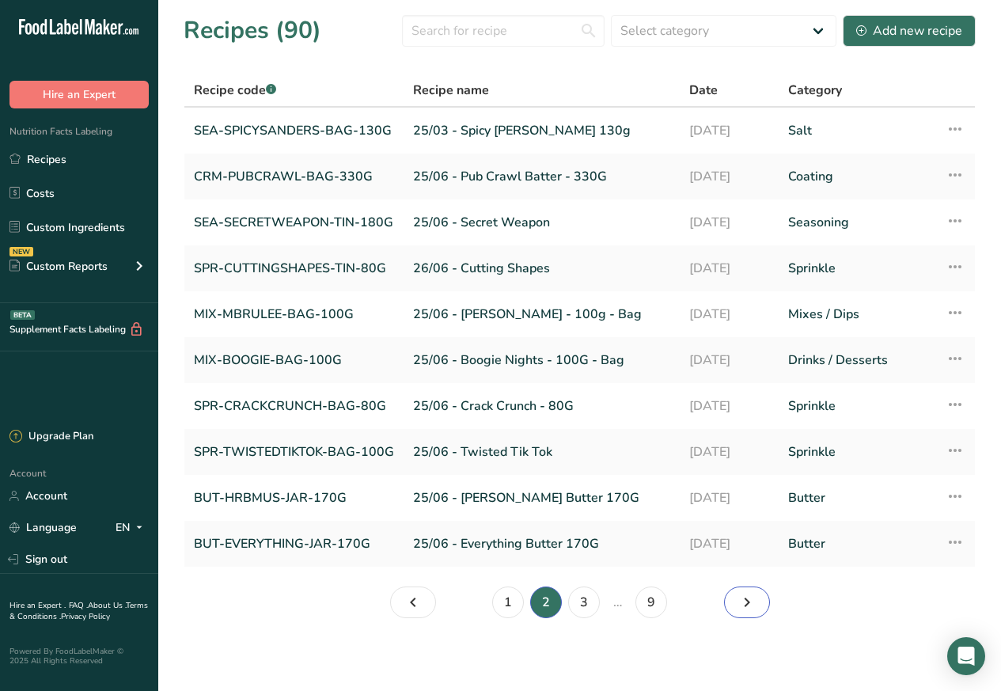
click at [728, 608] on link "Page 3." at bounding box center [747, 602] width 46 height 32
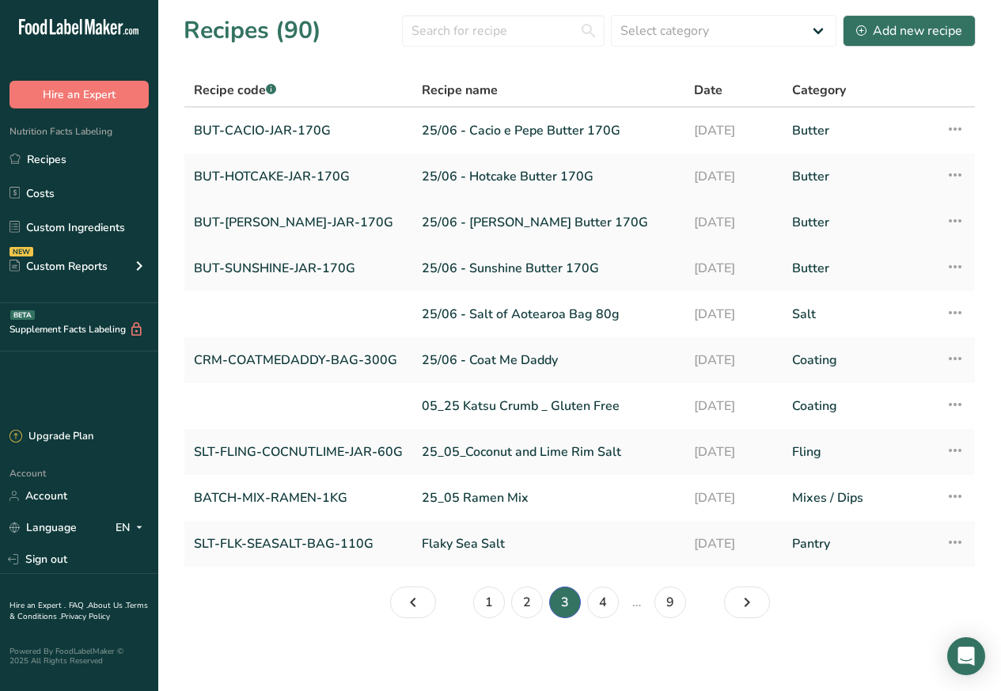
click at [231, 218] on link "BUT-[PERSON_NAME]-JAR-170G" at bounding box center [298, 222] width 209 height 33
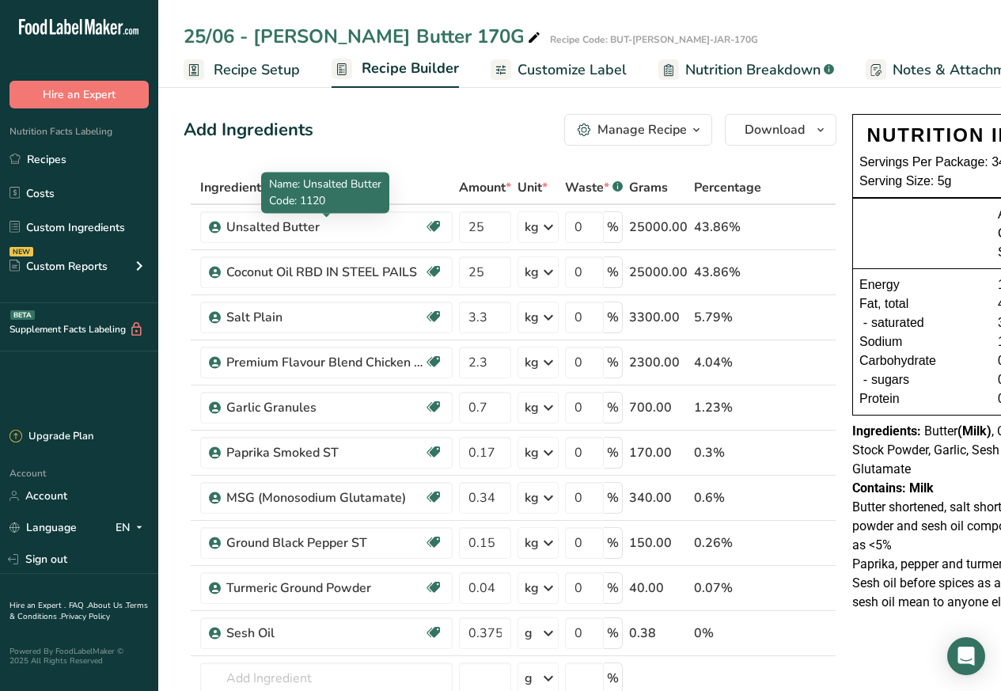
click at [546, 68] on span "Customize Label" at bounding box center [572, 69] width 109 height 21
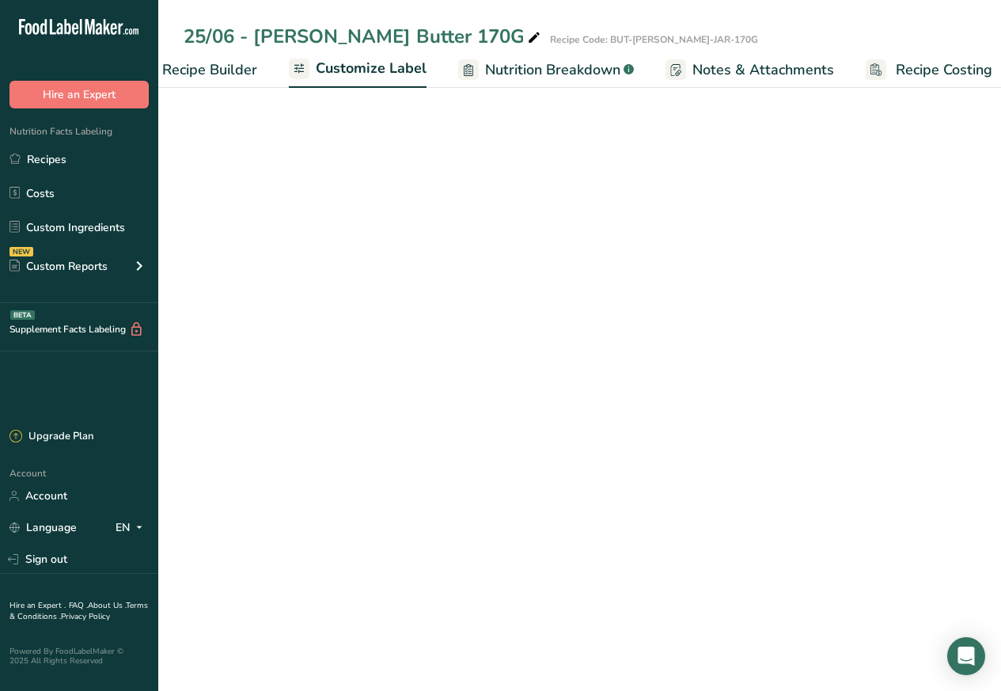
scroll to position [0, 215]
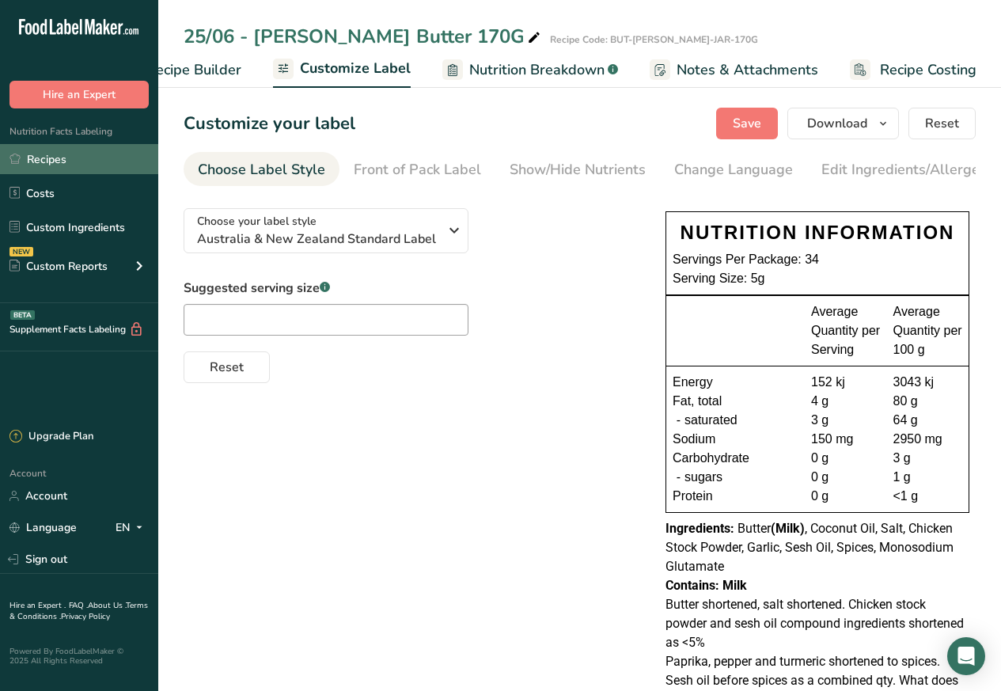
click at [48, 157] on link "Recipes" at bounding box center [79, 159] width 158 height 30
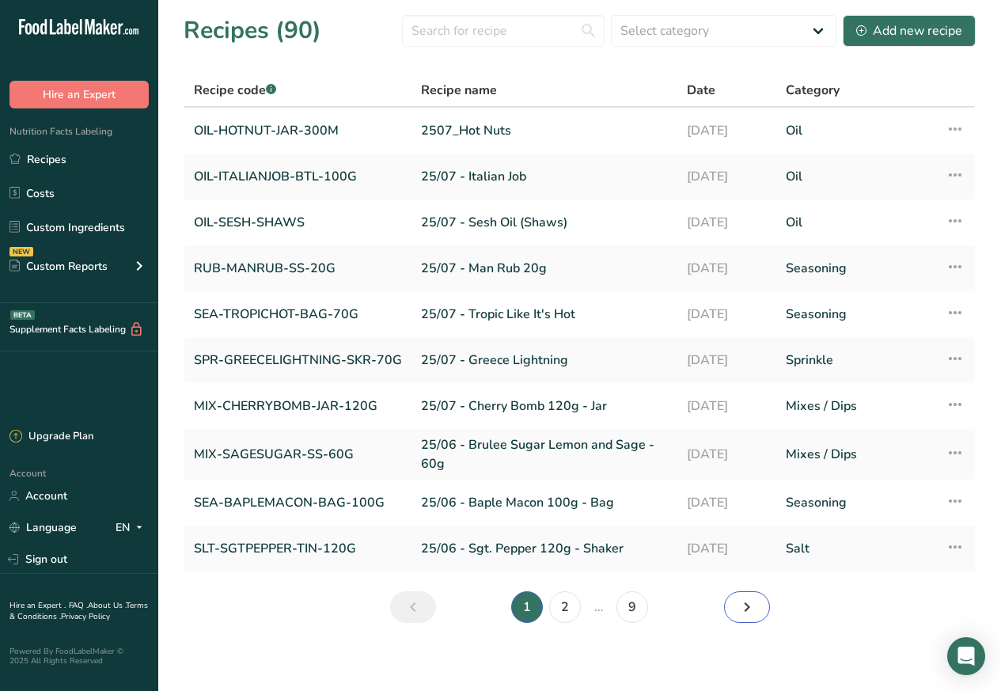
click at [728, 608] on link "Next page" at bounding box center [747, 607] width 46 height 32
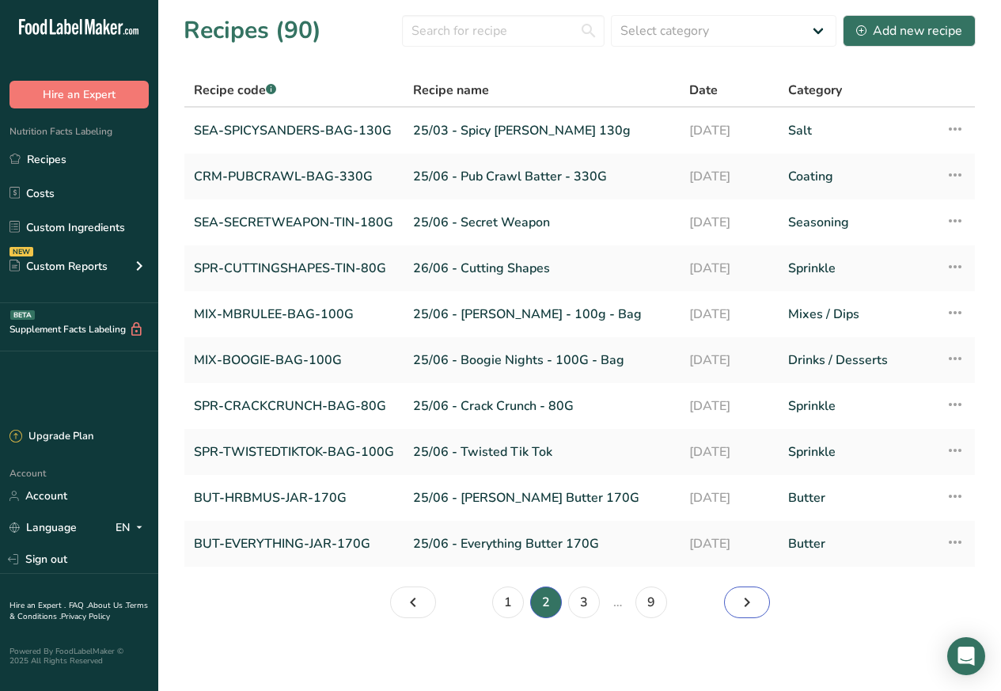
click at [728, 608] on link "Page 3." at bounding box center [747, 602] width 46 height 32
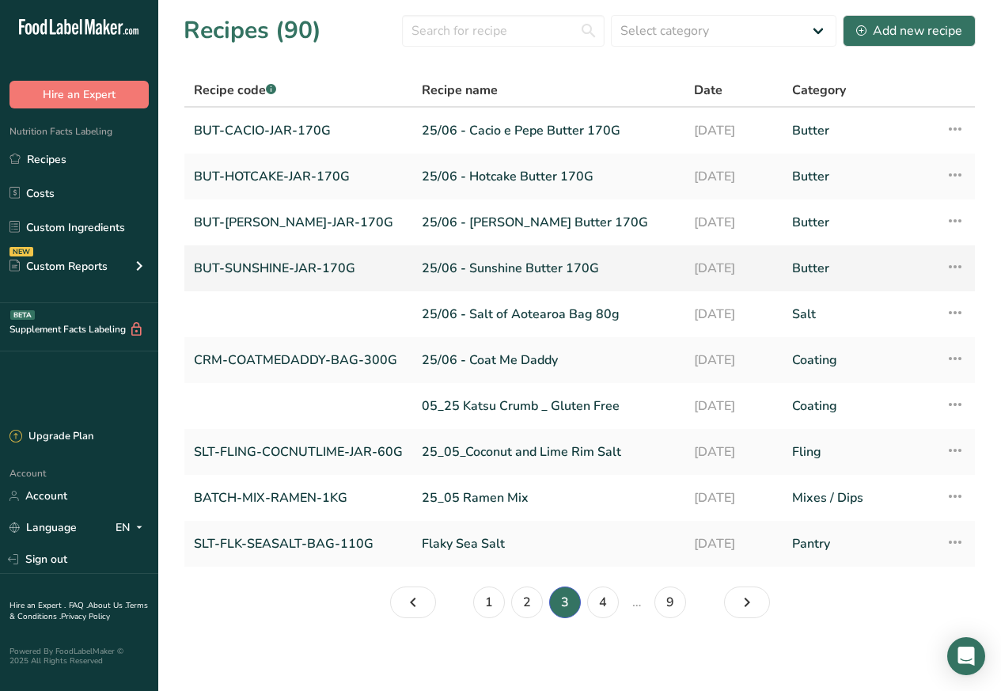
click at [239, 266] on link "BUT-SUNSHINE-JAR-170G" at bounding box center [298, 268] width 209 height 33
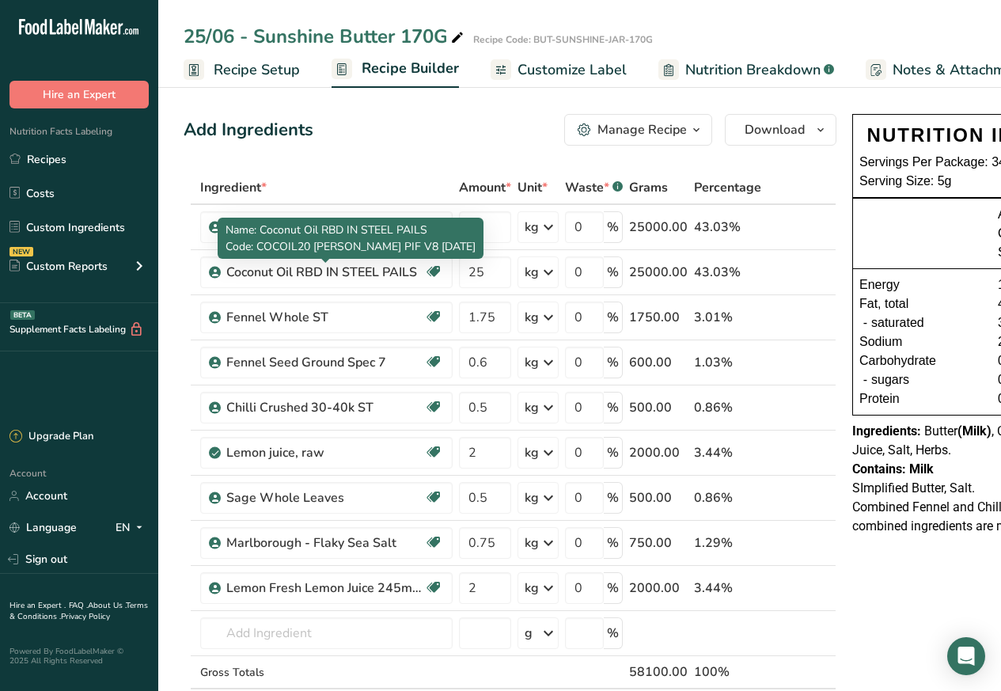
click at [542, 68] on span "Customize Label" at bounding box center [572, 69] width 109 height 21
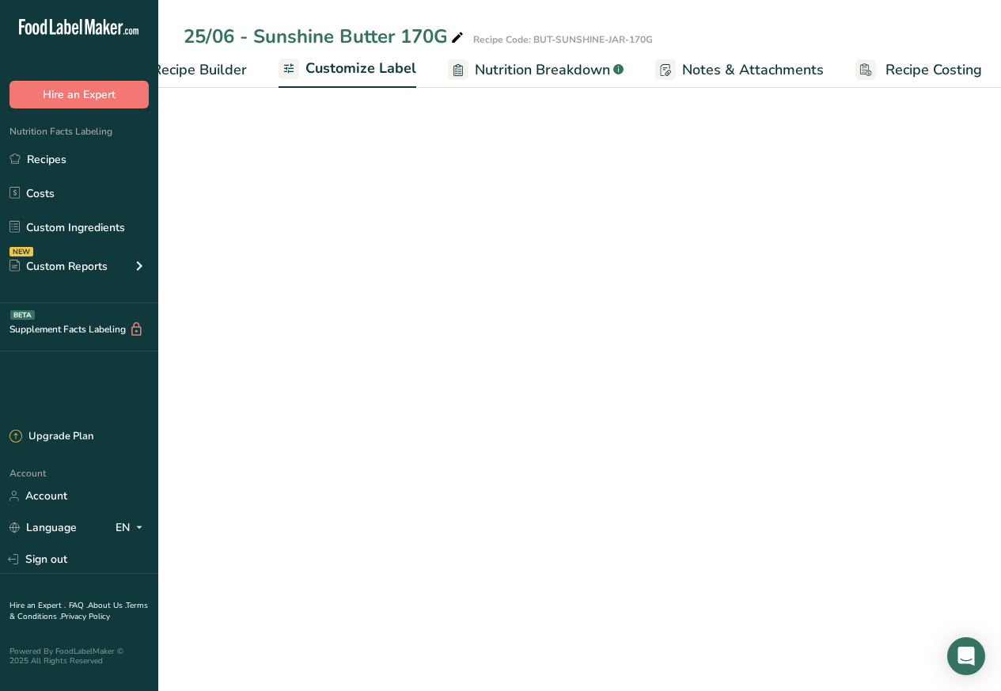
scroll to position [0, 215]
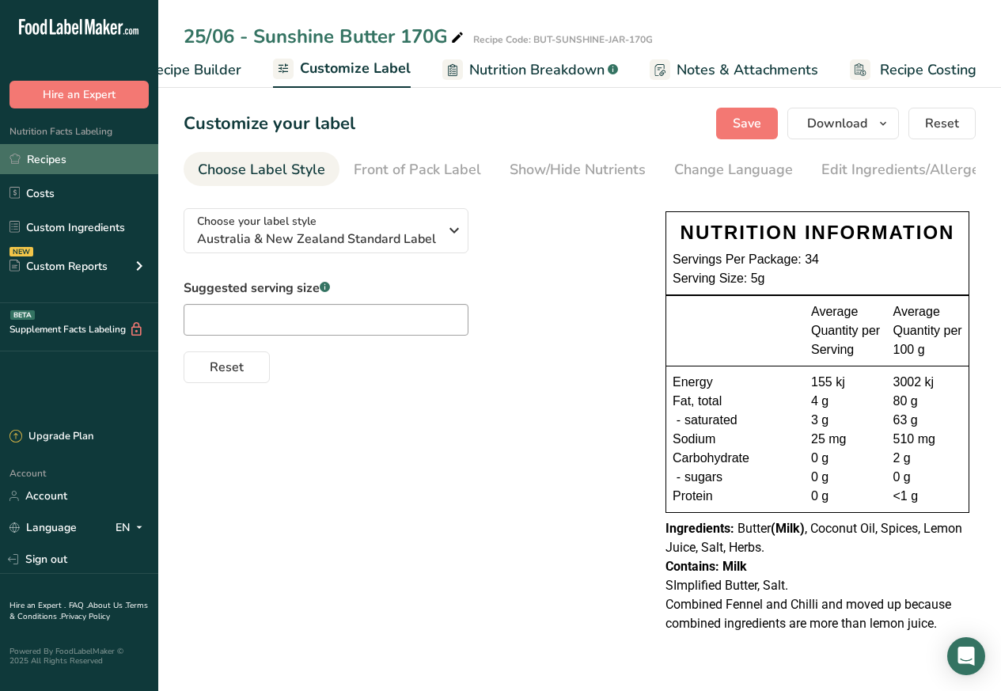
click at [45, 157] on link "Recipes" at bounding box center [79, 159] width 158 height 30
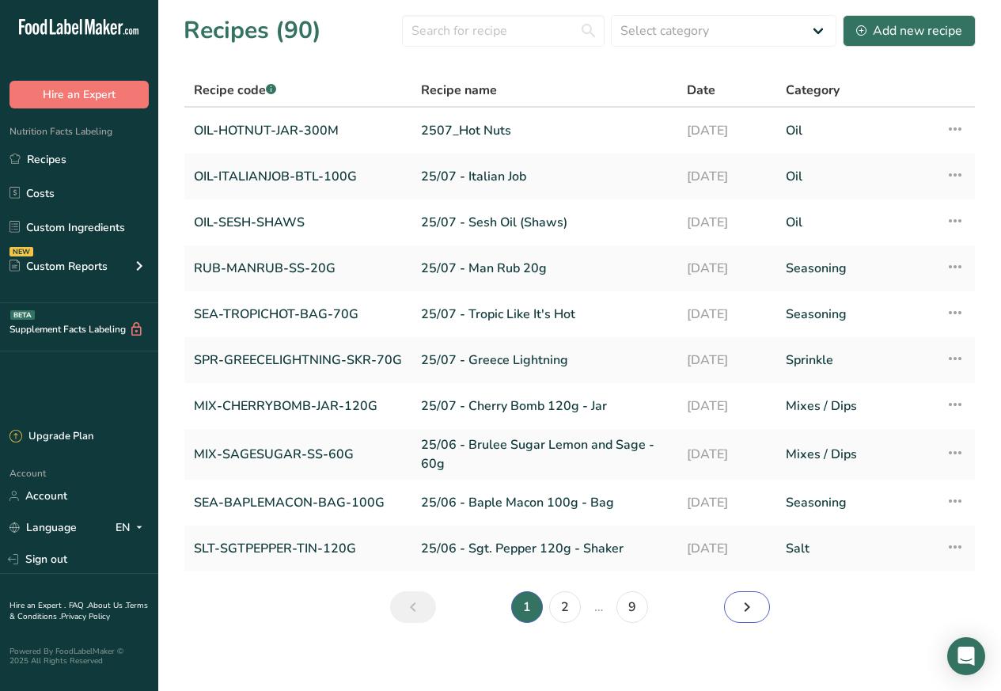
click at [728, 608] on link "Next page" at bounding box center [747, 607] width 46 height 32
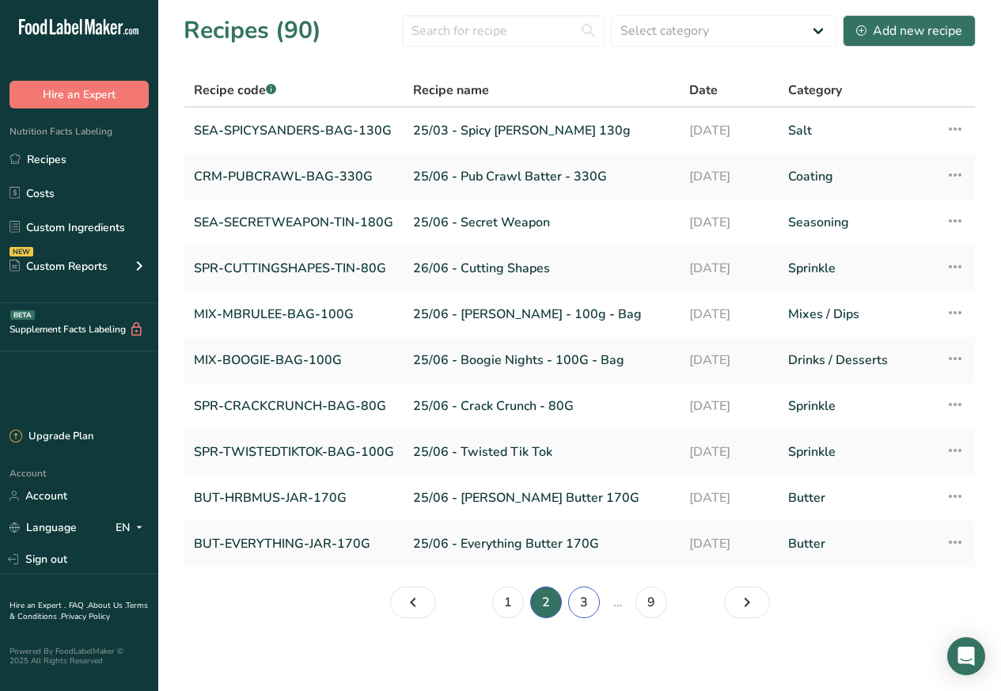
click at [582, 606] on link "3" at bounding box center [584, 602] width 32 height 32
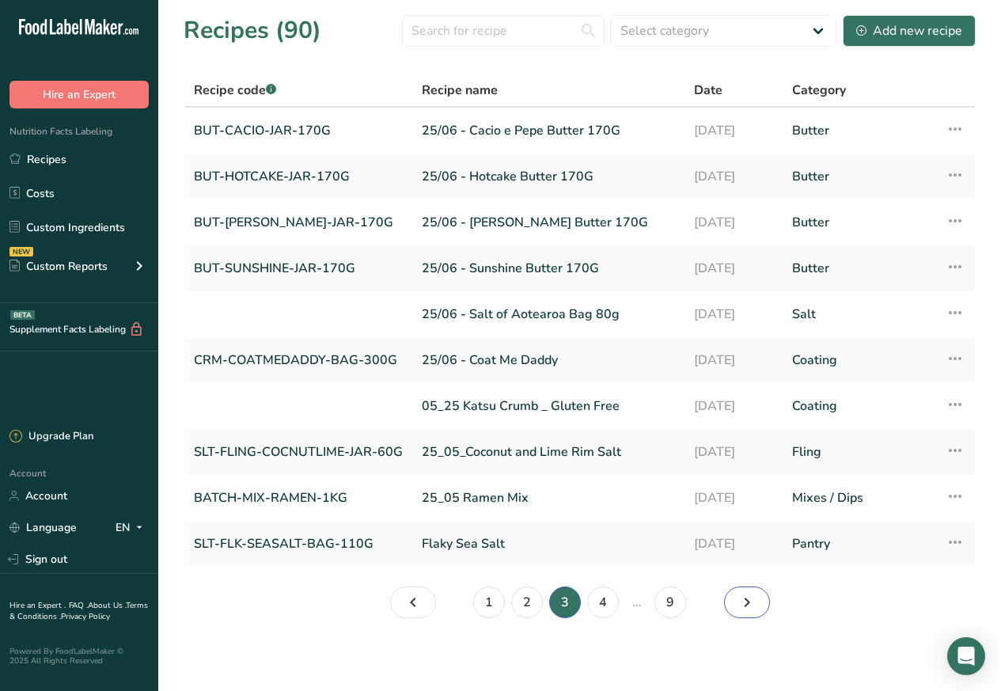
click at [728, 608] on link "Page 4." at bounding box center [747, 602] width 46 height 32
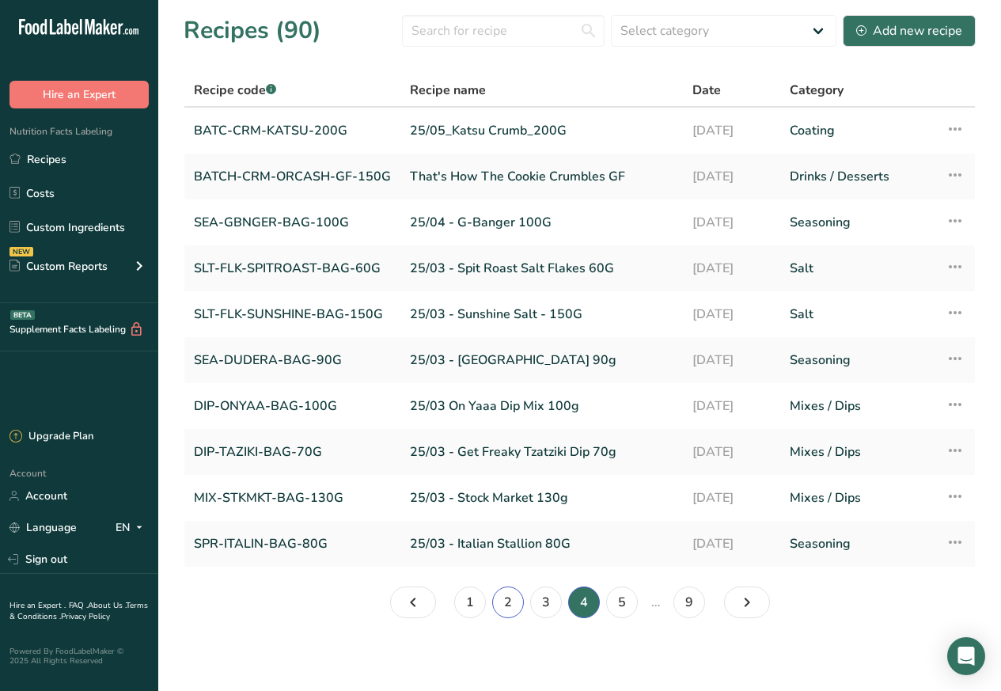
click at [509, 608] on link "2" at bounding box center [508, 602] width 32 height 32
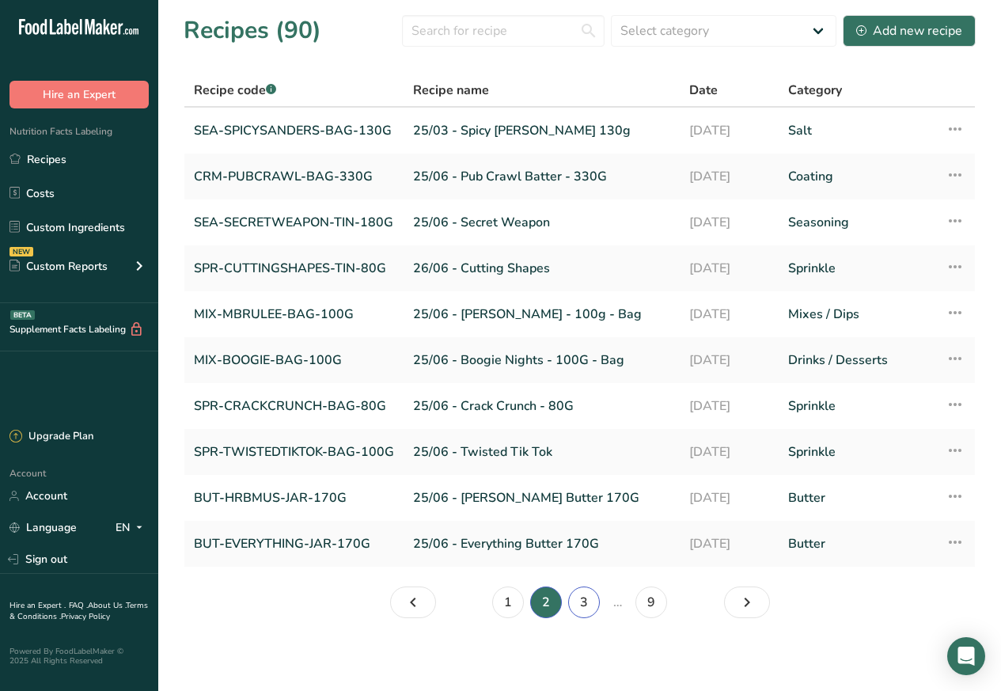
click at [579, 608] on link "3" at bounding box center [584, 602] width 32 height 32
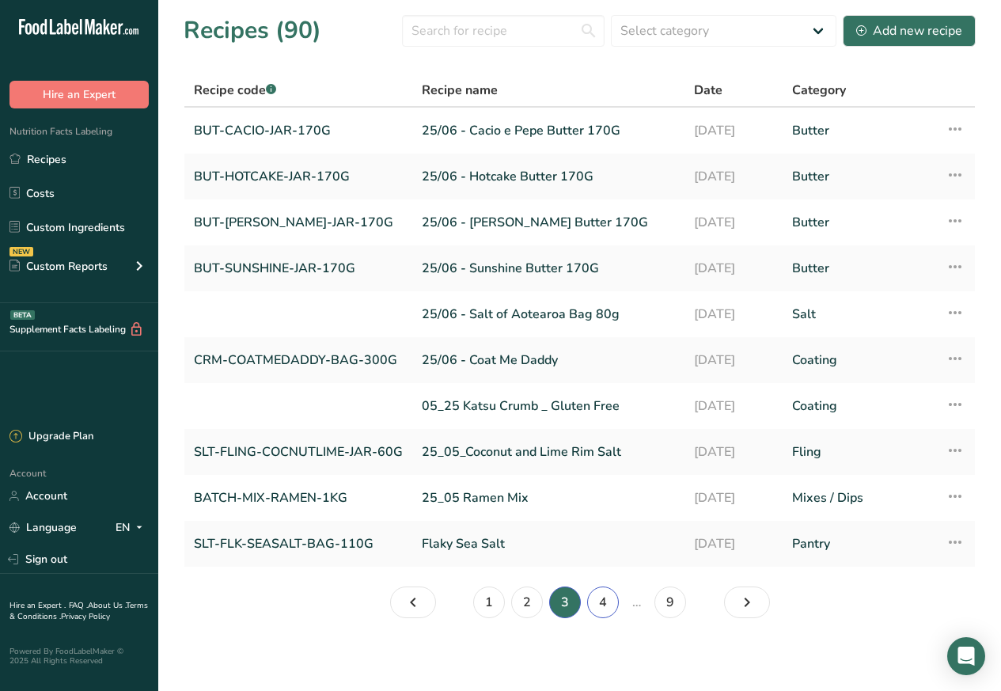
click at [595, 608] on link "4" at bounding box center [603, 602] width 32 height 32
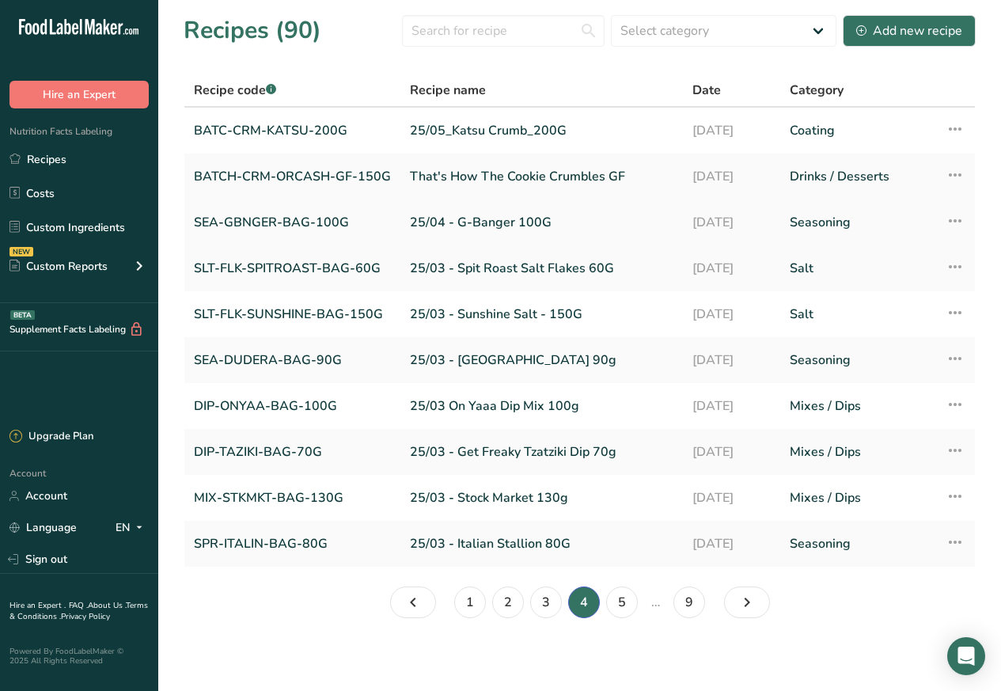
click at [249, 220] on link "SEA-GBNGER-BAG-100G" at bounding box center [292, 222] width 197 height 33
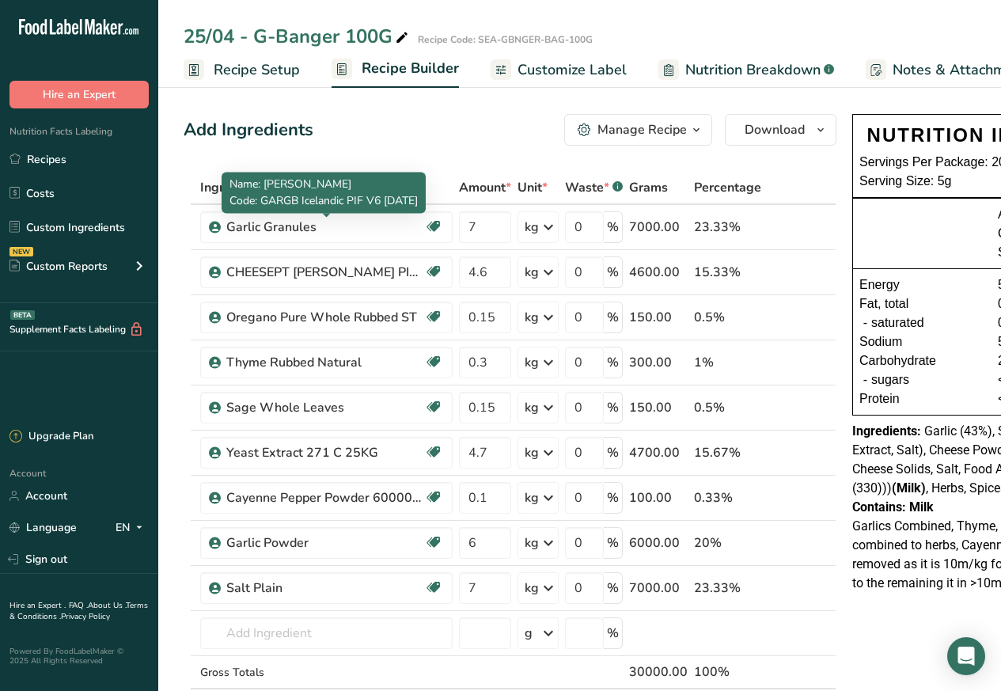
click at [550, 70] on span "Customize Label" at bounding box center [572, 69] width 109 height 21
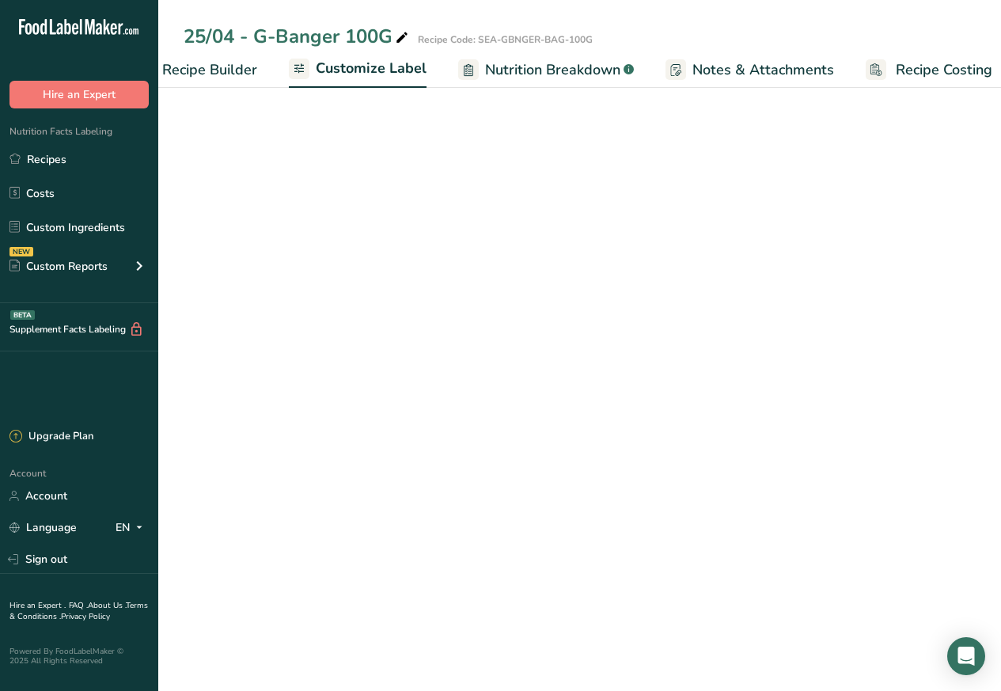
scroll to position [0, 215]
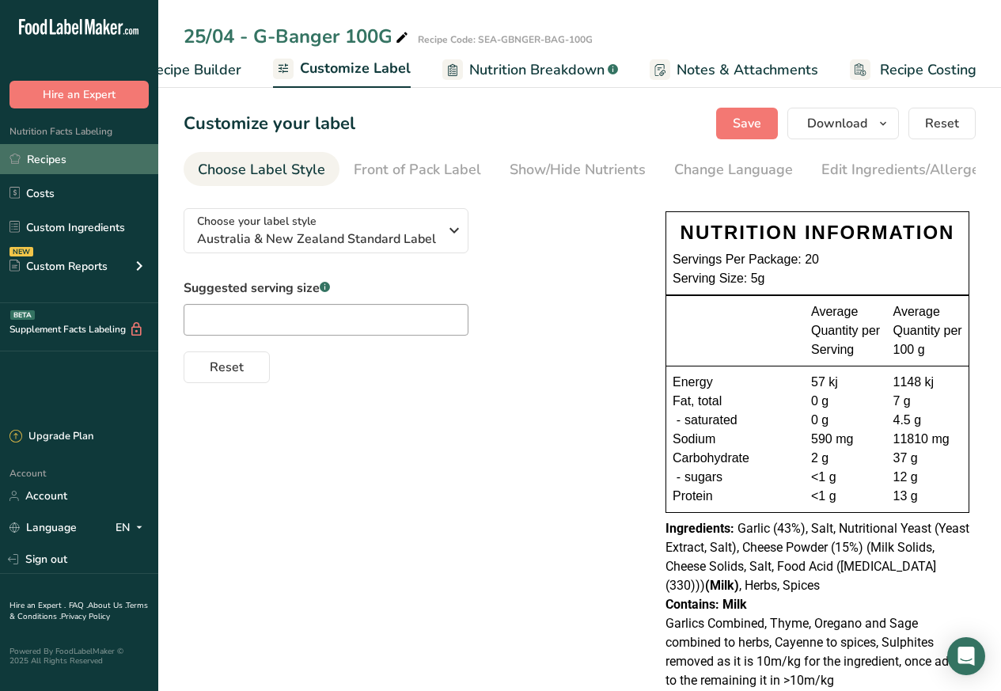
click at [47, 157] on link "Recipes" at bounding box center [79, 159] width 158 height 30
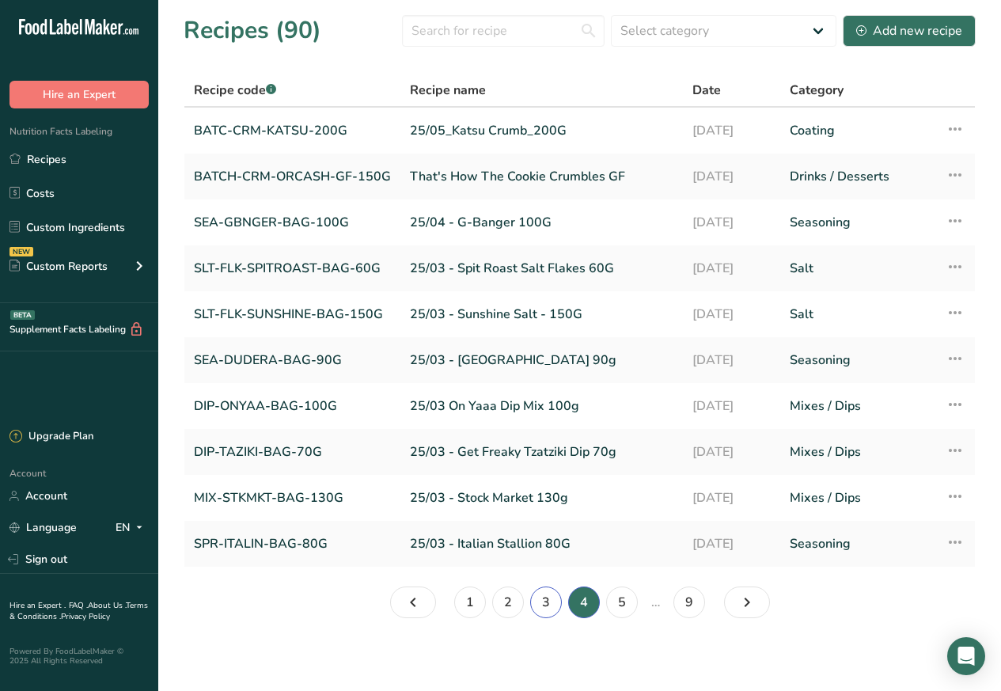
click at [542, 608] on link "3" at bounding box center [546, 602] width 32 height 32
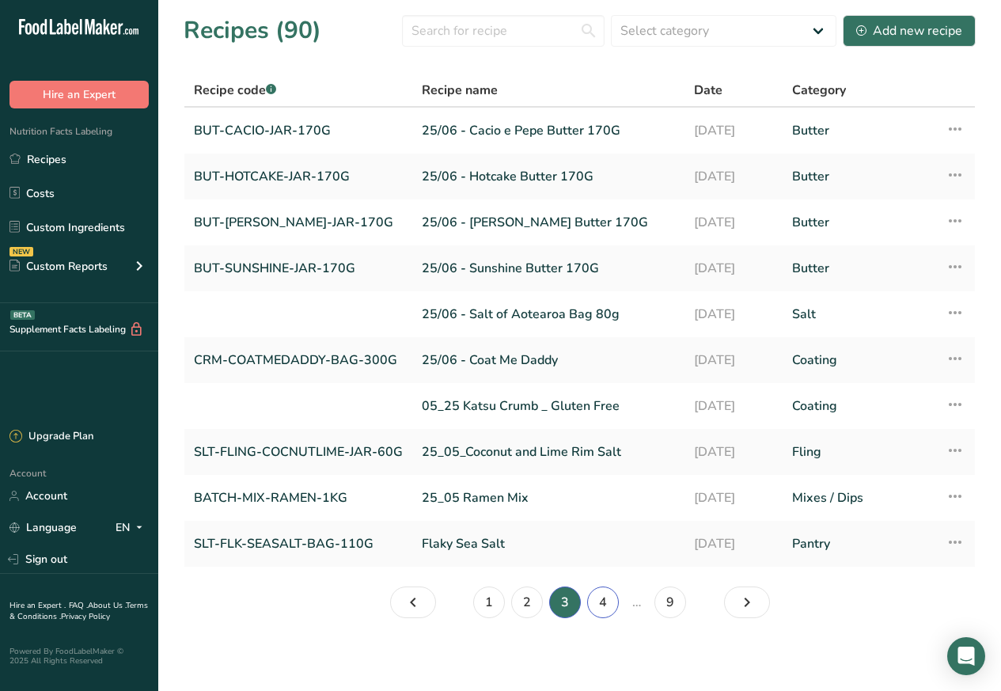
click at [595, 608] on link "4" at bounding box center [603, 602] width 32 height 32
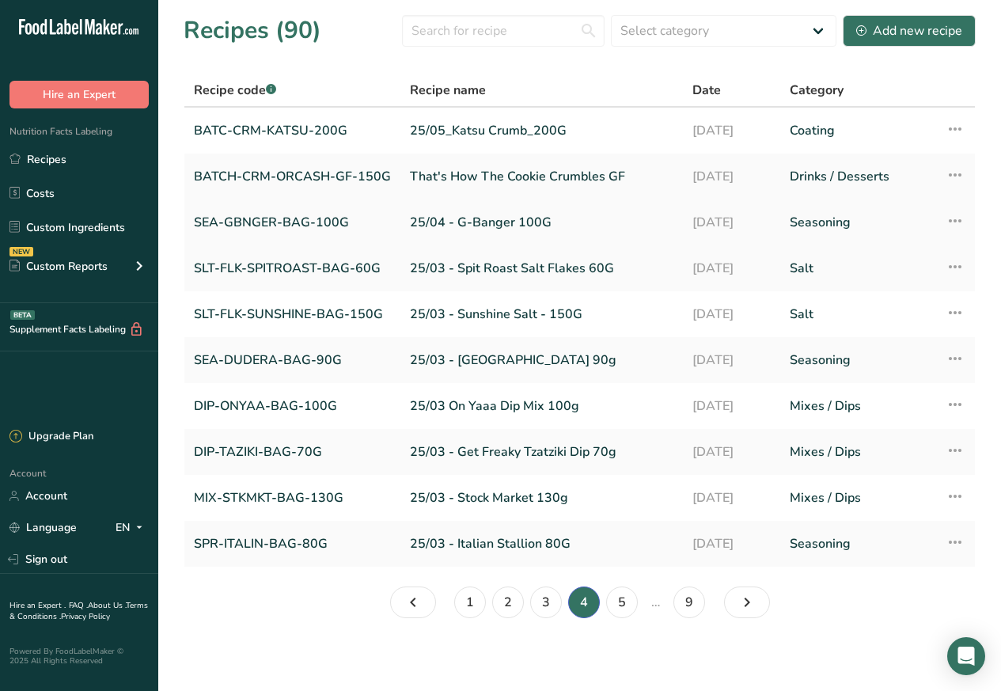
click at [242, 220] on link "SEA-GBNGER-BAG-100G" at bounding box center [292, 222] width 197 height 33
click at [461, 31] on input "text" at bounding box center [503, 31] width 203 height 32
paste input "[PERSON_NAME] Butter 170G"
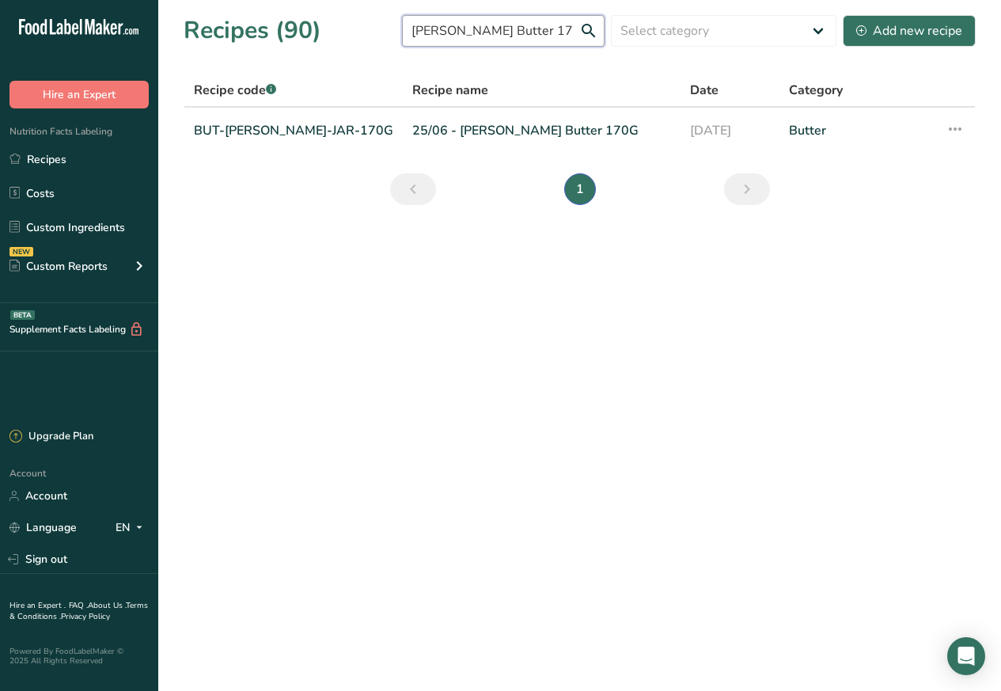
type input "[PERSON_NAME] Butter 170G"
click at [328, 129] on link "BUT-[PERSON_NAME]-JAR-170G" at bounding box center [293, 130] width 199 height 33
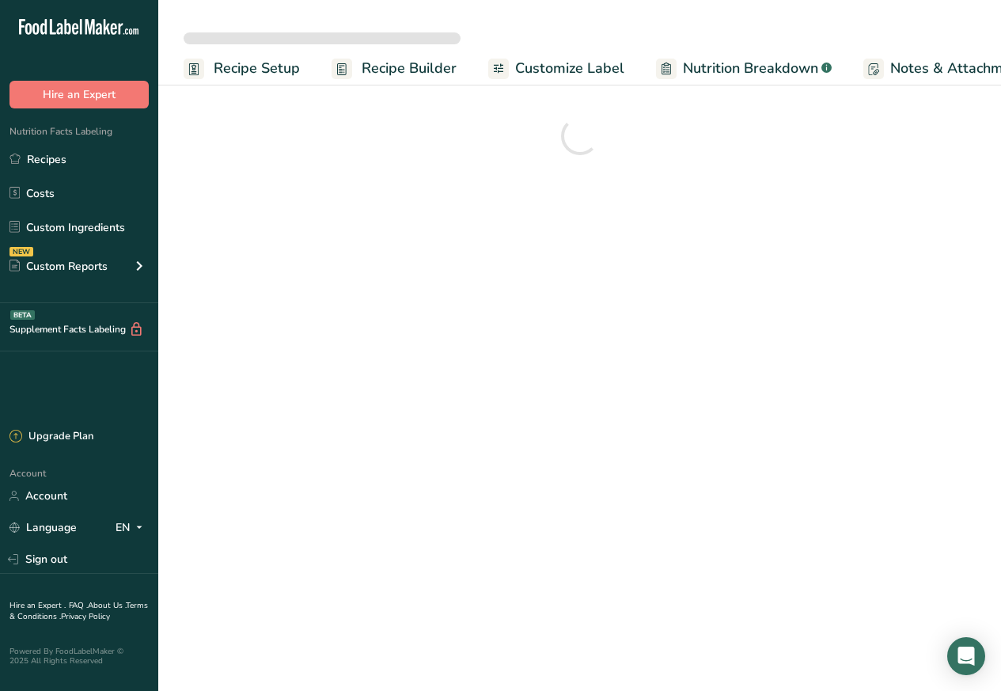
click at [559, 67] on span "Customize Label" at bounding box center [569, 68] width 109 height 21
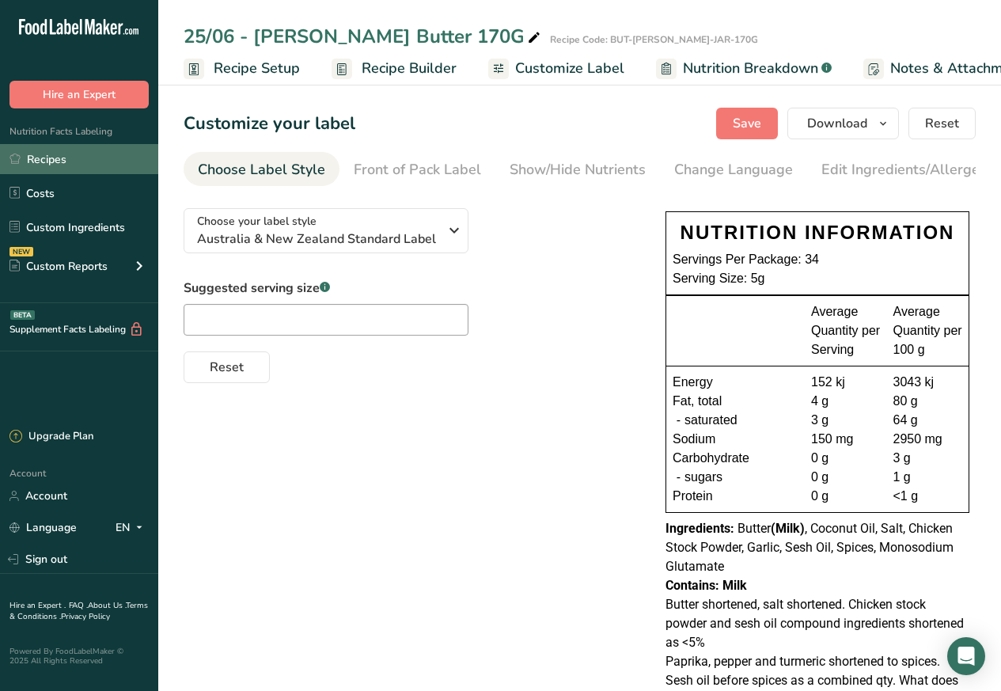
click at [49, 154] on link "Recipes" at bounding box center [79, 159] width 158 height 30
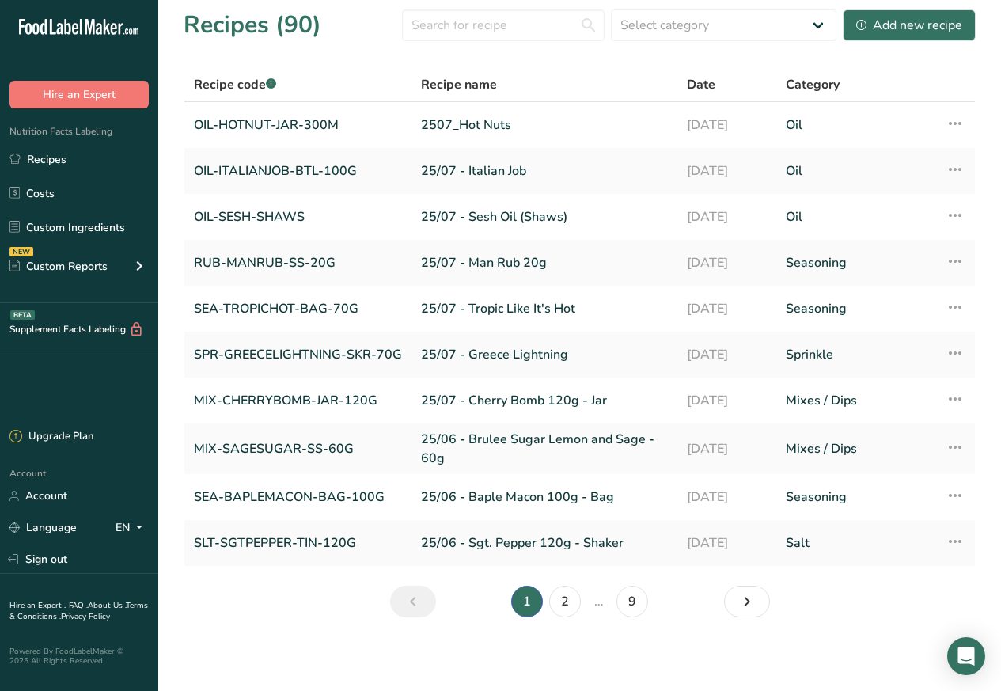
scroll to position [6, 0]
click at [559, 601] on link "2" at bounding box center [565, 601] width 32 height 32
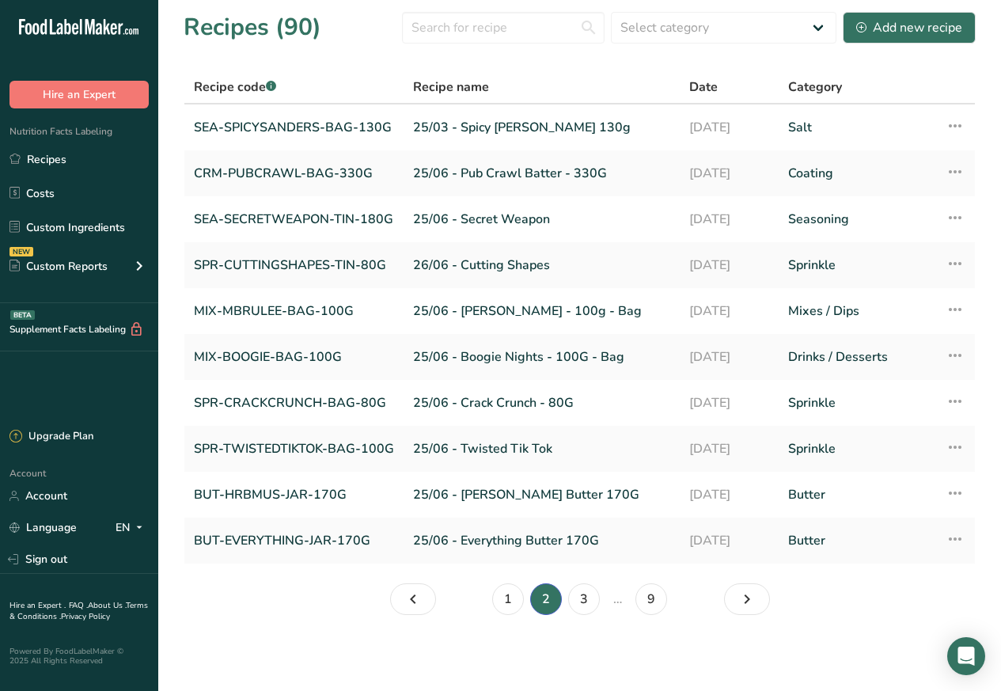
scroll to position [2, 0]
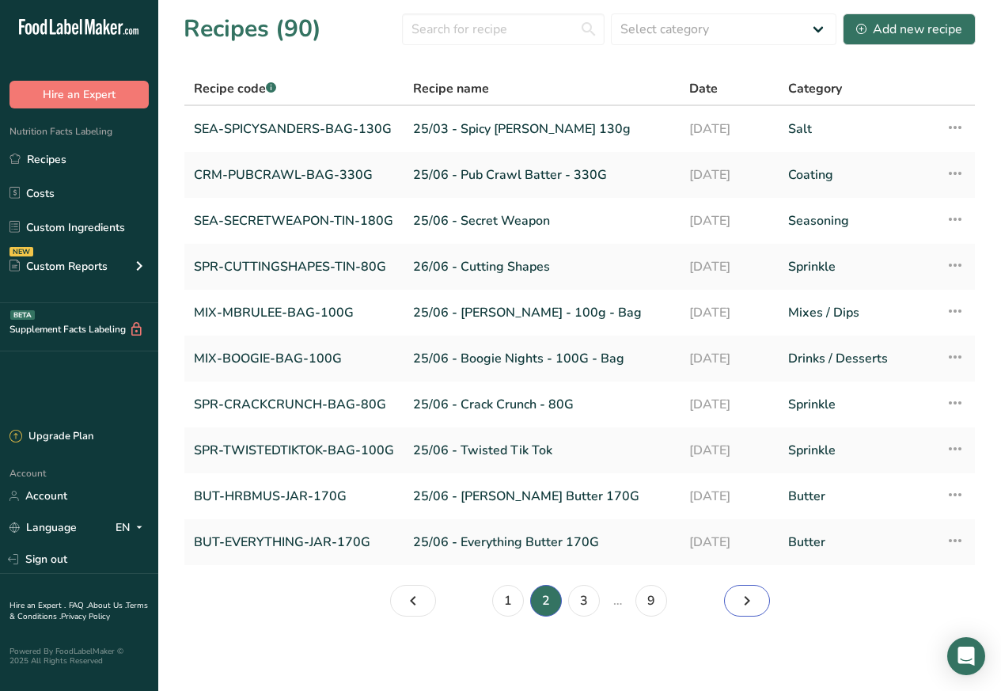
click at [728, 601] on link "Page 3." at bounding box center [747, 601] width 46 height 32
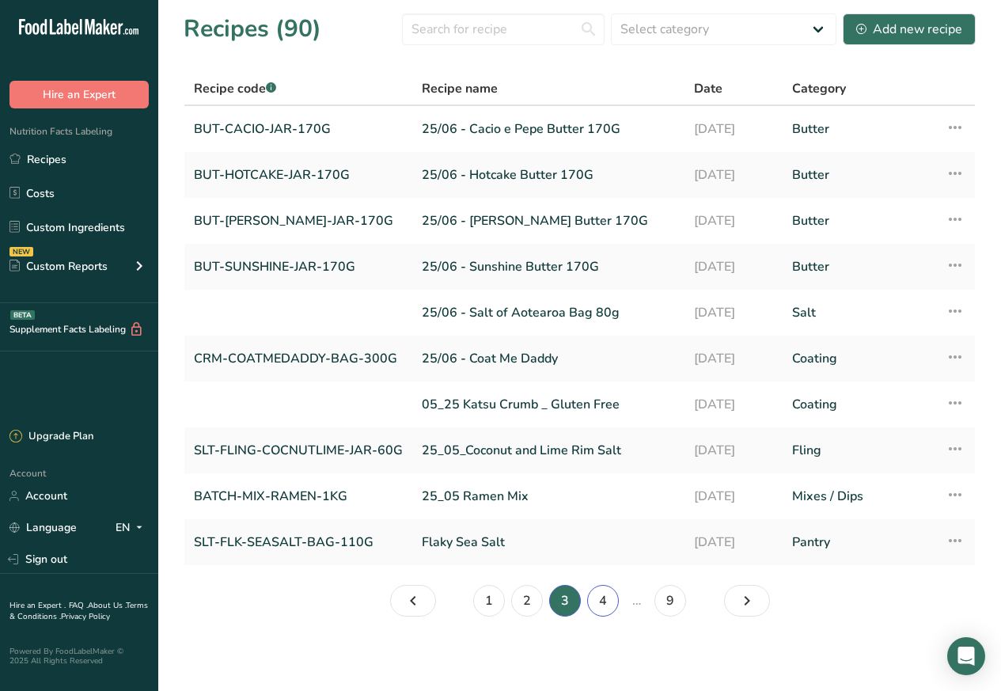
click at [596, 601] on link "4" at bounding box center [603, 601] width 32 height 32
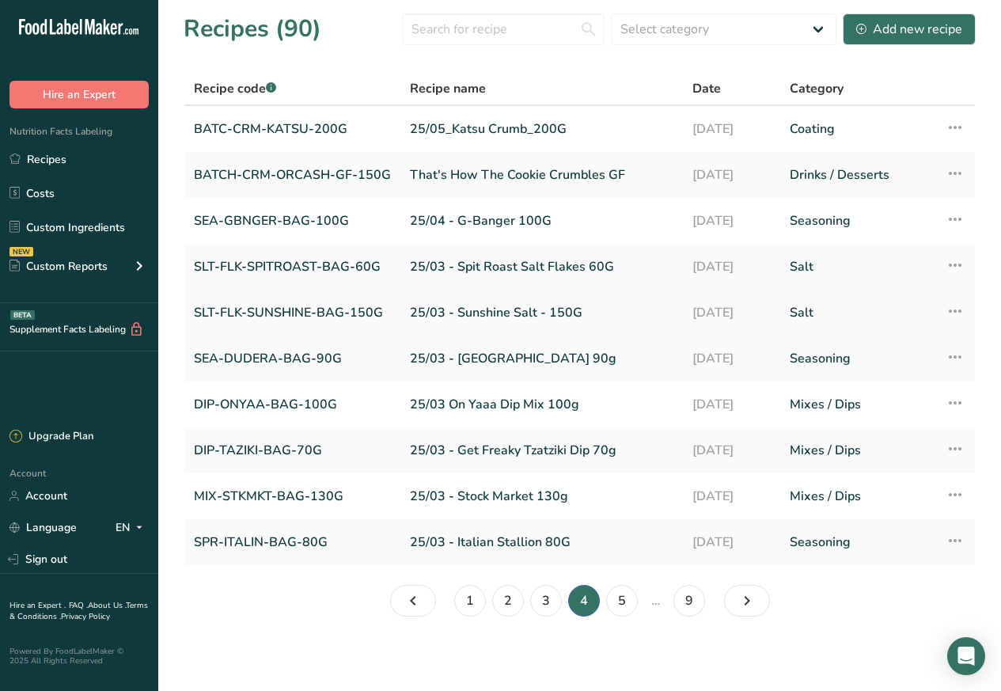
click at [301, 313] on link "SLT-FLK-SUNSHINE-BAG-150G" at bounding box center [292, 312] width 197 height 33
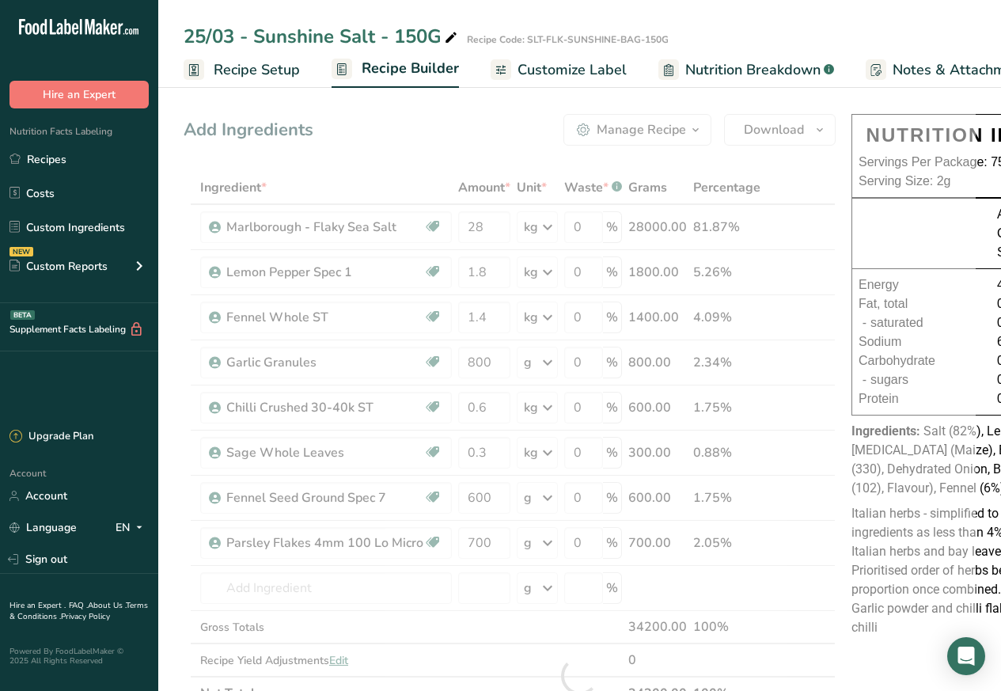
click at [556, 67] on span "Customize Label" at bounding box center [572, 69] width 109 height 21
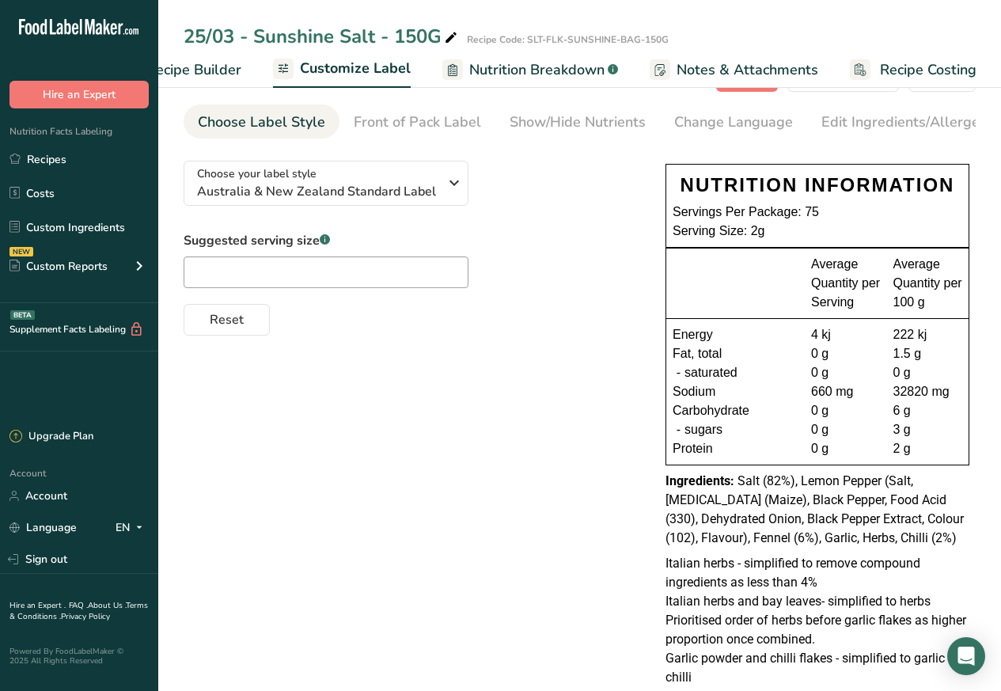
scroll to position [91, 0]
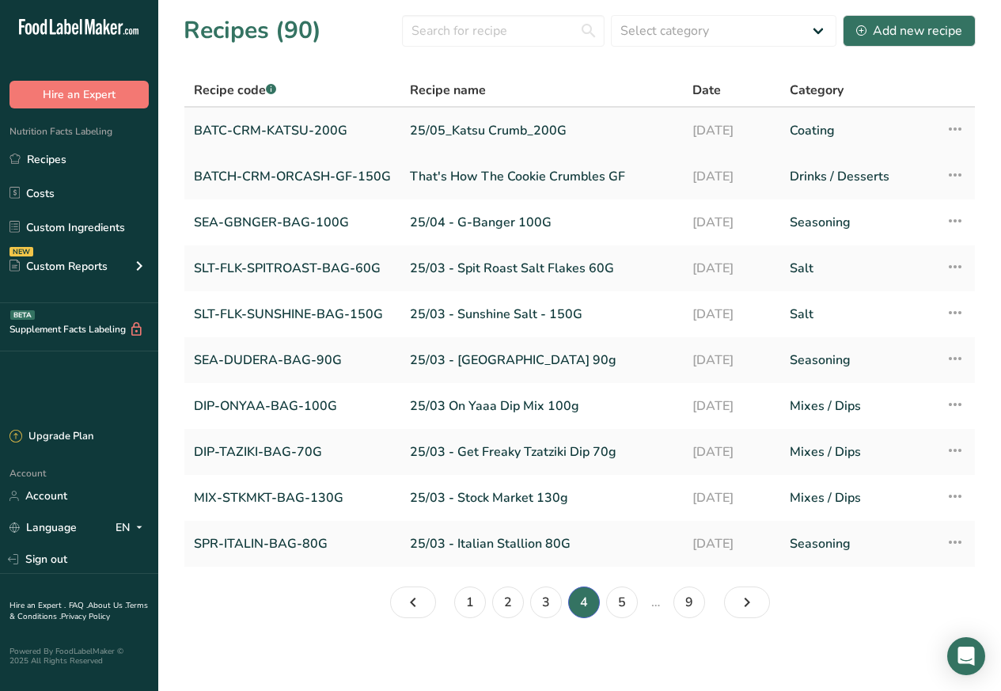
click at [278, 130] on link "BATC-CRM-KATSU-200G" at bounding box center [292, 130] width 197 height 33
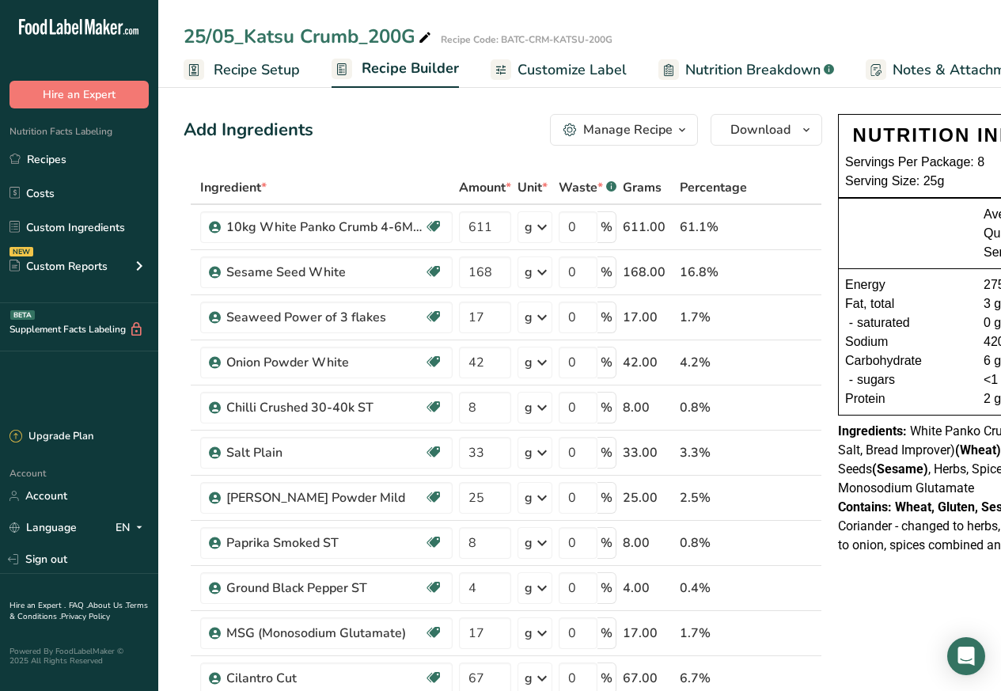
click at [542, 67] on span "Customize Label" at bounding box center [572, 69] width 109 height 21
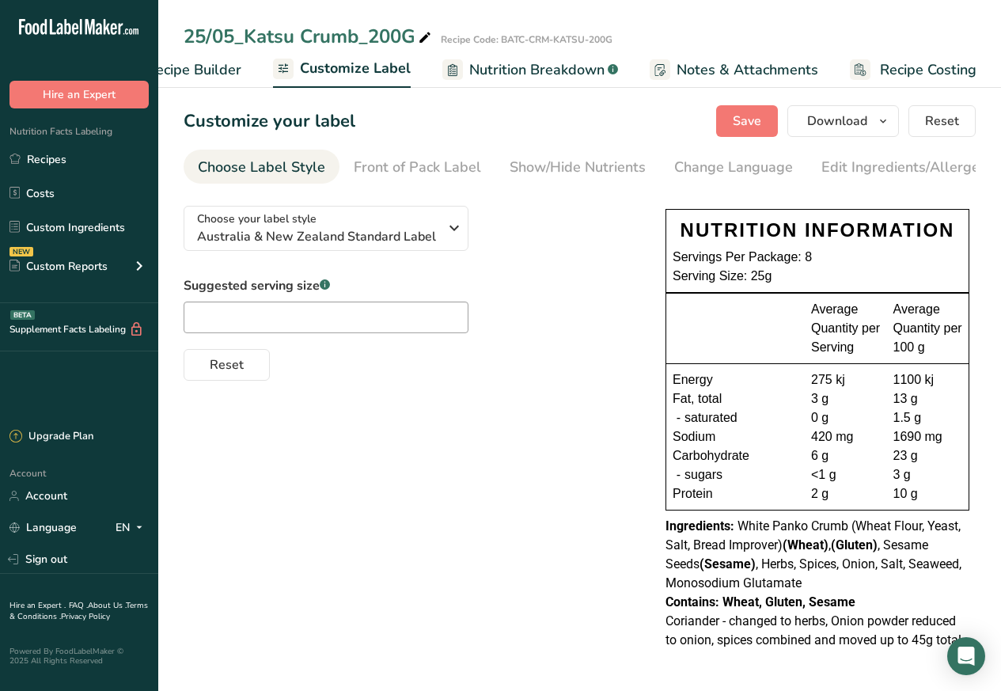
scroll to position [5, 0]
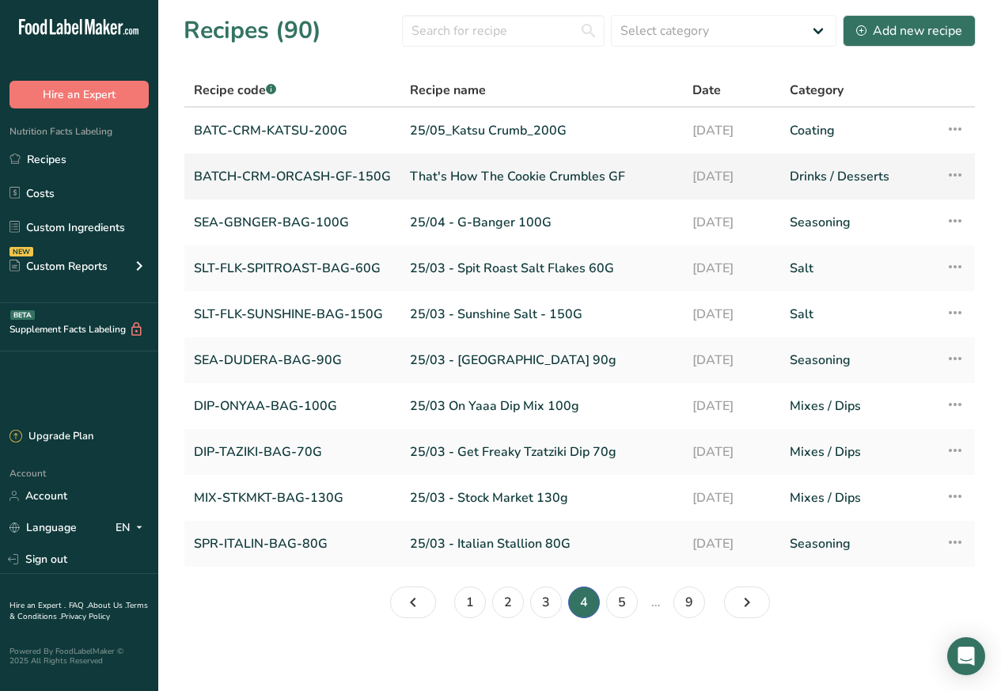
click at [301, 177] on link "BATCH-CRM-ORCASH-GF-150G" at bounding box center [292, 176] width 197 height 33
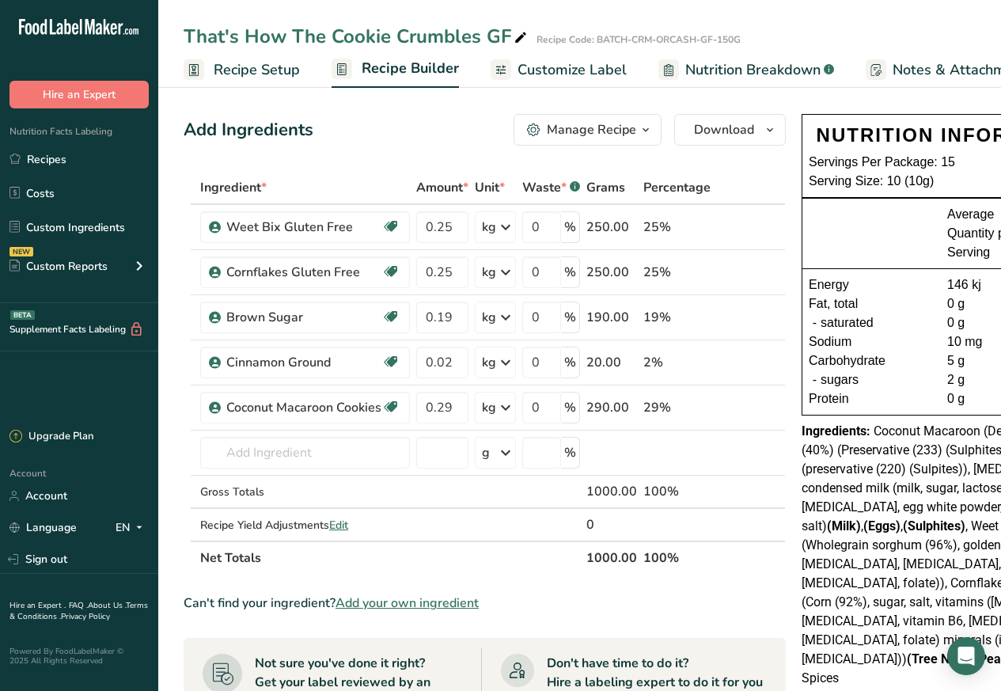
click at [556, 67] on span "Customize Label" at bounding box center [572, 69] width 109 height 21
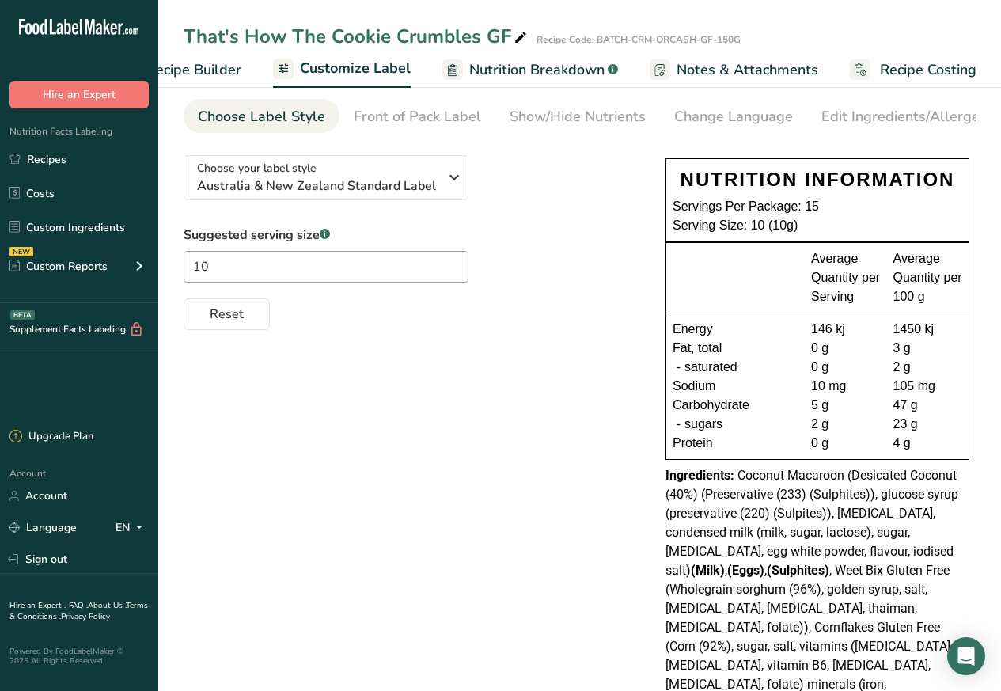
scroll to position [147, 0]
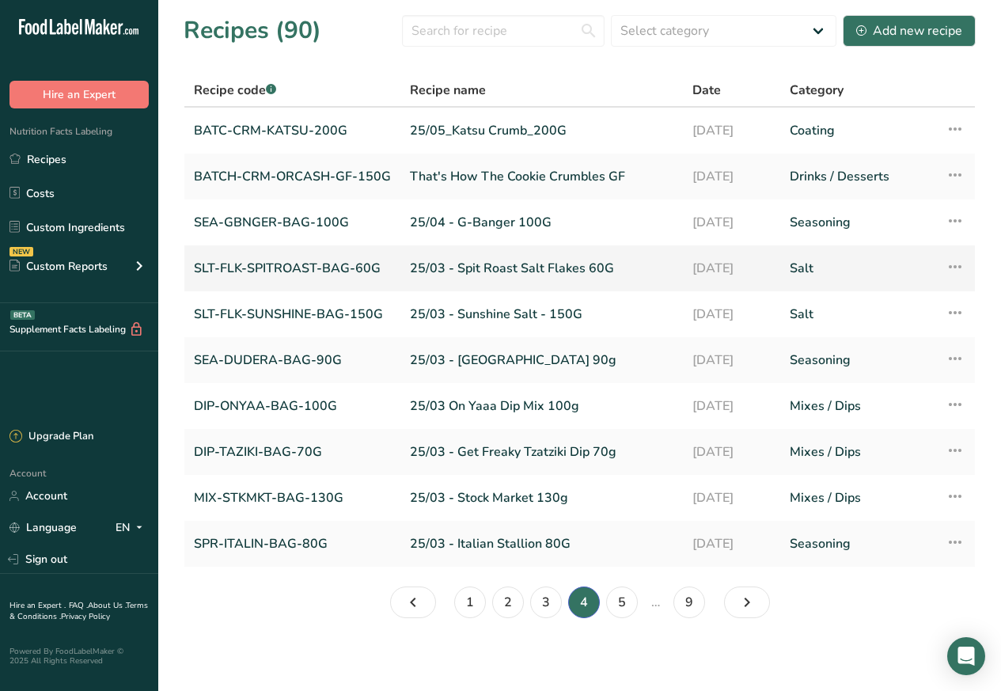
click at [266, 268] on link "SLT-FLK-SPITROAST-BAG-60G" at bounding box center [292, 268] width 197 height 33
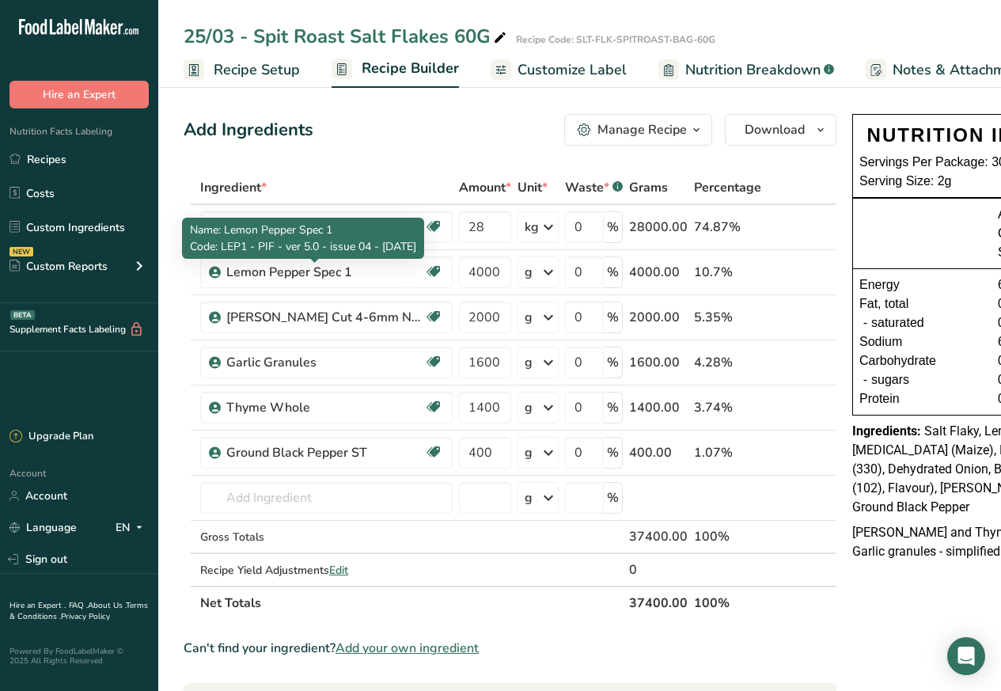
click at [555, 67] on span "Customize Label" at bounding box center [572, 69] width 109 height 21
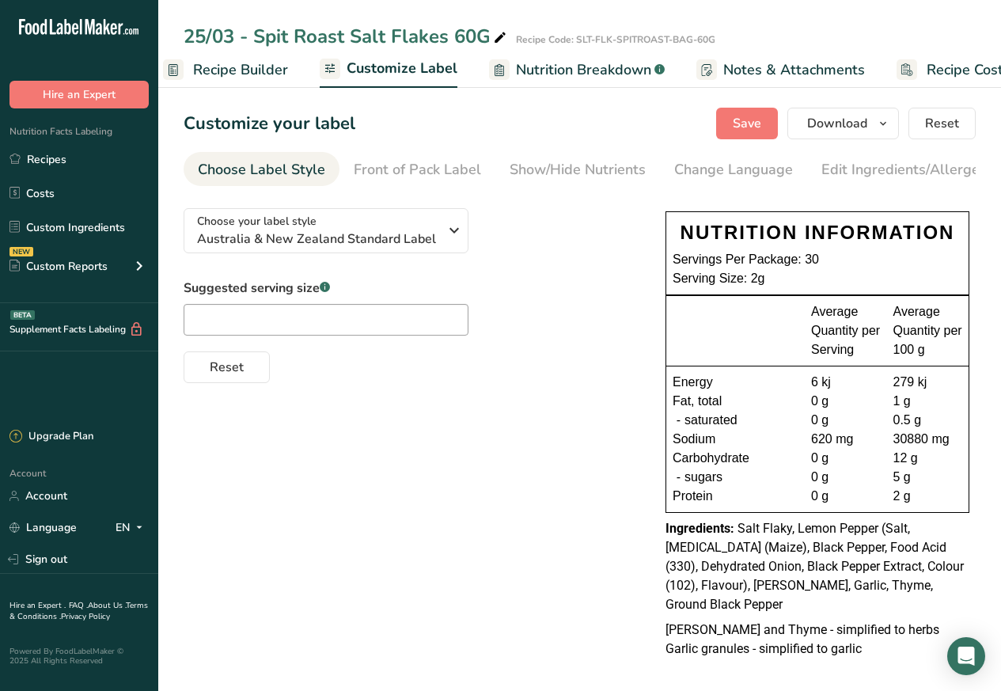
scroll to position [0, 215]
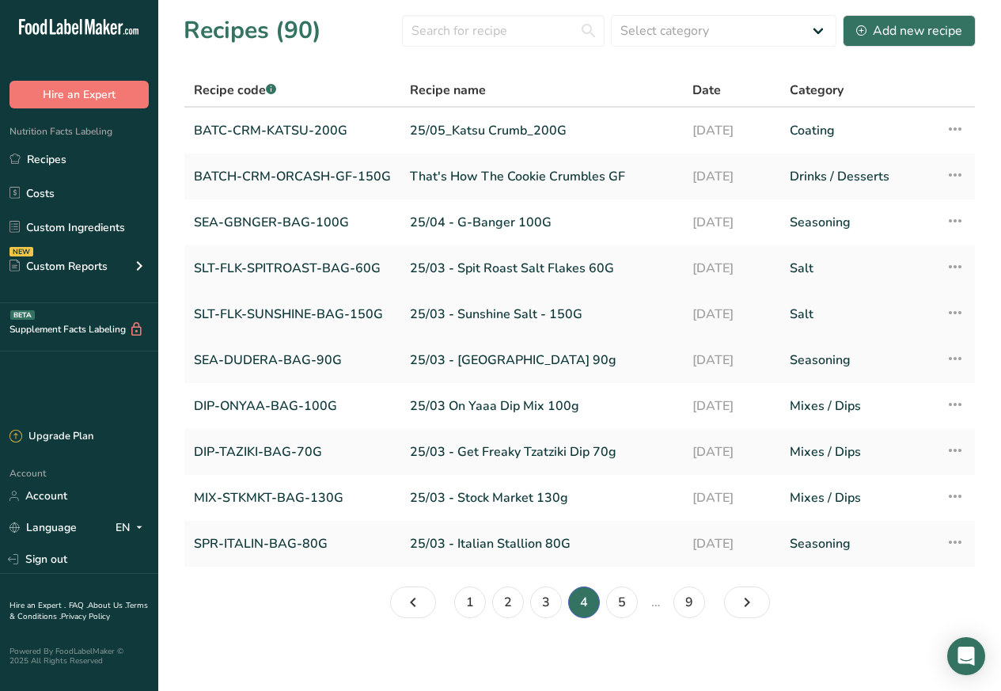
click at [282, 324] on link "SLT-FLK-SUNSHINE-BAG-150G" at bounding box center [292, 314] width 197 height 33
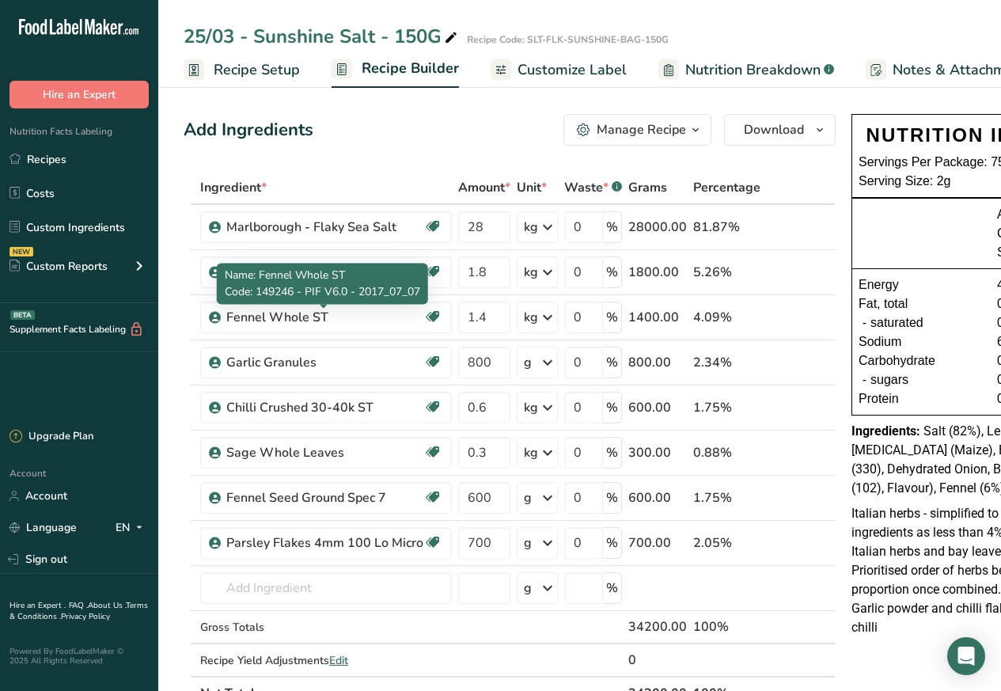
click at [559, 67] on span "Customize Label" at bounding box center [572, 69] width 109 height 21
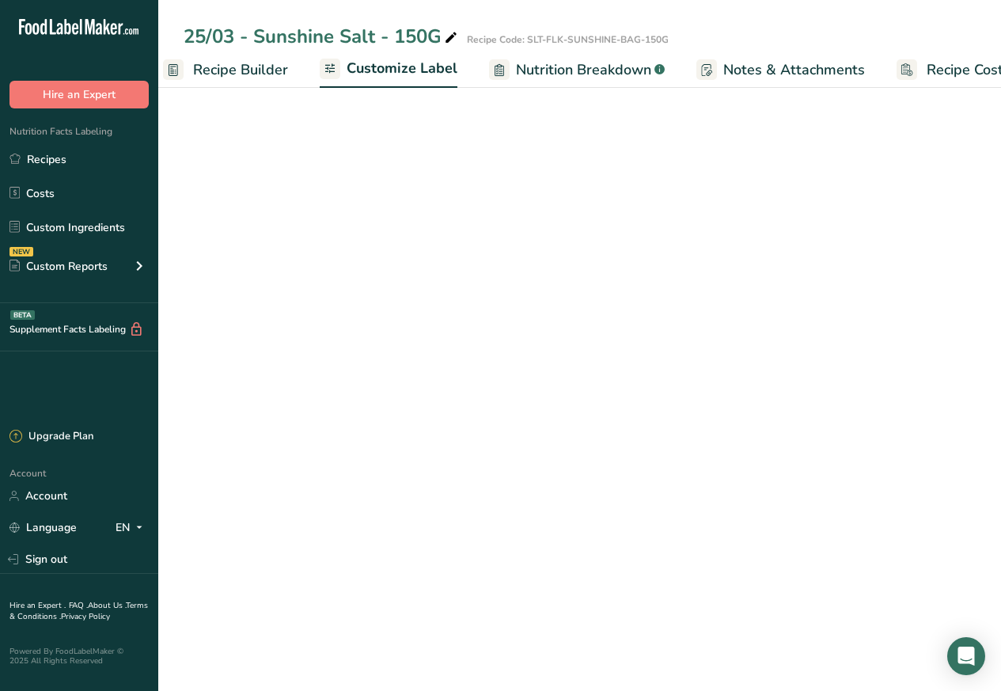
scroll to position [0, 215]
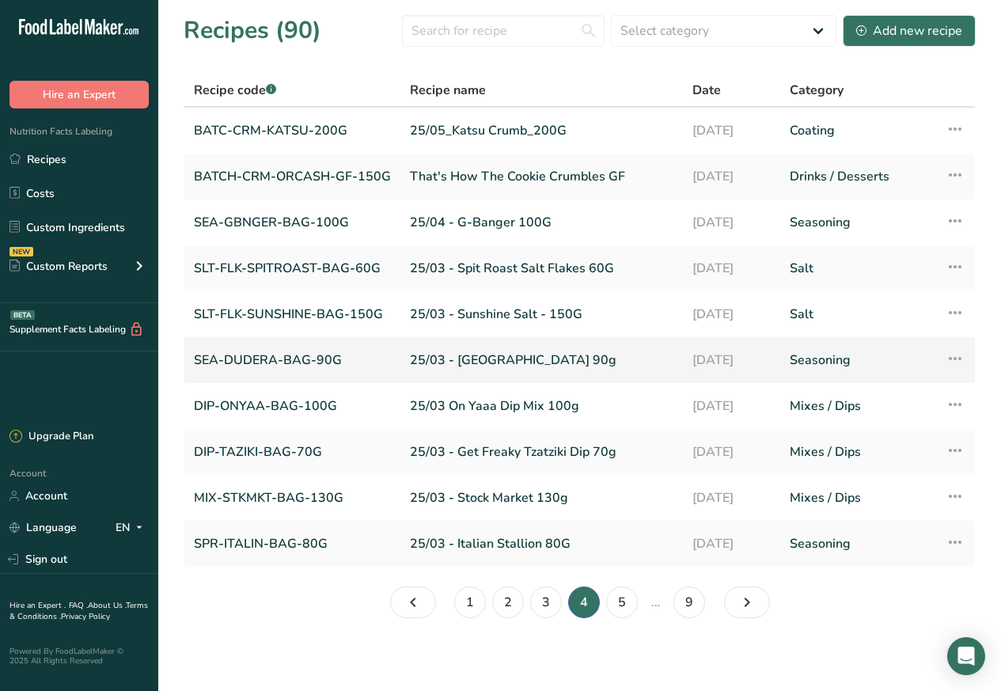
click at [249, 361] on link "SEA-DUDERA-BAG-90G" at bounding box center [292, 359] width 197 height 33
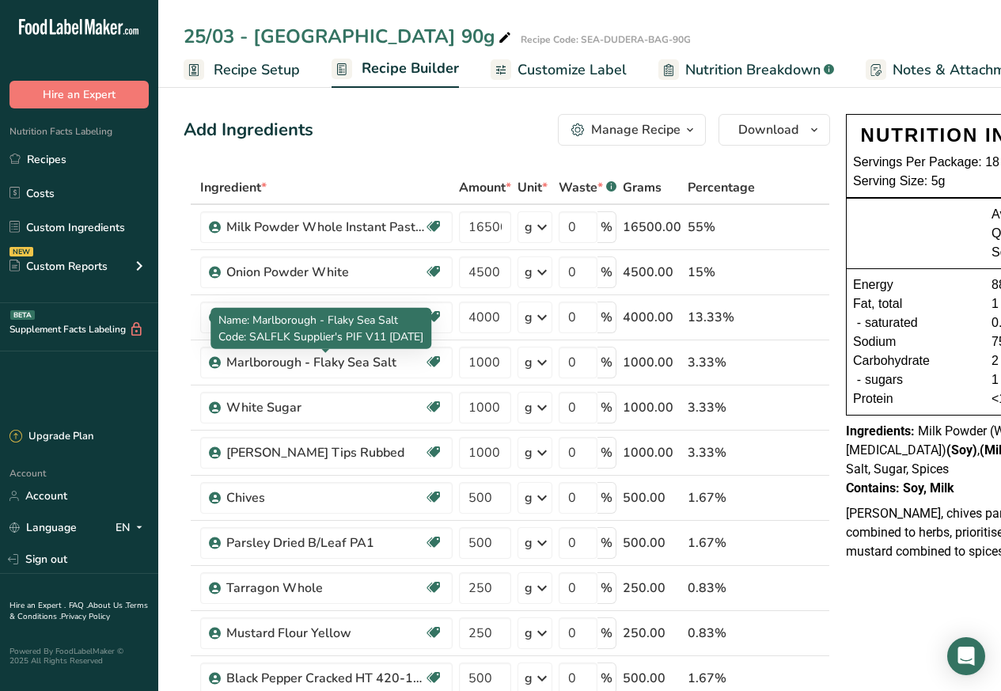
click at [554, 67] on span "Customize Label" at bounding box center [572, 69] width 109 height 21
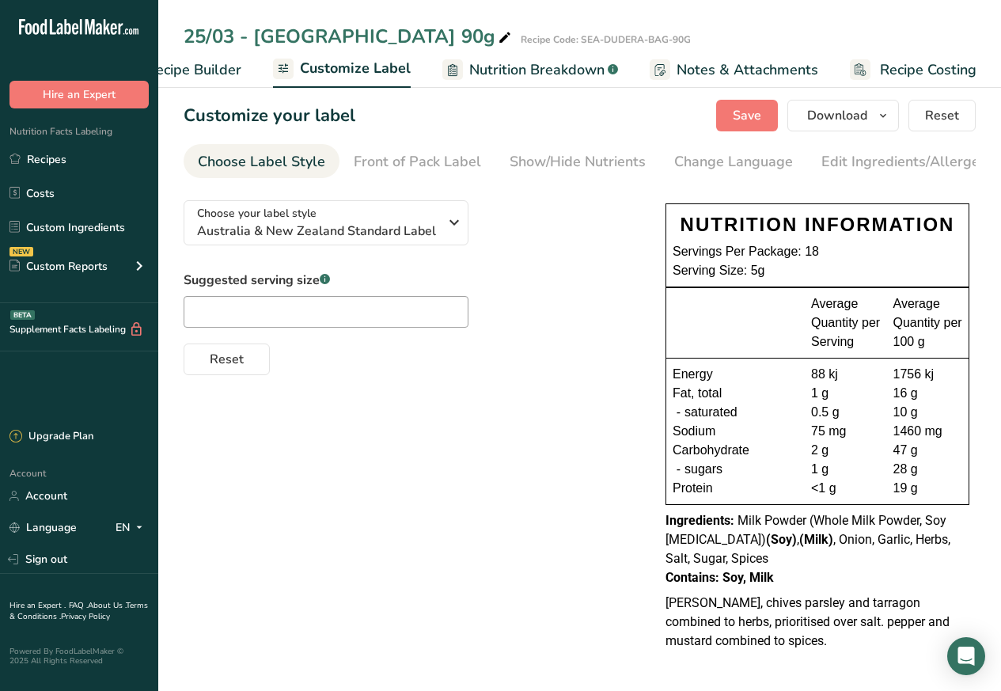
scroll to position [14, 0]
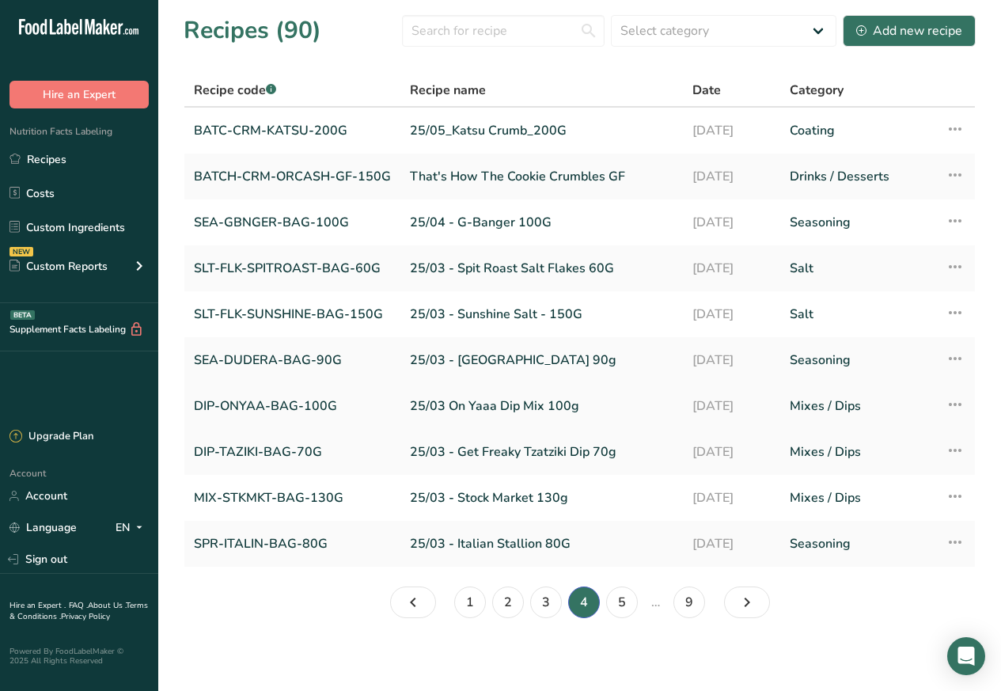
click at [253, 396] on link "DIP-ONYAA-BAG-100G" at bounding box center [292, 405] width 197 height 33
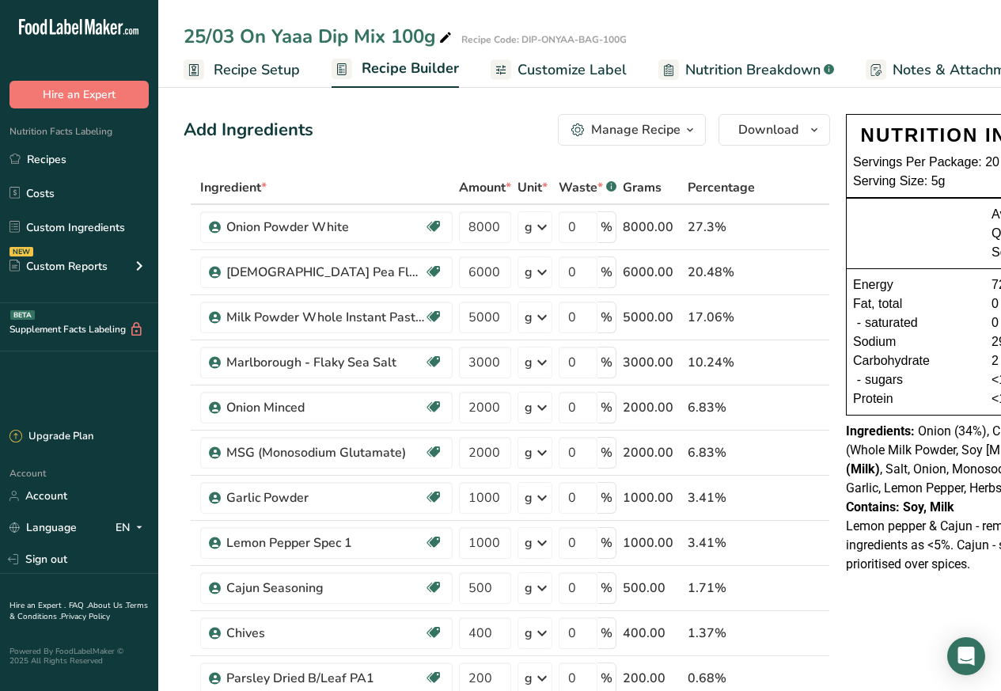
click at [554, 68] on span "Customize Label" at bounding box center [572, 69] width 109 height 21
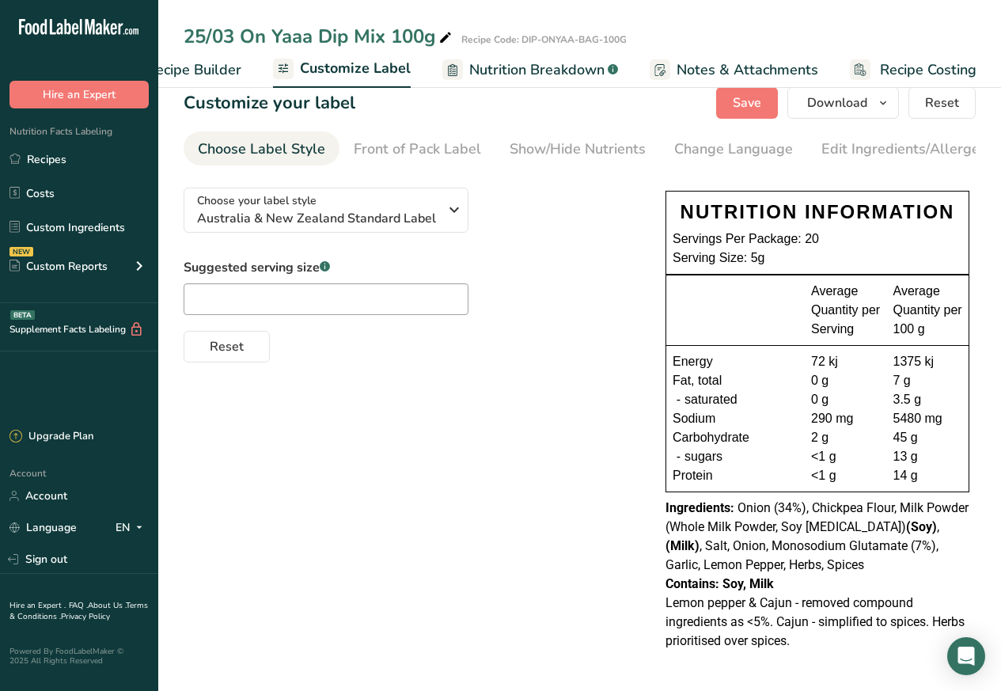
scroll to position [25, 0]
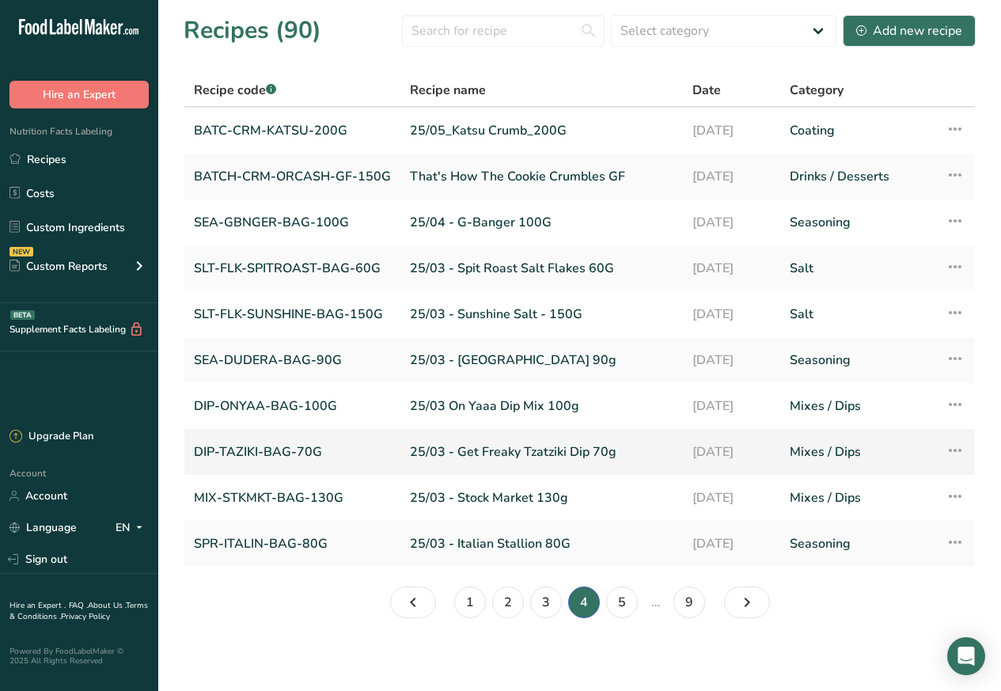
click at [250, 429] on td "DIP-TAZIKI-BAG-70G" at bounding box center [292, 452] width 216 height 46
